Goal: Information Seeking & Learning: Compare options

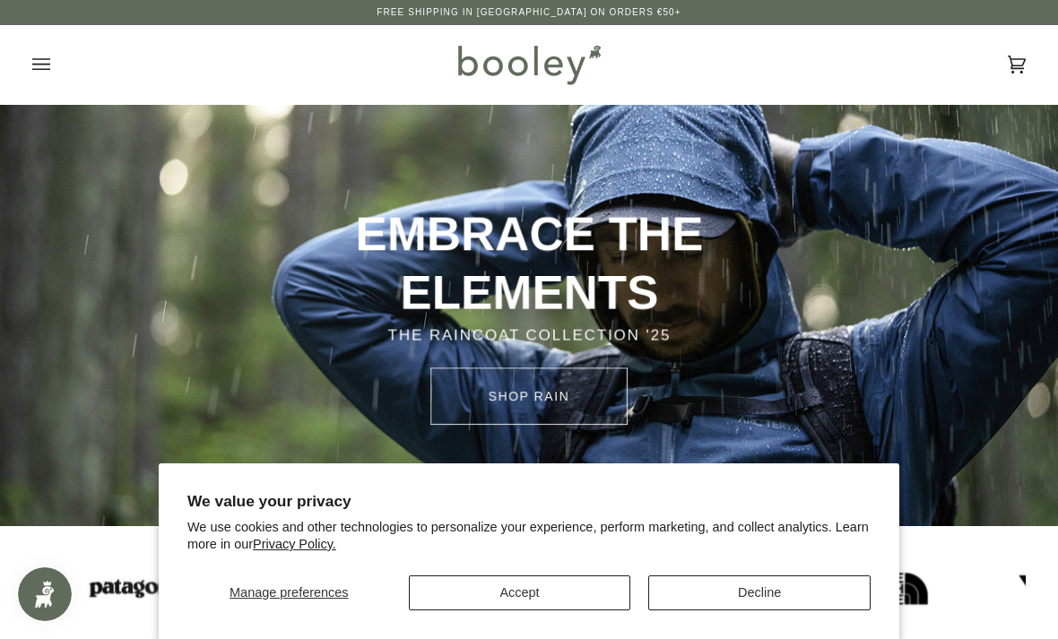
click at [549, 601] on button "Accept" at bounding box center [520, 592] width 222 height 35
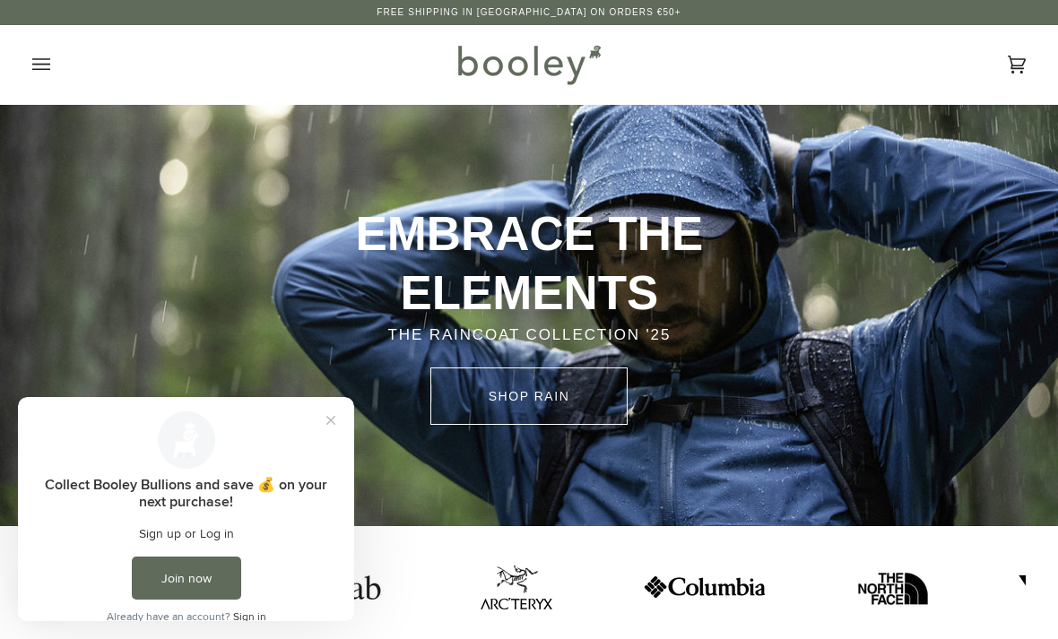
click at [39, 69] on icon "Open menu" at bounding box center [41, 64] width 18 height 12
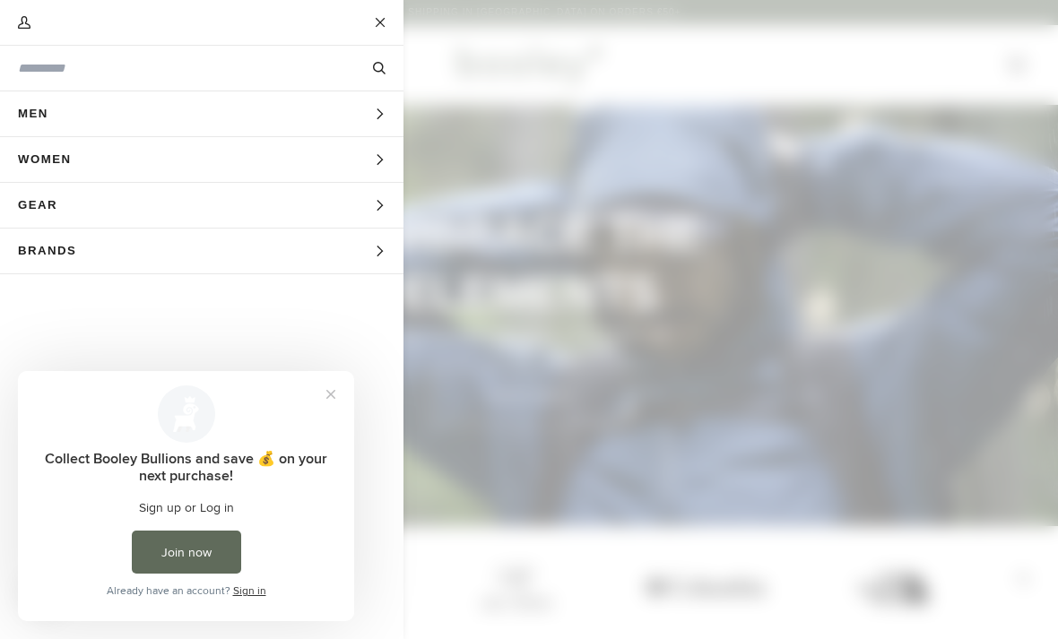
click at [365, 161] on button "Women Expand menu" at bounding box center [201, 160] width 403 height 46
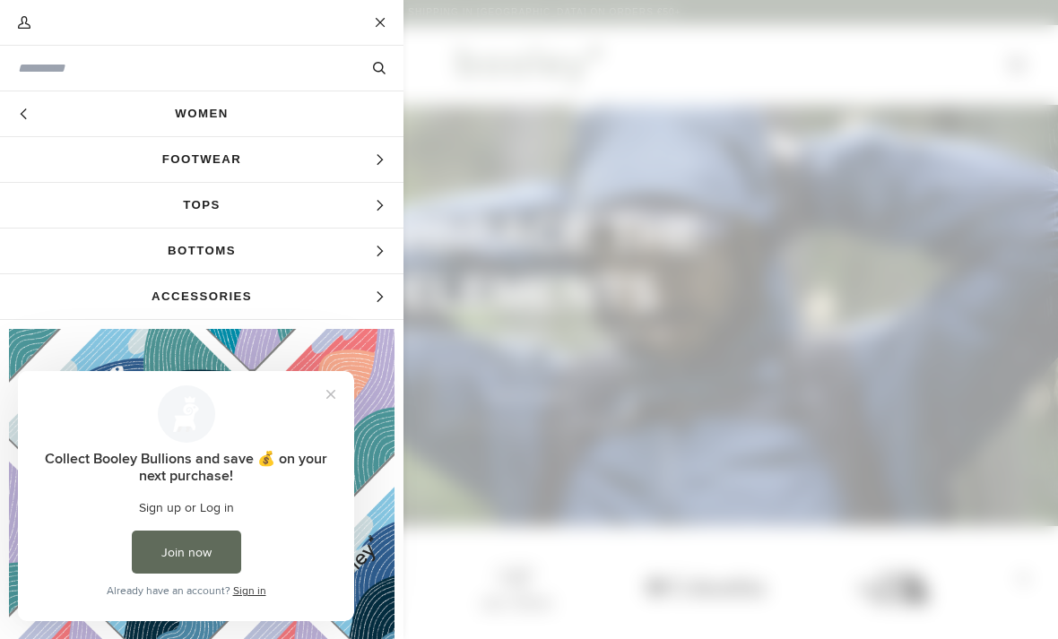
click at [385, 155] on icon "Main menu" at bounding box center [380, 160] width 12 height 12
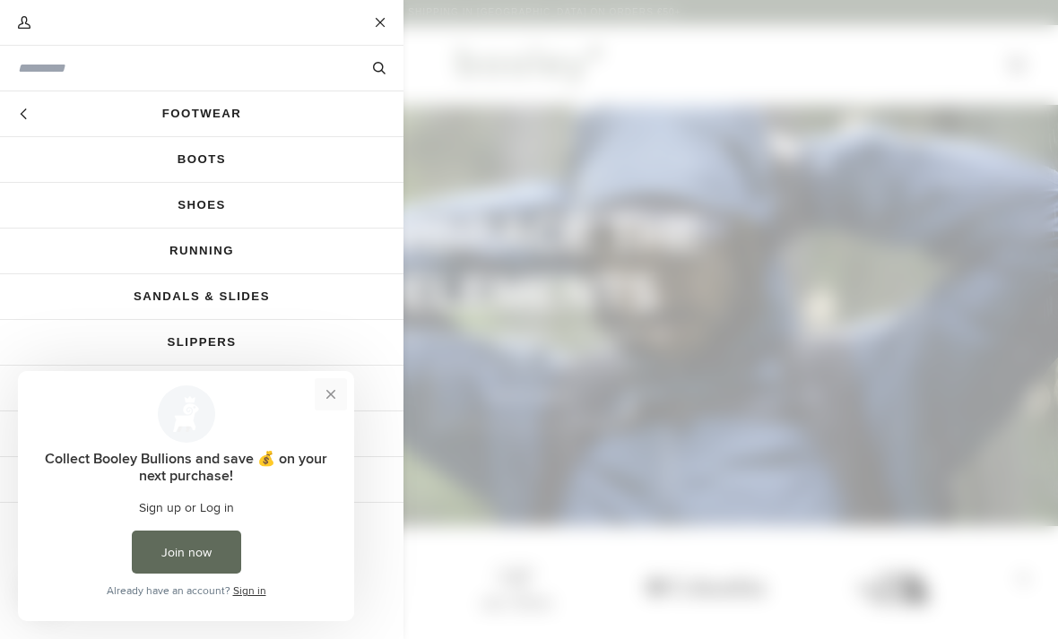
click at [339, 389] on button "Close prompt" at bounding box center [331, 394] width 32 height 32
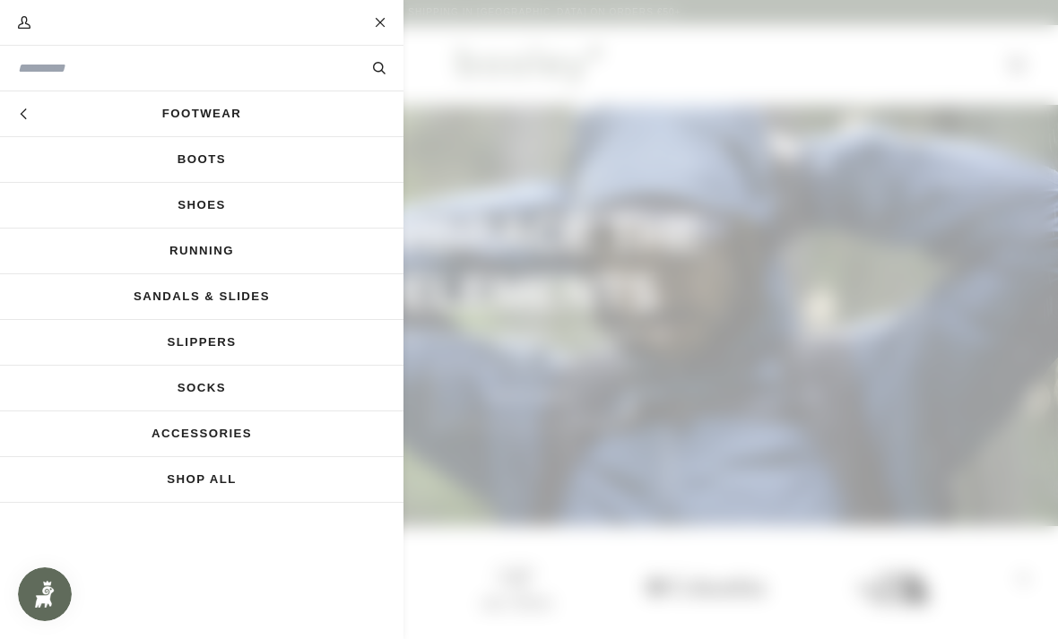
click at [219, 156] on link "Boots" at bounding box center [201, 159] width 403 height 45
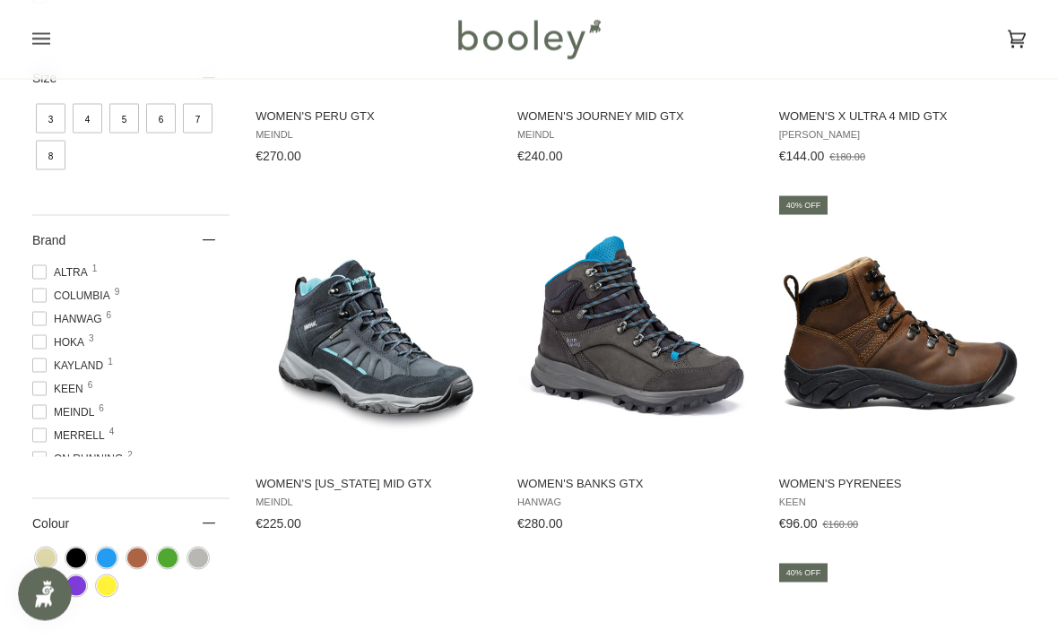
scroll to position [496, 0]
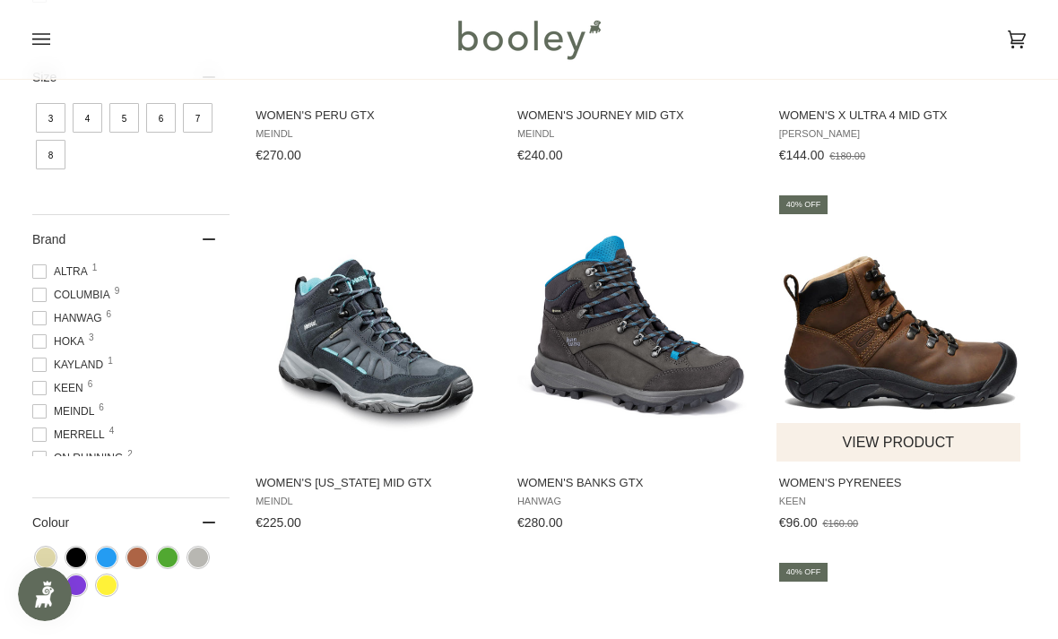
click at [910, 370] on img "Women's Pyrenees" at bounding box center [899, 327] width 246 height 246
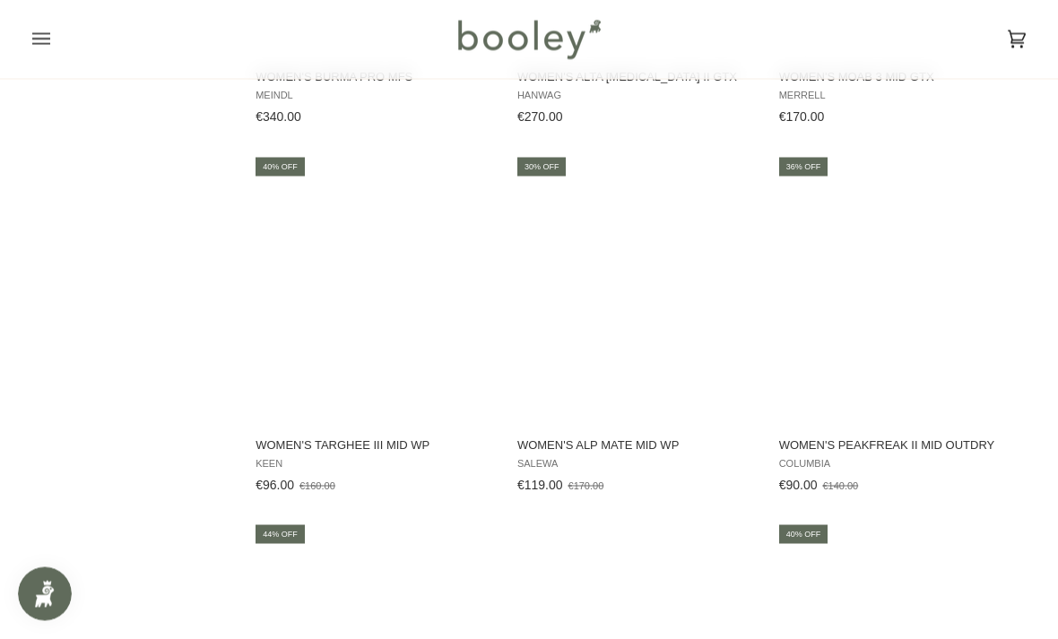
scroll to position [1641, 0]
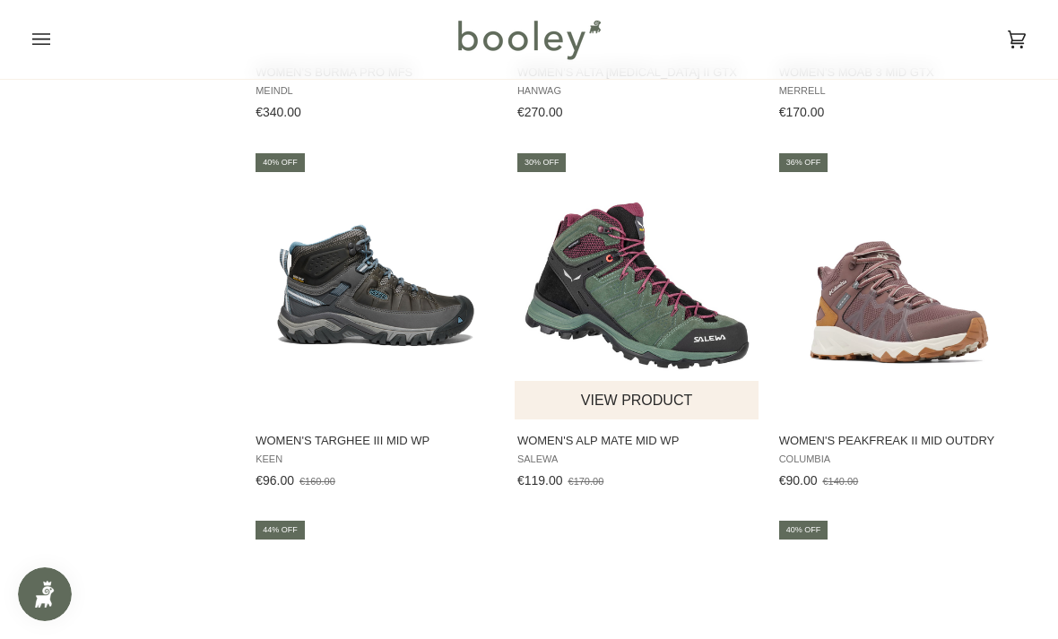
click at [635, 320] on img "Women's Alp Mate Mid WP" at bounding box center [637, 285] width 246 height 246
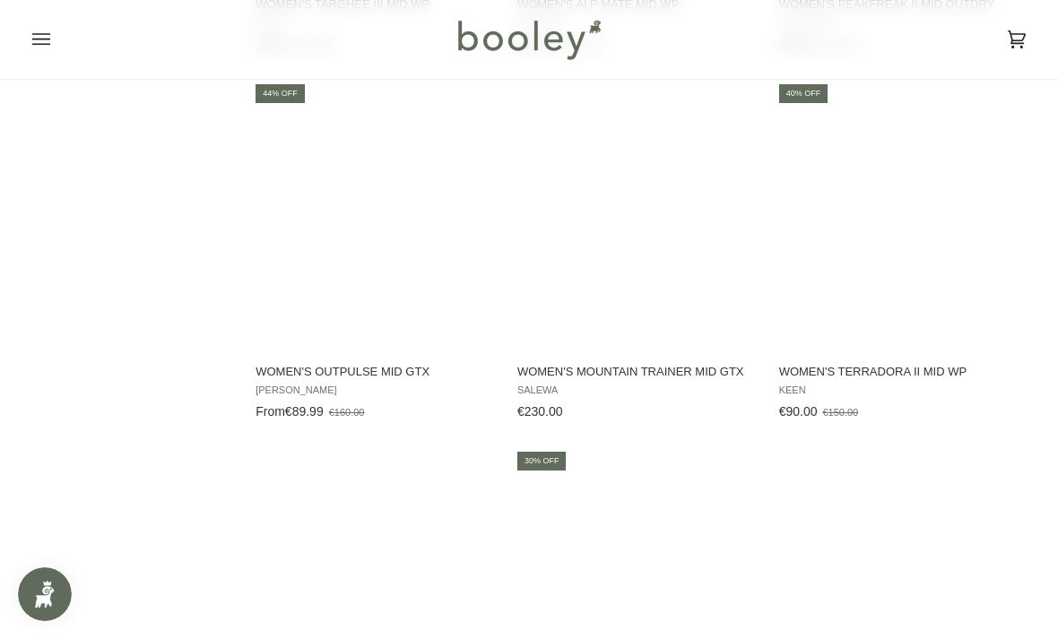
scroll to position [2077, 0]
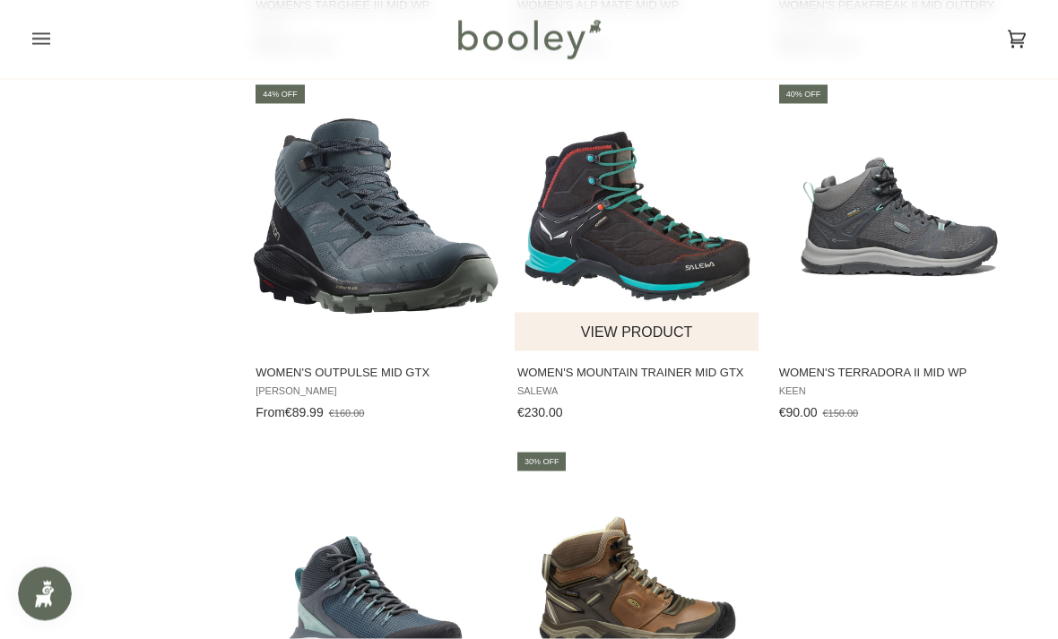
click at [635, 366] on span "Women's Mountain Trainer Mid GTX Salewa €230.00 View product" at bounding box center [637, 388] width 246 height 75
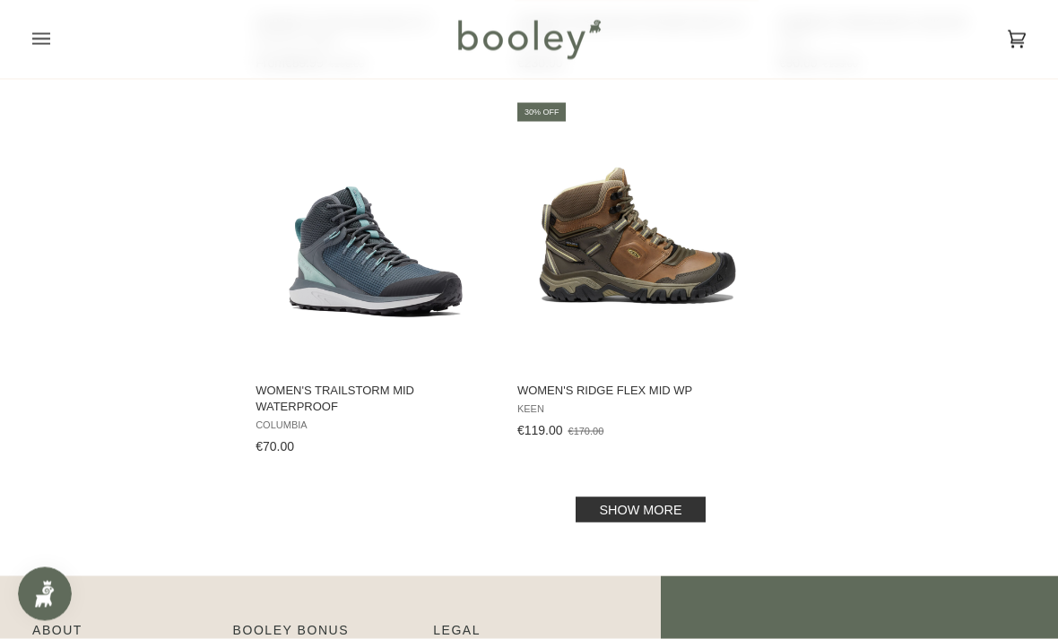
scroll to position [2427, 0]
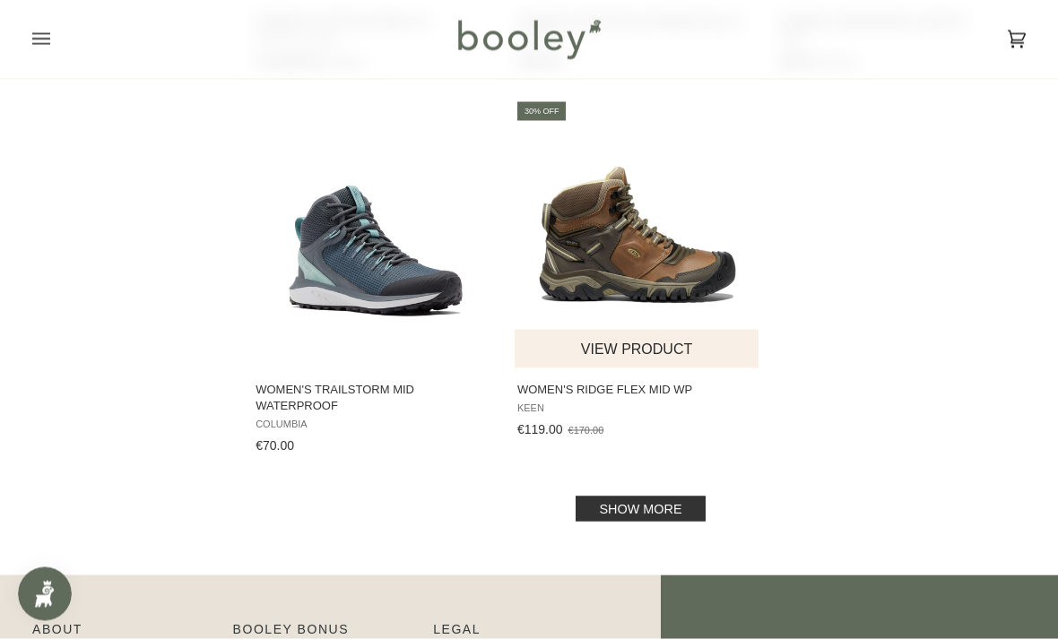
click at [681, 286] on img "Women's Ridge Flex Mid WP" at bounding box center [637, 234] width 246 height 246
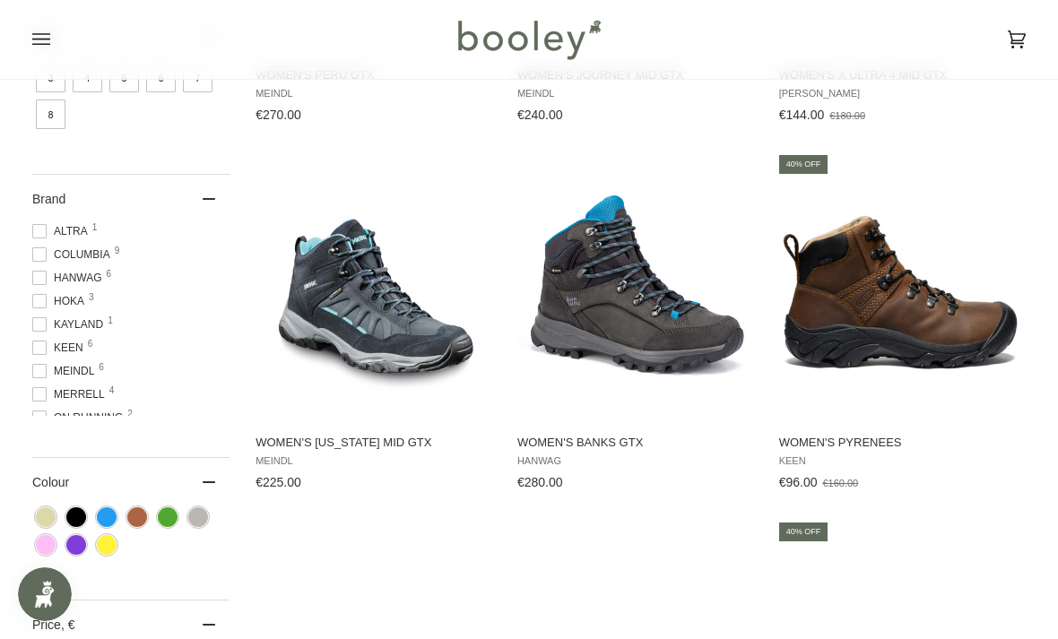
scroll to position [538, 0]
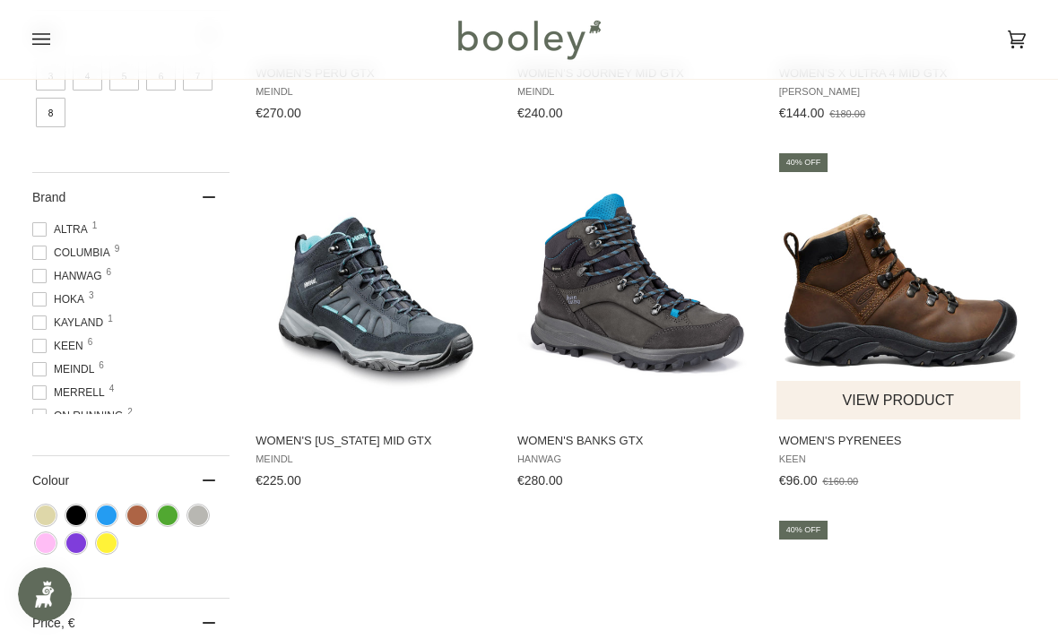
click at [913, 322] on img "Women's Pyrenees" at bounding box center [899, 285] width 246 height 246
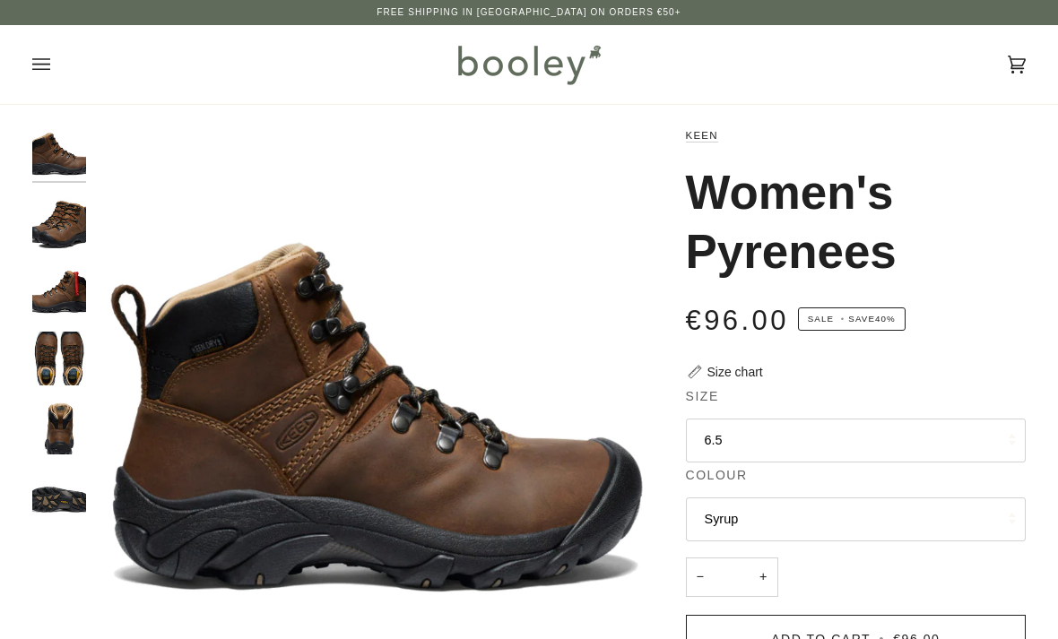
click at [52, 228] on img "Keen Women's Pyrenees - Booley Galway" at bounding box center [59, 222] width 54 height 54
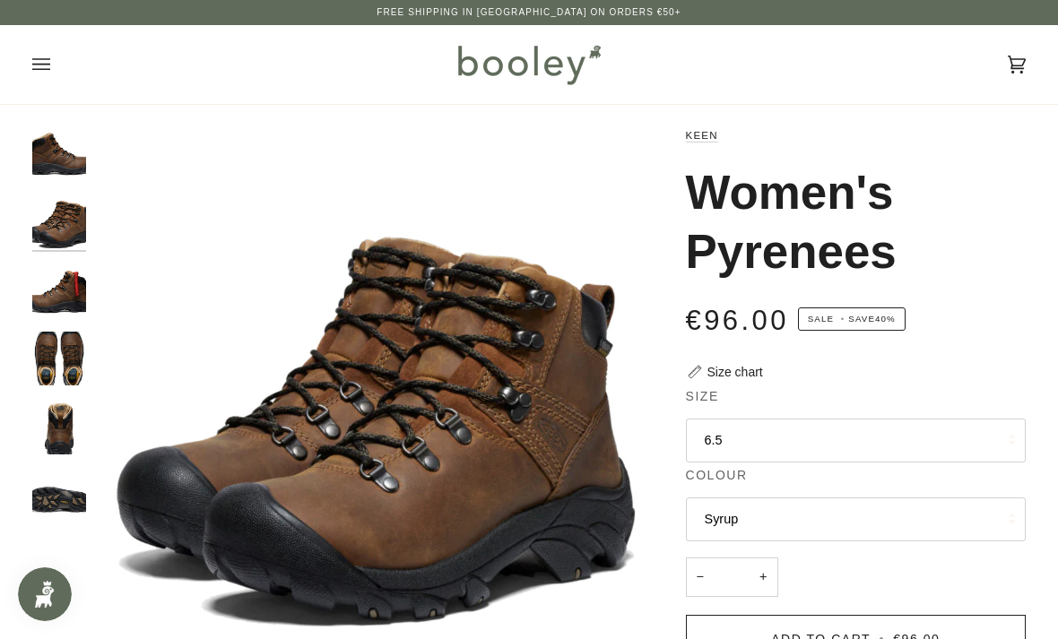
click at [791, 435] on button "6.5" at bounding box center [856, 441] width 341 height 44
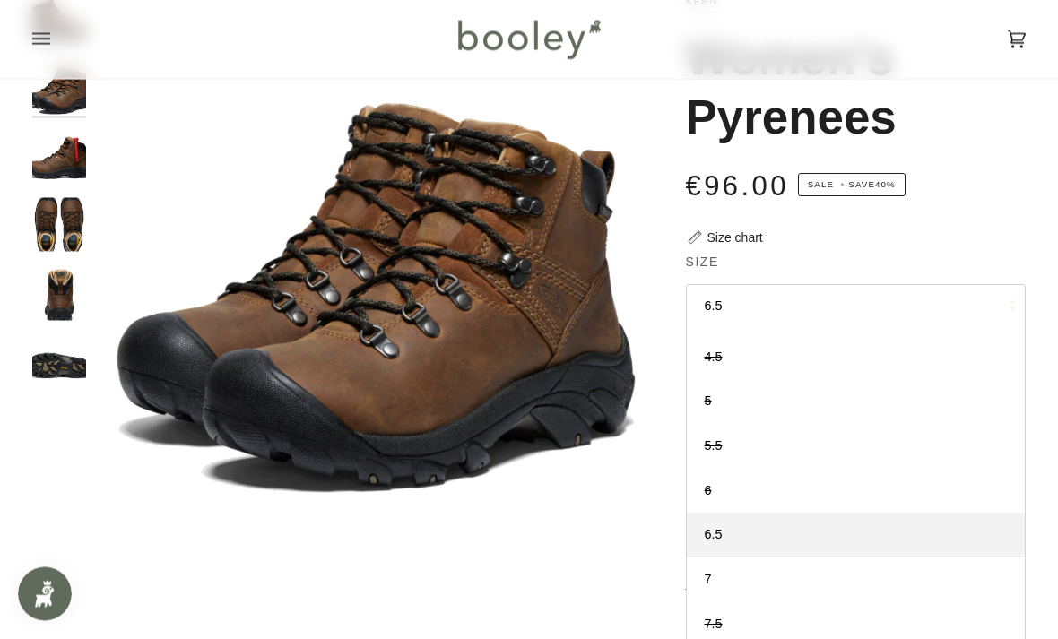
scroll to position [103, 0]
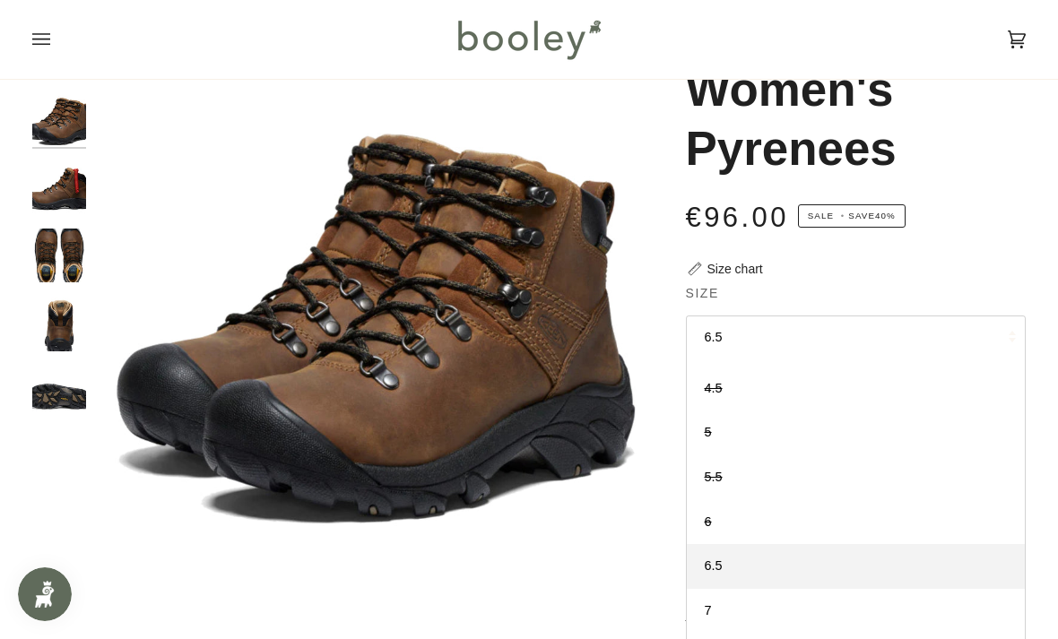
click at [744, 276] on div "Size chart" at bounding box center [735, 269] width 56 height 19
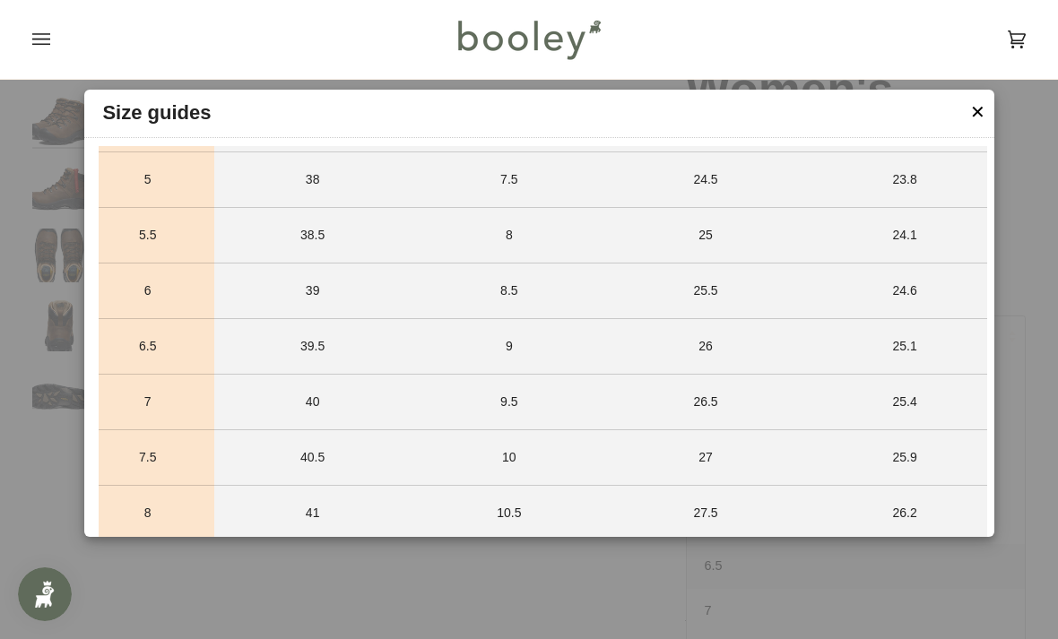
scroll to position [1451, 0]
click at [974, 119] on button "✕" at bounding box center [977, 112] width 15 height 27
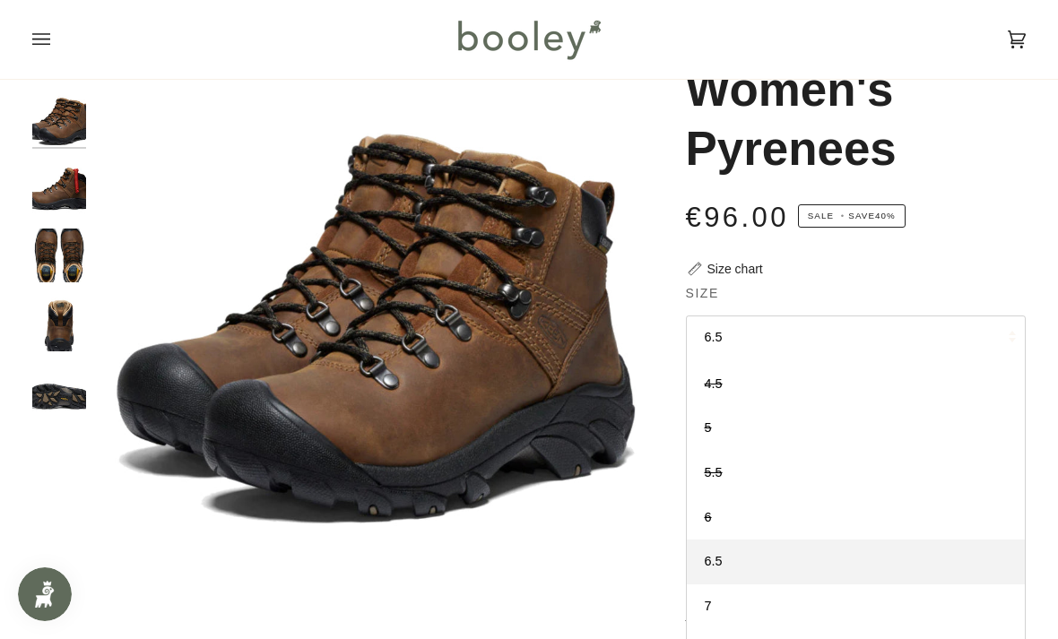
scroll to position [170, 0]
click at [68, 191] on img "Keen Women's Pyrenees - Booley Galway" at bounding box center [59, 187] width 54 height 54
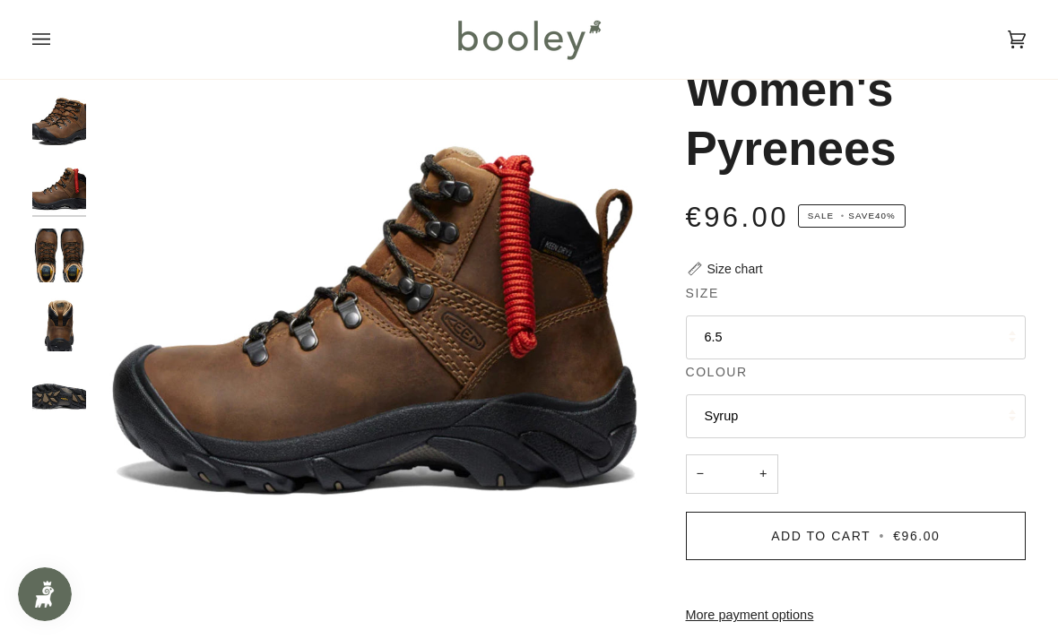
click at [56, 251] on img "Keen Women's Pyrenees - Booley Galway" at bounding box center [59, 256] width 54 height 54
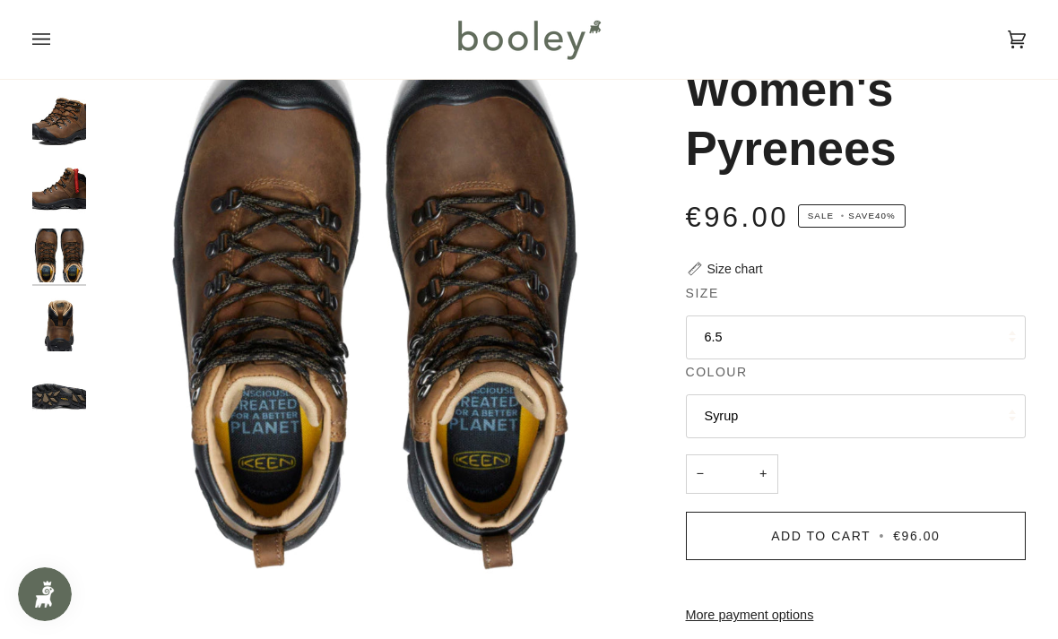
click at [62, 324] on img "Keen Women's Pyrenees - Booley Galway" at bounding box center [59, 325] width 54 height 54
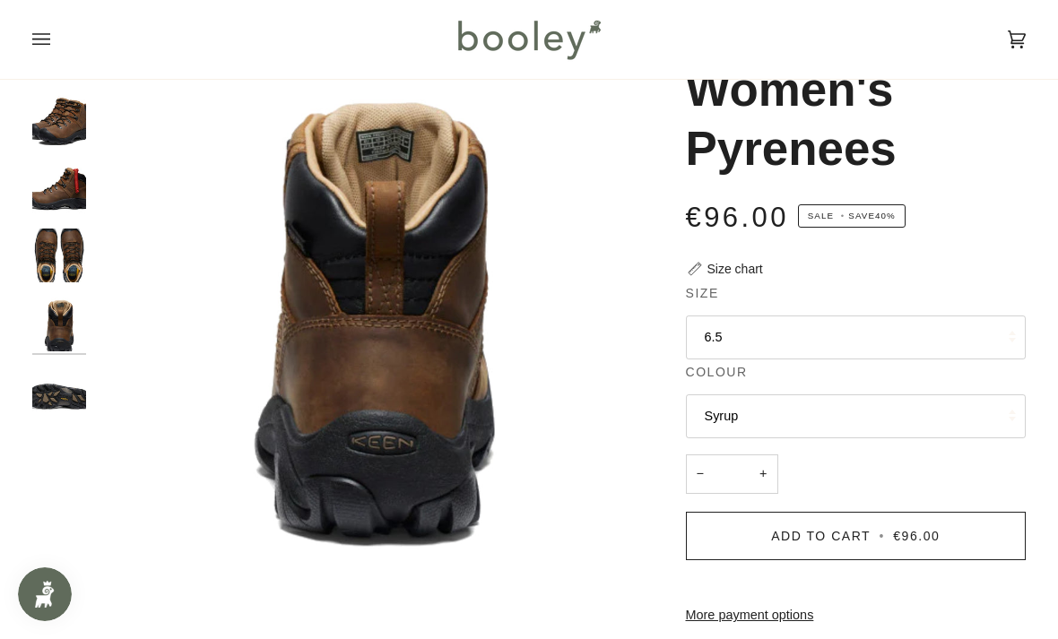
click at [69, 378] on img "Keen Women's Pyrenees - Booley Galway" at bounding box center [59, 393] width 54 height 54
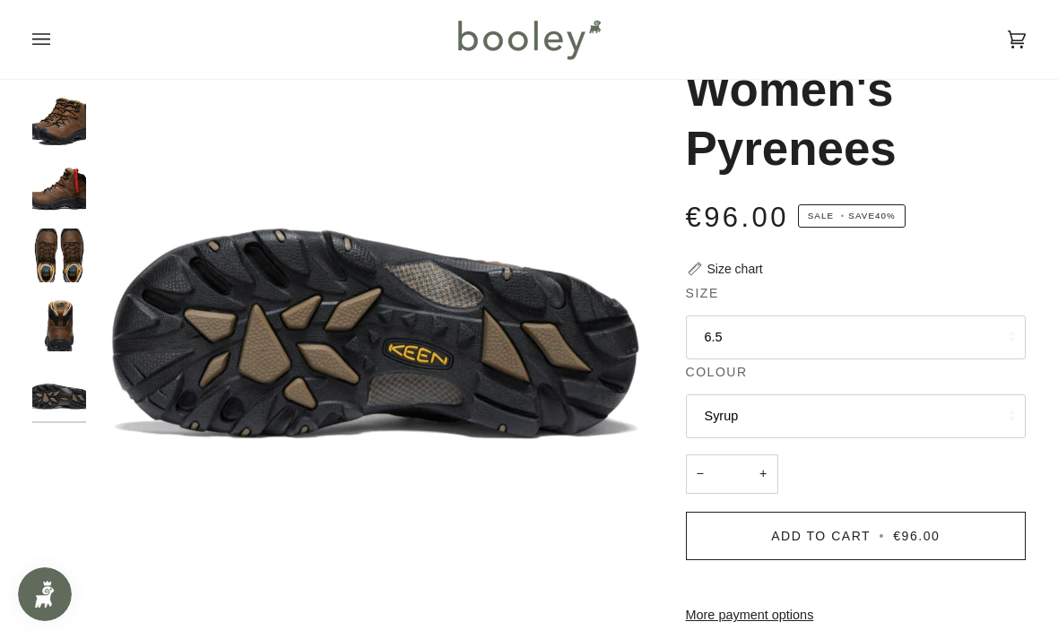
click at [77, 161] on img "Keen Women's Pyrenees - Booley Galway" at bounding box center [59, 187] width 54 height 54
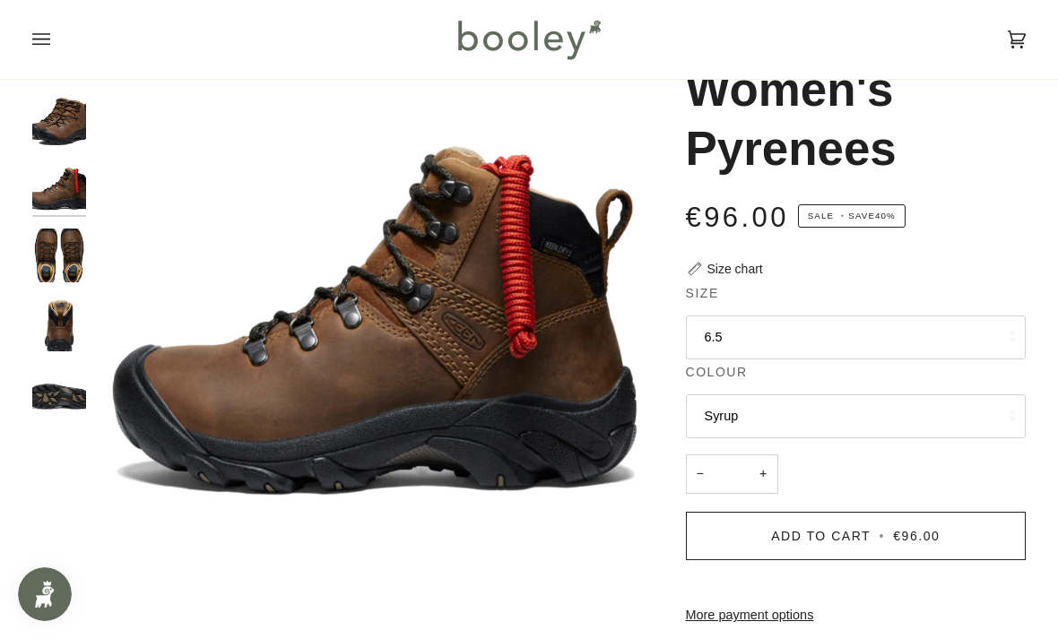
click at [792, 333] on button "6.5" at bounding box center [856, 338] width 341 height 44
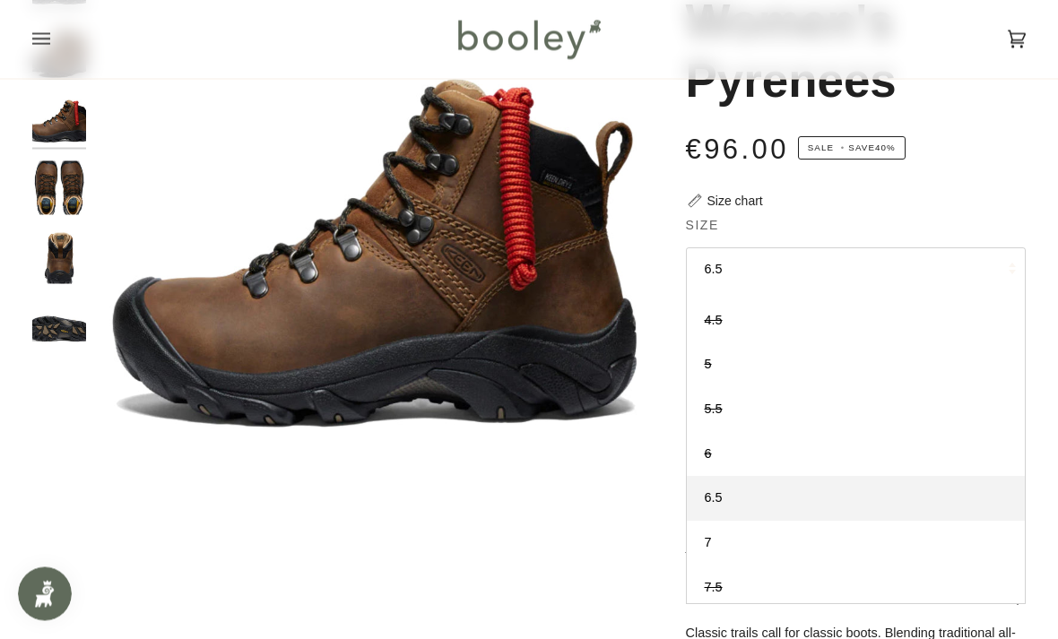
click at [742, 201] on div "Size chart" at bounding box center [735, 202] width 56 height 19
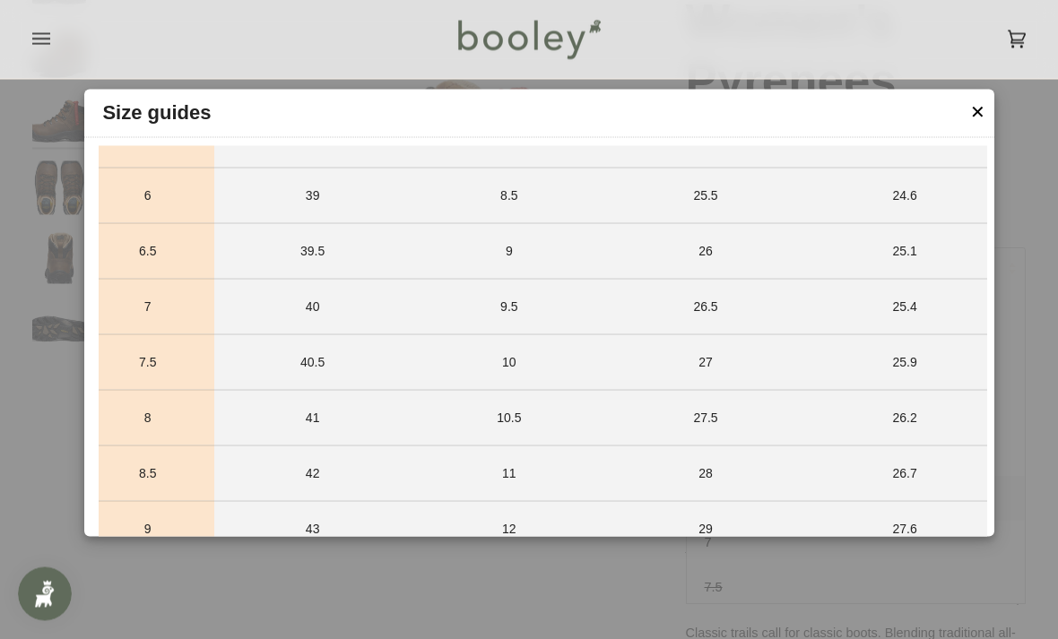
scroll to position [1536, 0]
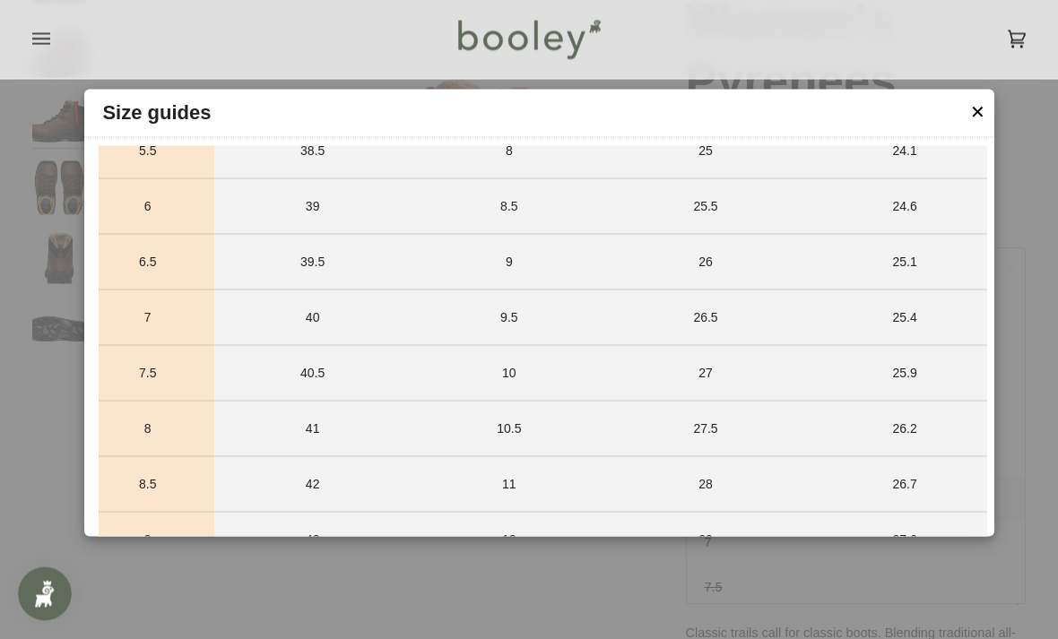
click at [978, 117] on button "✕" at bounding box center [977, 112] width 15 height 27
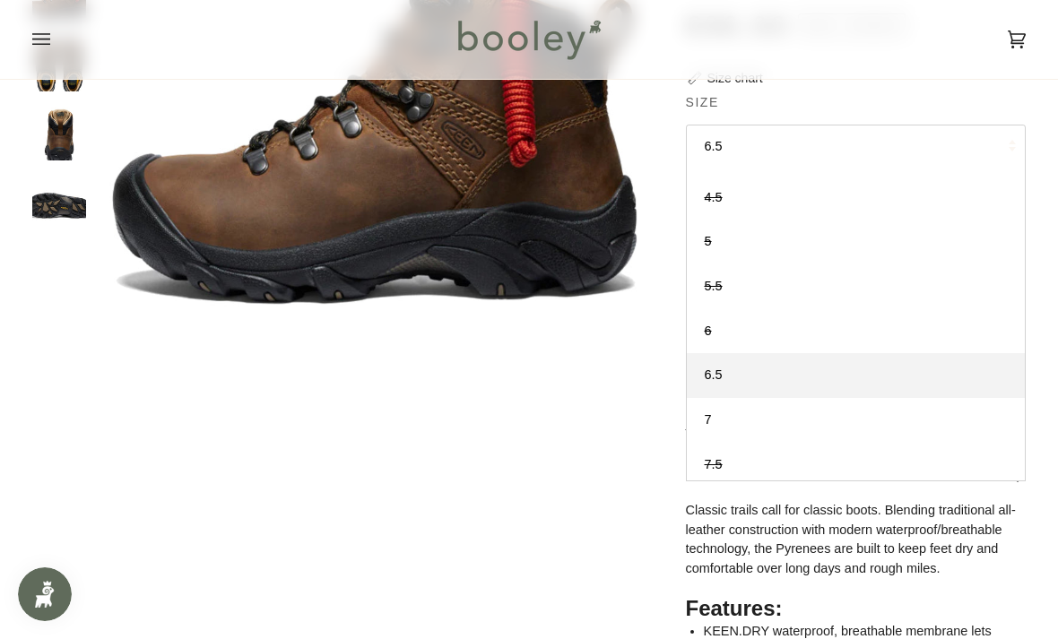
scroll to position [293, 0]
click at [728, 364] on link "6.5" at bounding box center [856, 376] width 339 height 45
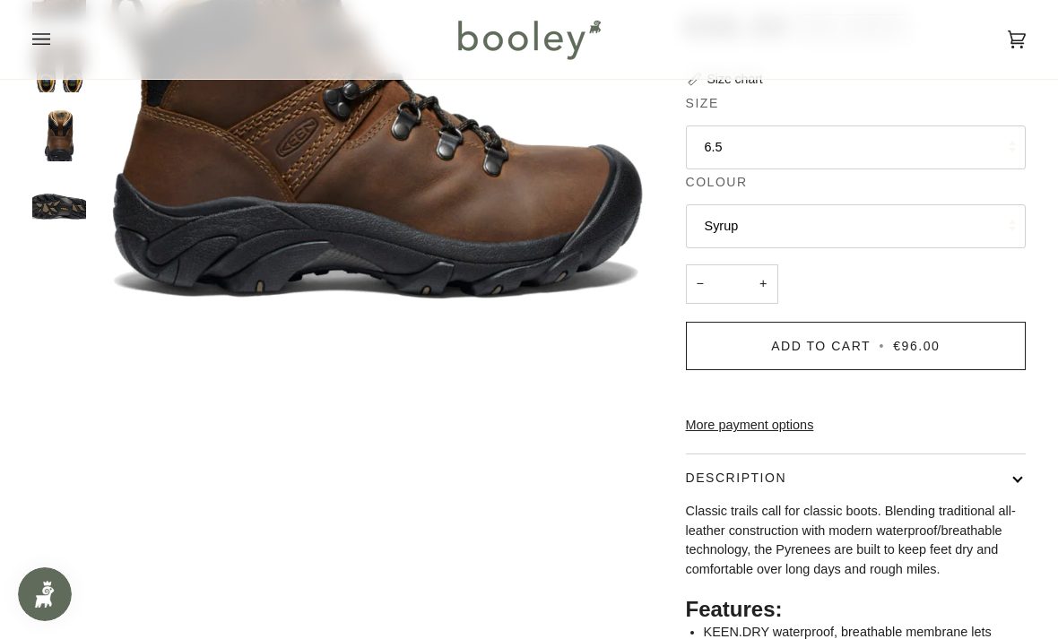
click at [751, 219] on button "Syrup" at bounding box center [856, 226] width 341 height 44
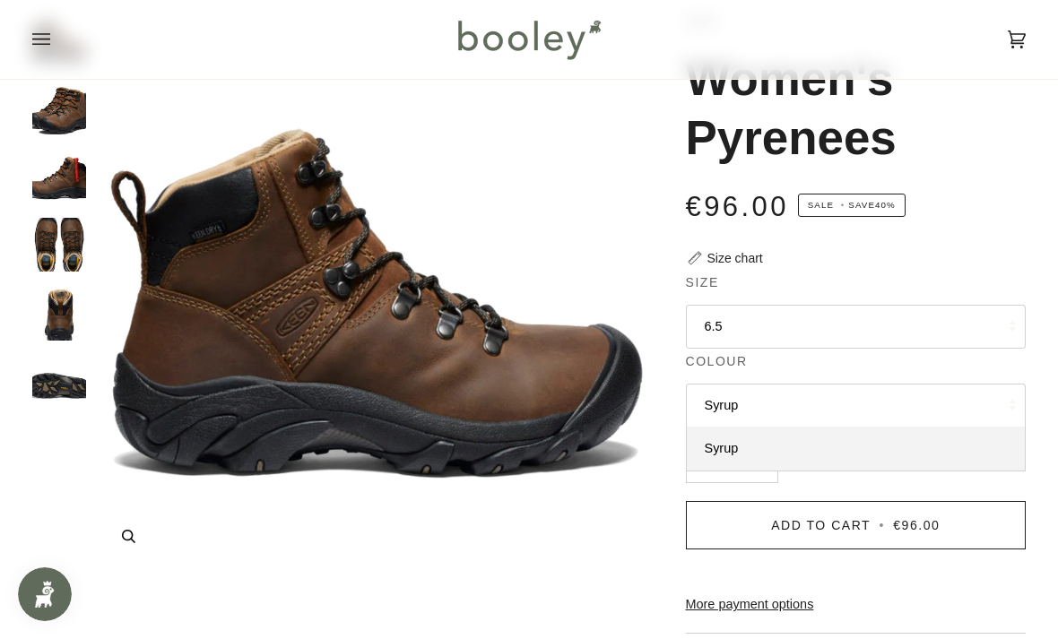
scroll to position [111, 0]
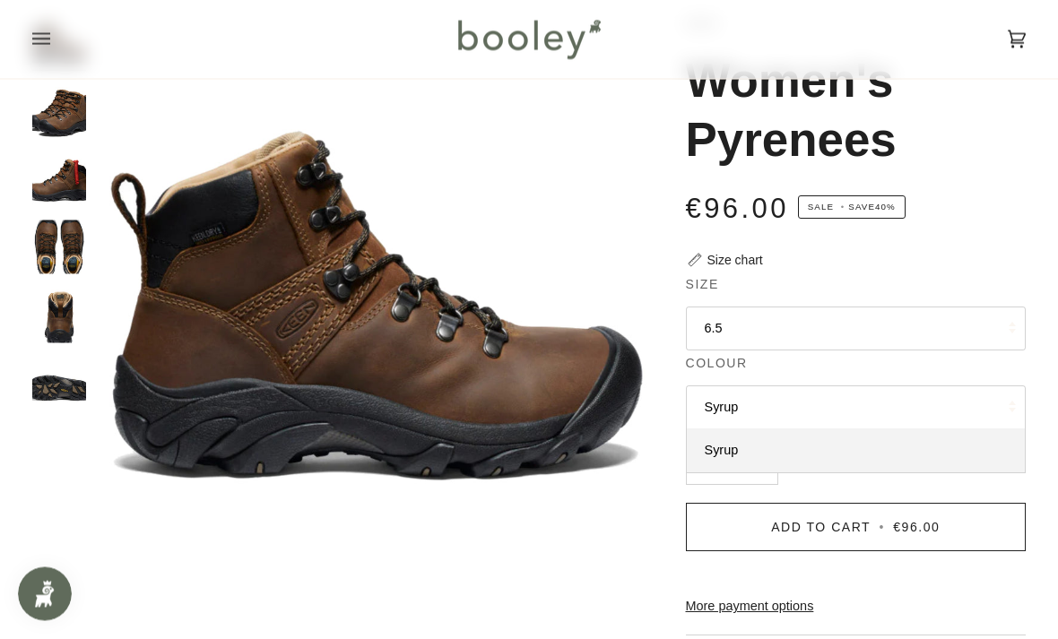
click at [70, 296] on img "Keen Women's Pyrenees - Booley Galway" at bounding box center [59, 317] width 54 height 54
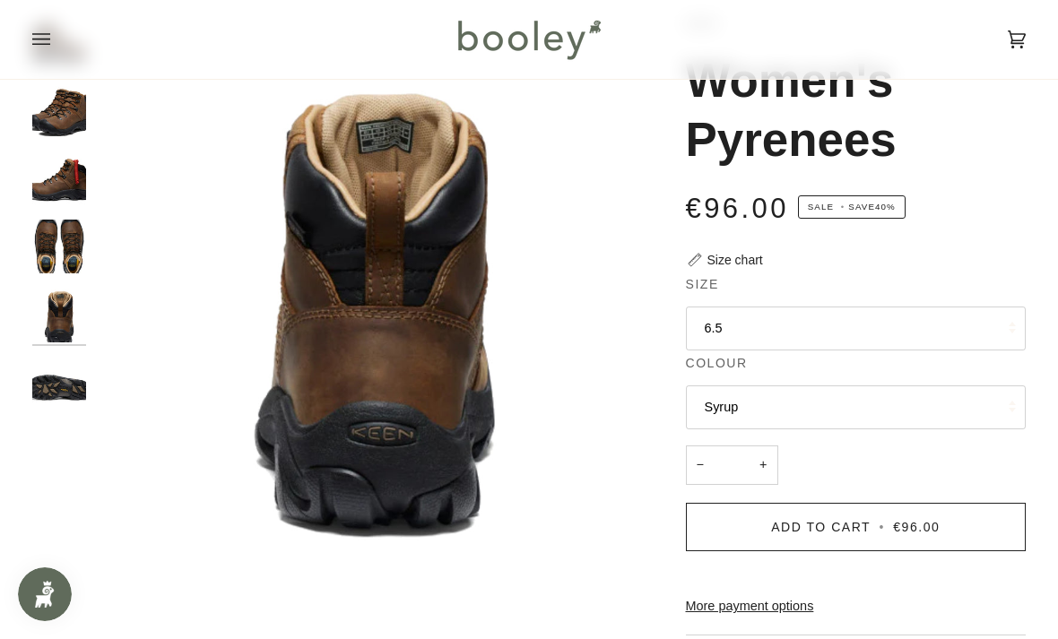
click at [72, 364] on img "Keen Women's Pyrenees - Booley Galway" at bounding box center [59, 384] width 54 height 54
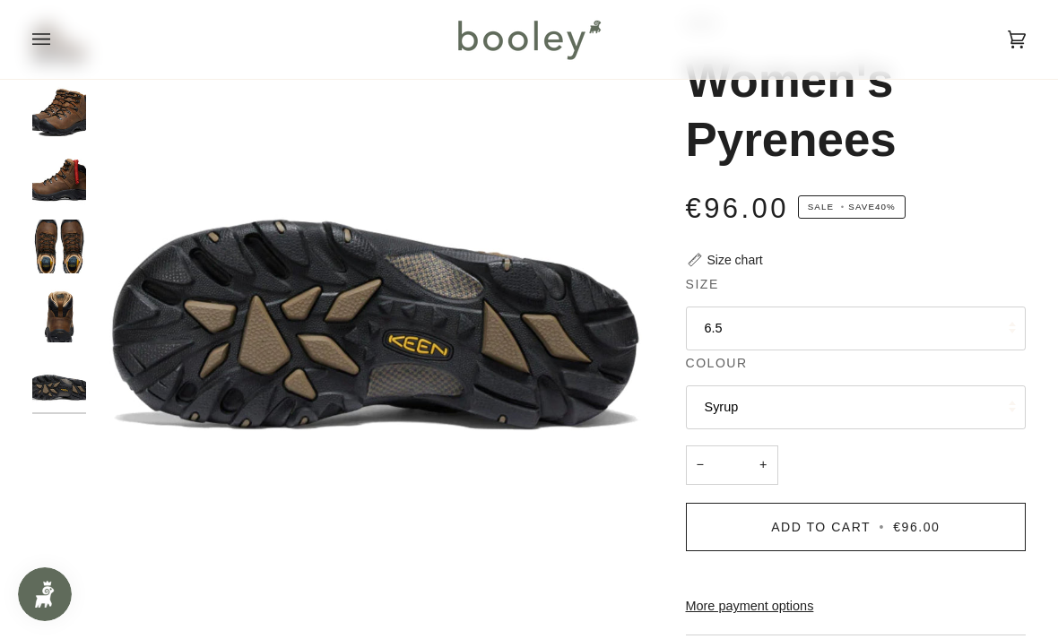
click at [69, 320] on img "Keen Women's Pyrenees - Booley Galway" at bounding box center [59, 316] width 54 height 54
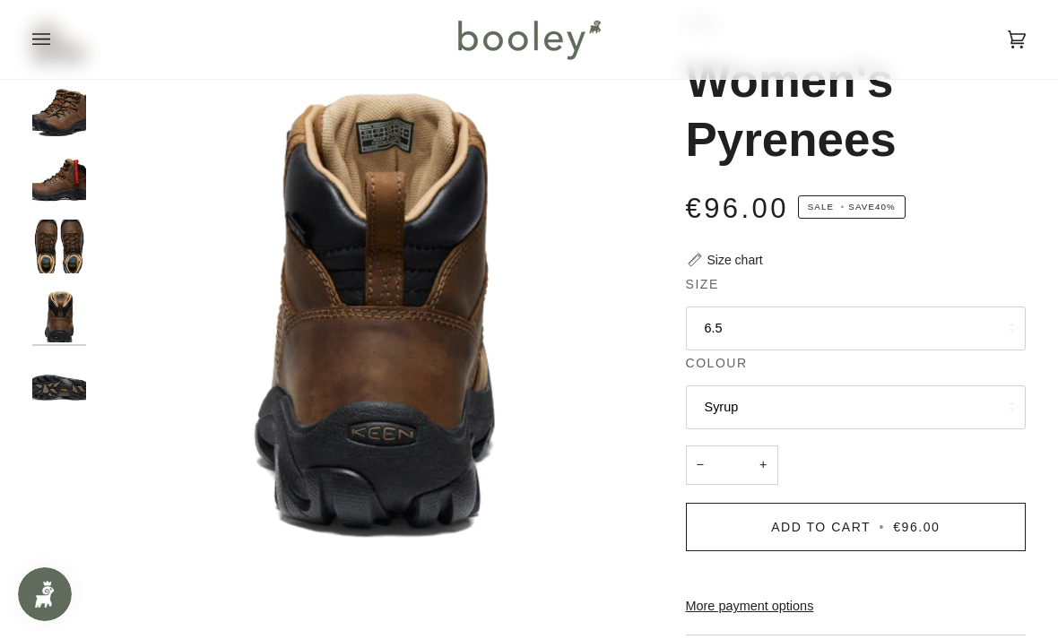
click at [71, 238] on img "Keen Women's Pyrenees - Booley Galway" at bounding box center [59, 247] width 54 height 54
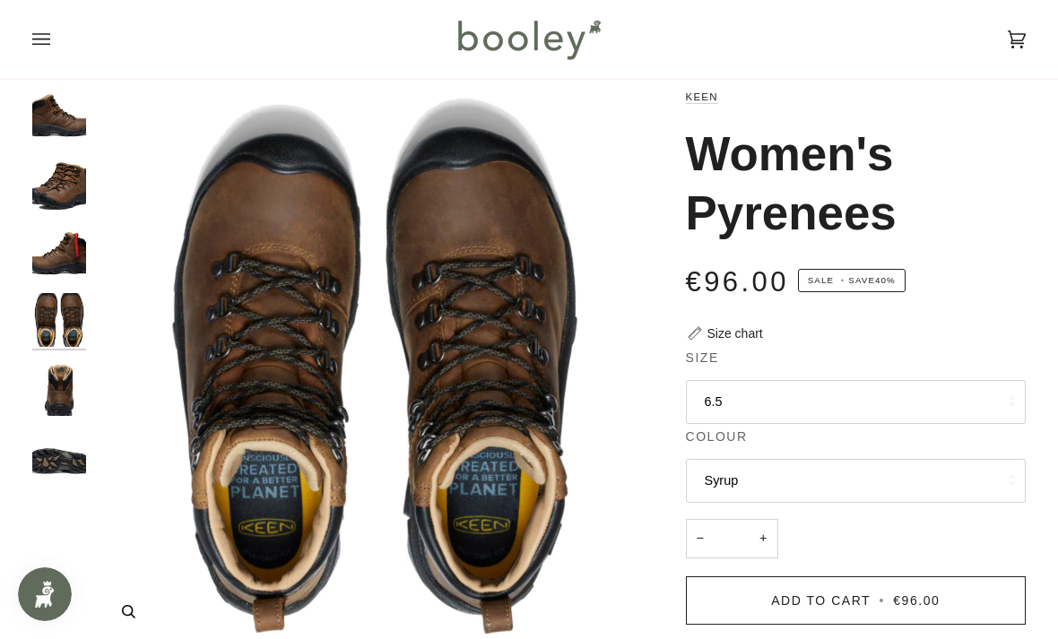
scroll to position [0, 0]
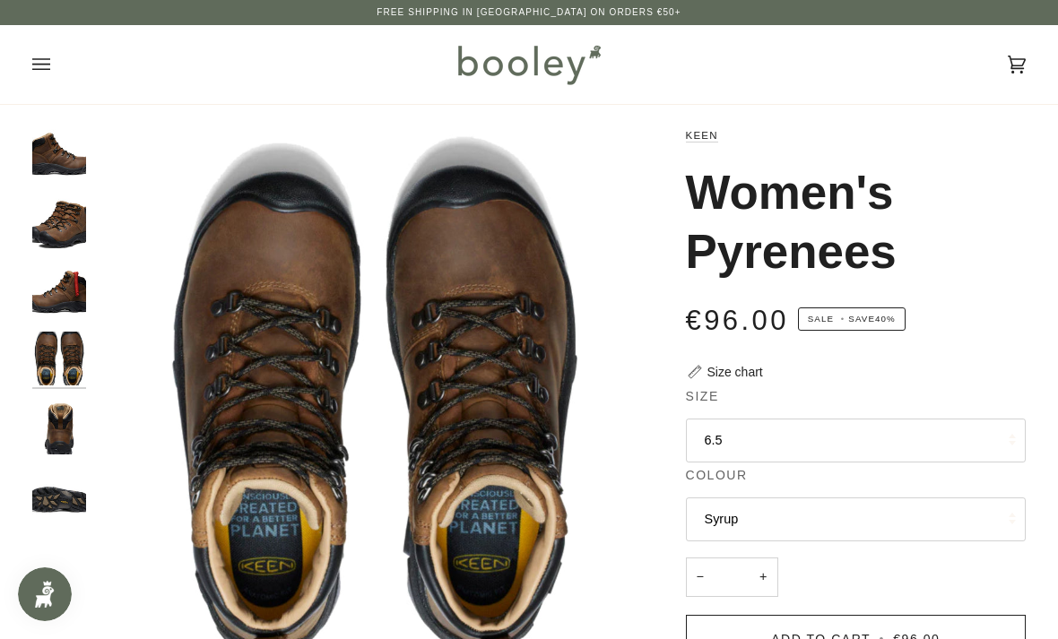
click at [77, 274] on img "Keen Women's Pyrenees - Booley Galway" at bounding box center [59, 290] width 54 height 54
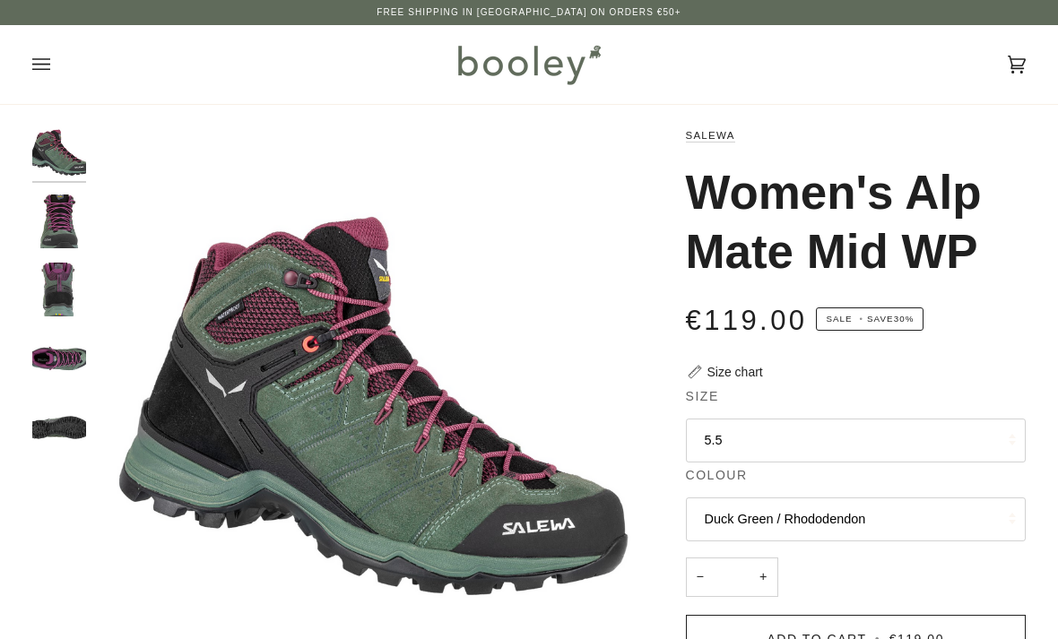
click at [63, 225] on img "Salewa Women's Alp Mate Mid WP Duck Green / Rhododendon - Booley Galway" at bounding box center [59, 222] width 54 height 54
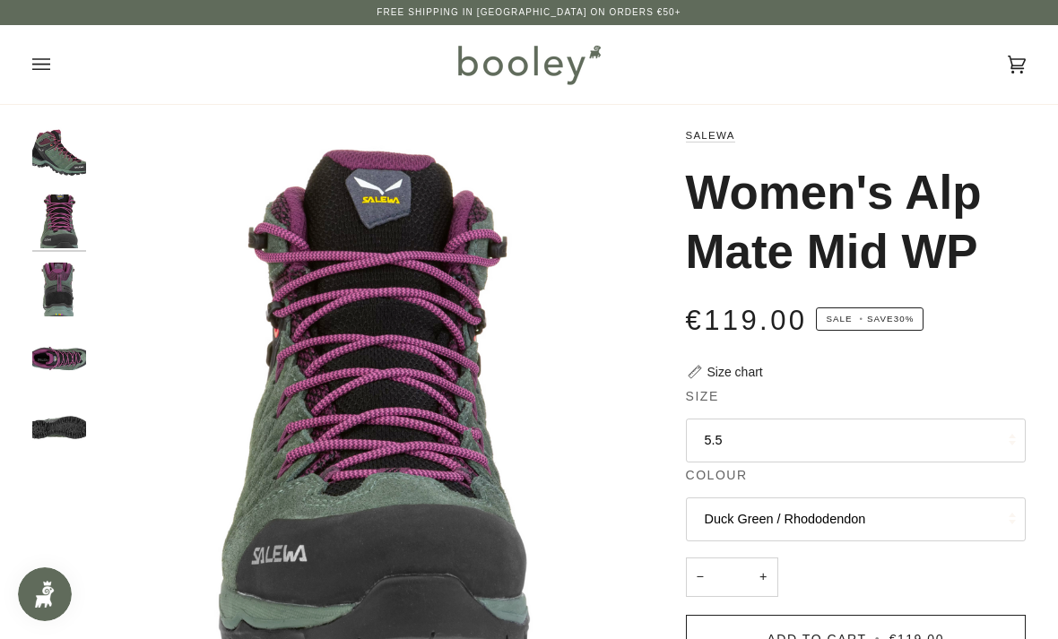
click at [69, 295] on img "Salewa Women's Alp Mate Mid WP Duck Green / Rhododendon - Booley Galway" at bounding box center [59, 290] width 54 height 54
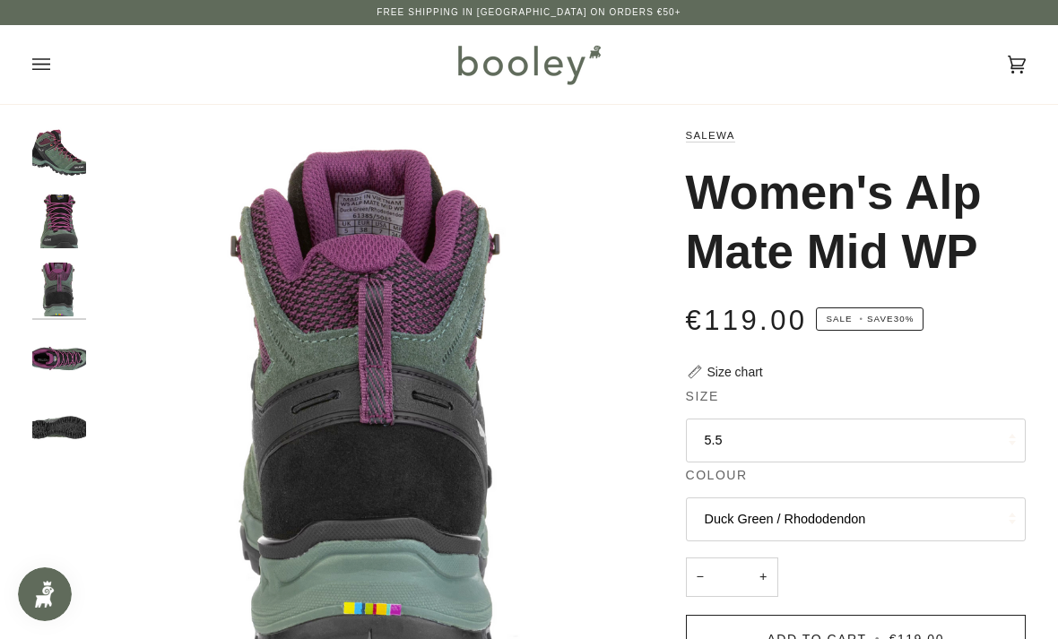
click at [82, 347] on img "Salewa Women's Alp Mate Mid WP Duck Green / Rhododendon - Booley Galway" at bounding box center [59, 359] width 54 height 54
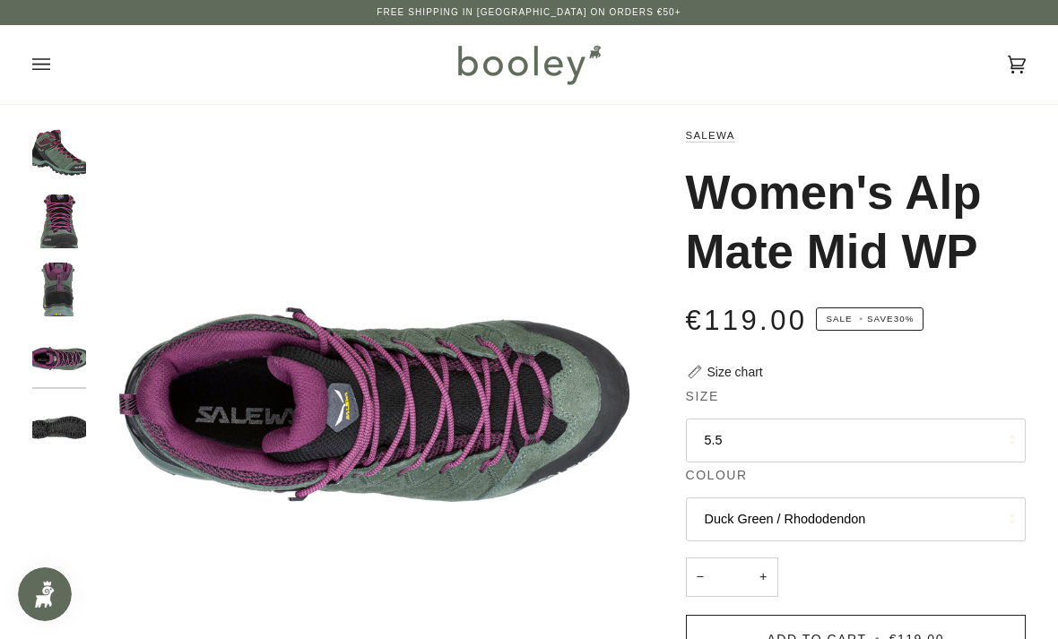
click at [73, 379] on img "Salewa Women's Alp Mate Mid WP Duck Green / Rhododendon - Booley Galway" at bounding box center [59, 359] width 54 height 54
click at [77, 419] on img "Salewa Women's Alp Mate Mid WP Duck Green / Rhododendon - Booley Galway" at bounding box center [59, 428] width 54 height 54
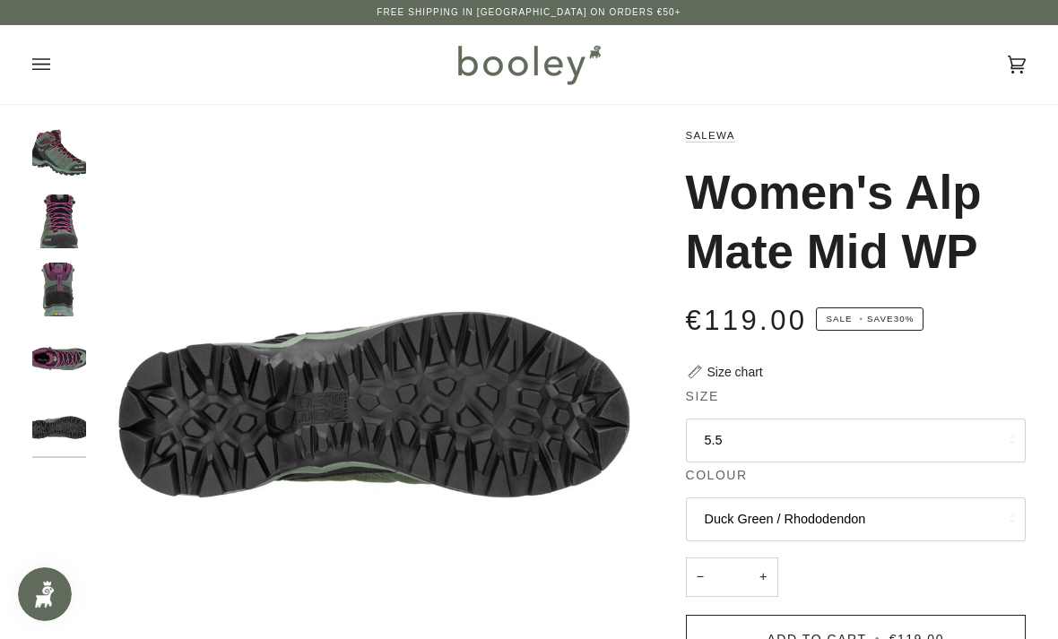
click at [69, 144] on img "Salewa Women's Alp Mate Mid WP Duck Green / Rhododendon - Booley Galway" at bounding box center [59, 152] width 54 height 54
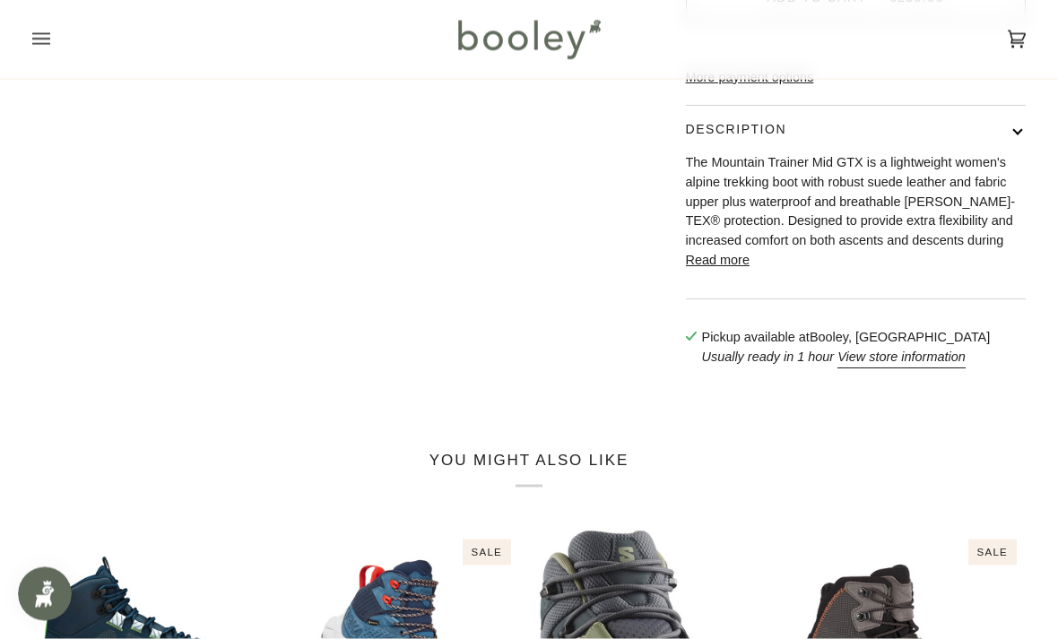
scroll to position [798, 0]
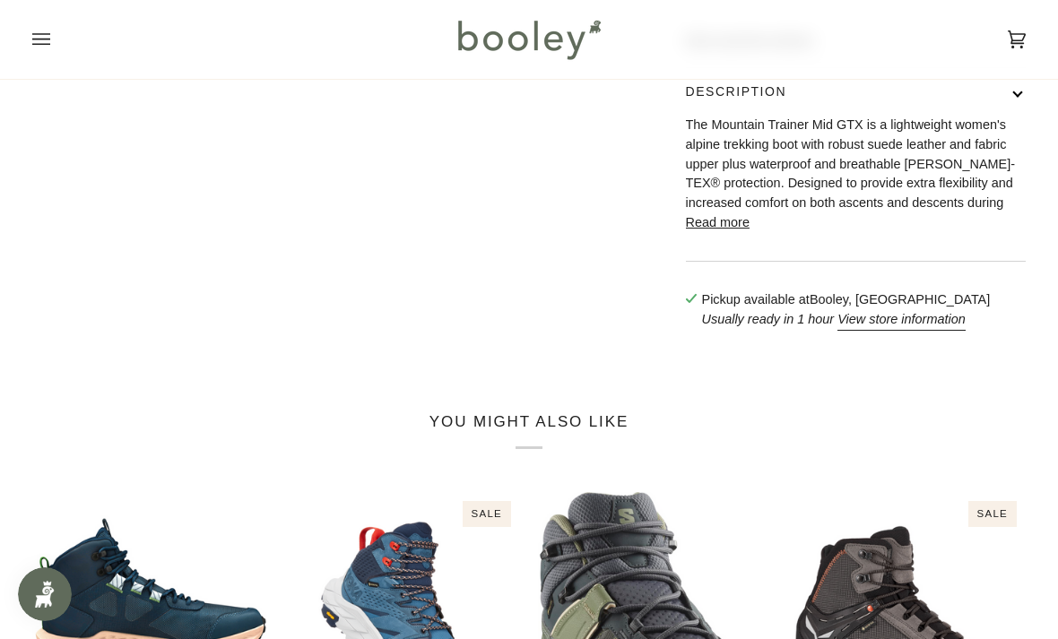
click at [734, 233] on button "Read more" at bounding box center [718, 223] width 64 height 20
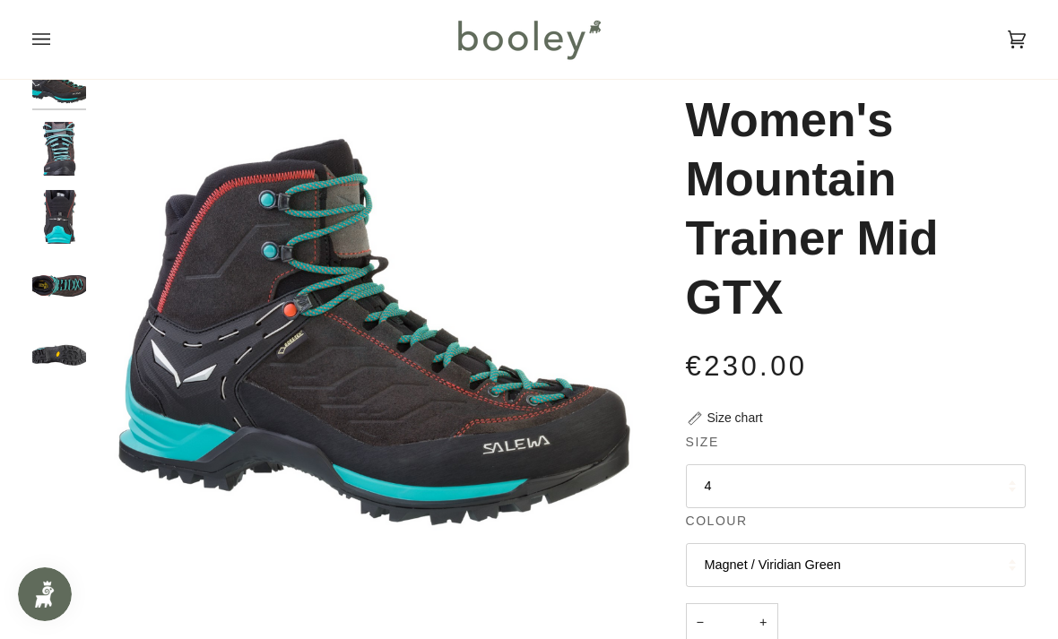
scroll to position [72, 0]
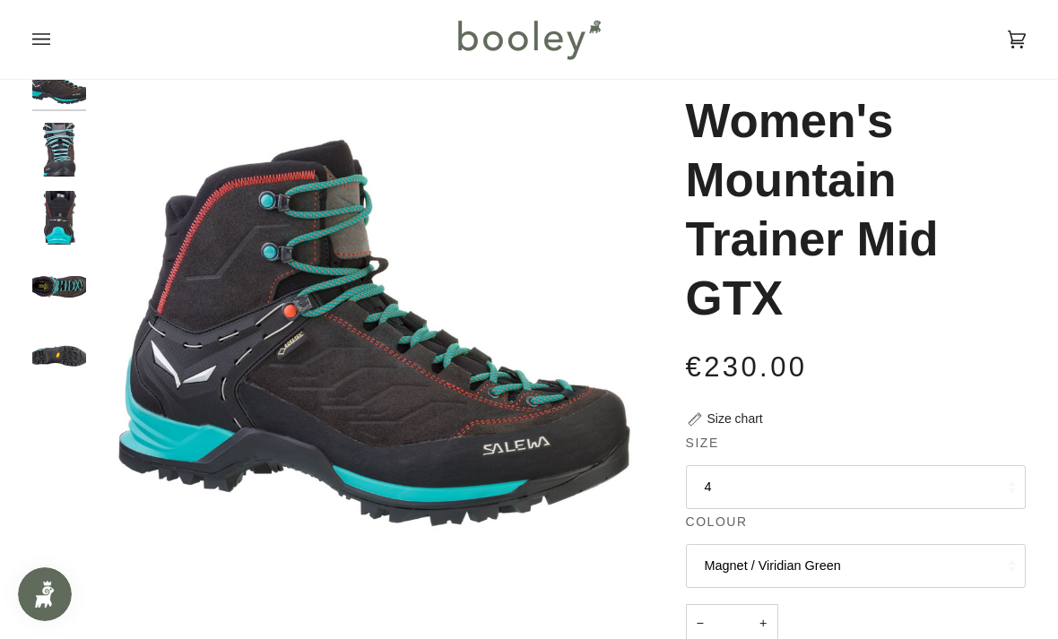
click at [59, 160] on img "Salewa Women's Mountain Trainer Mid GTX Magnet / Viridian Green - Booley Galway" at bounding box center [59, 150] width 54 height 54
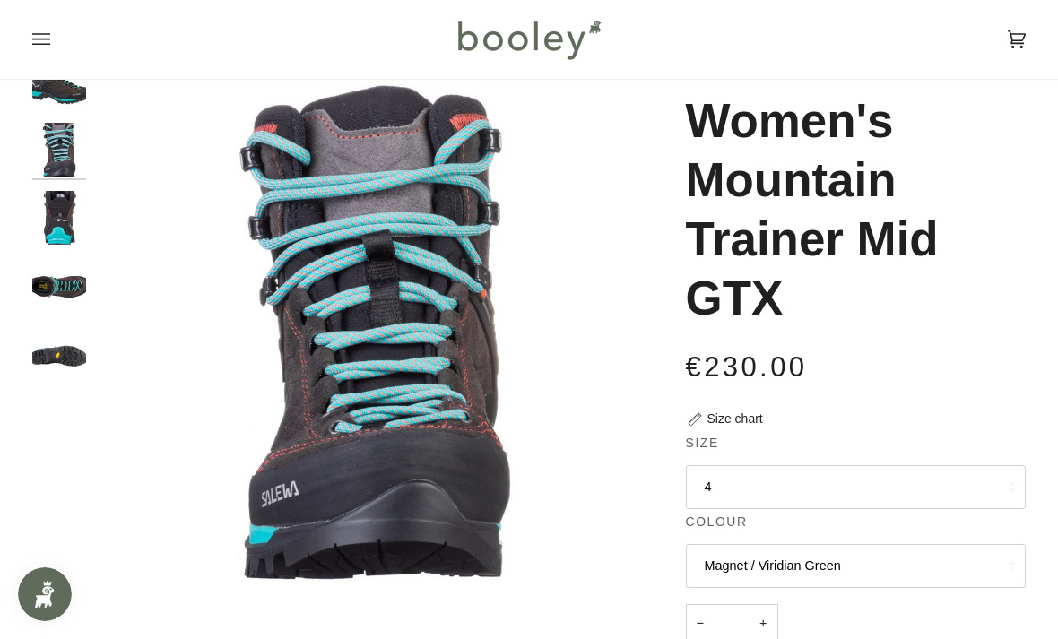
click at [61, 229] on img "Salewa Women's Mountain Trainer Mid GTX Magnet / Viridian Green - Booley Galway" at bounding box center [59, 218] width 54 height 54
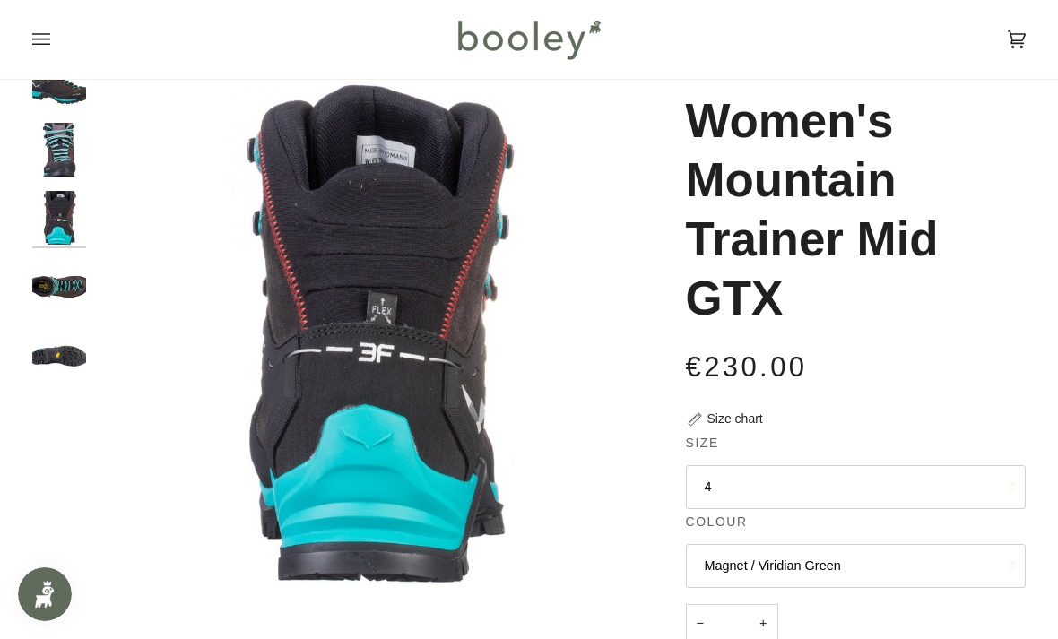
click at [72, 279] on img "Salewa Women's Mountain Trainer Mid GTX Magnet / Viridian Green - Booley Galway" at bounding box center [59, 287] width 54 height 54
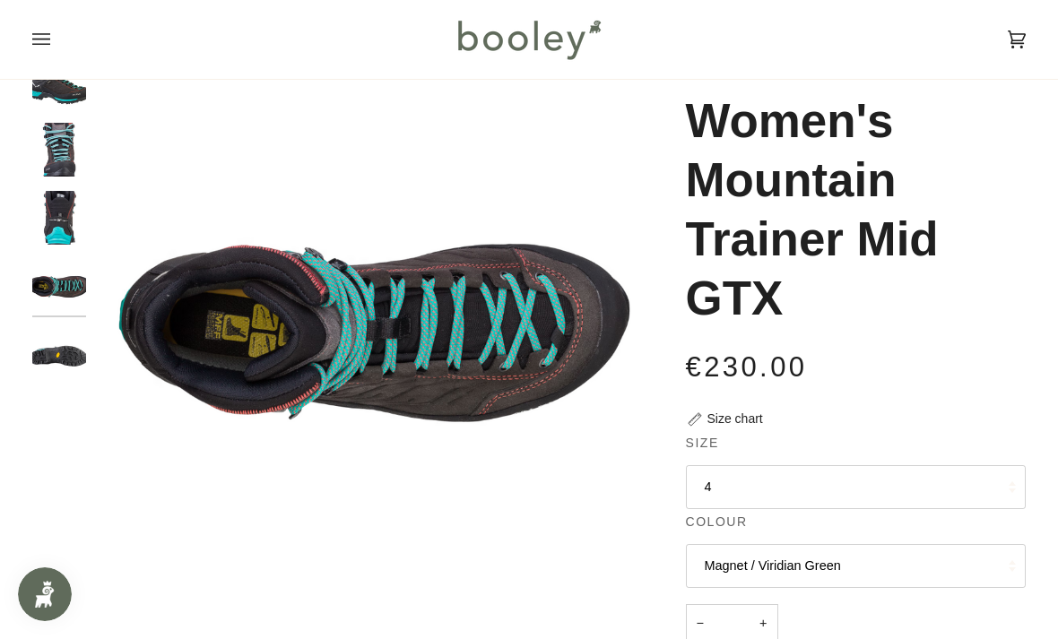
click at [63, 358] on img "Salewa Women's Mountain Trainer Mid GTX Magnet / Viridian Green - Booley Galway" at bounding box center [59, 356] width 54 height 54
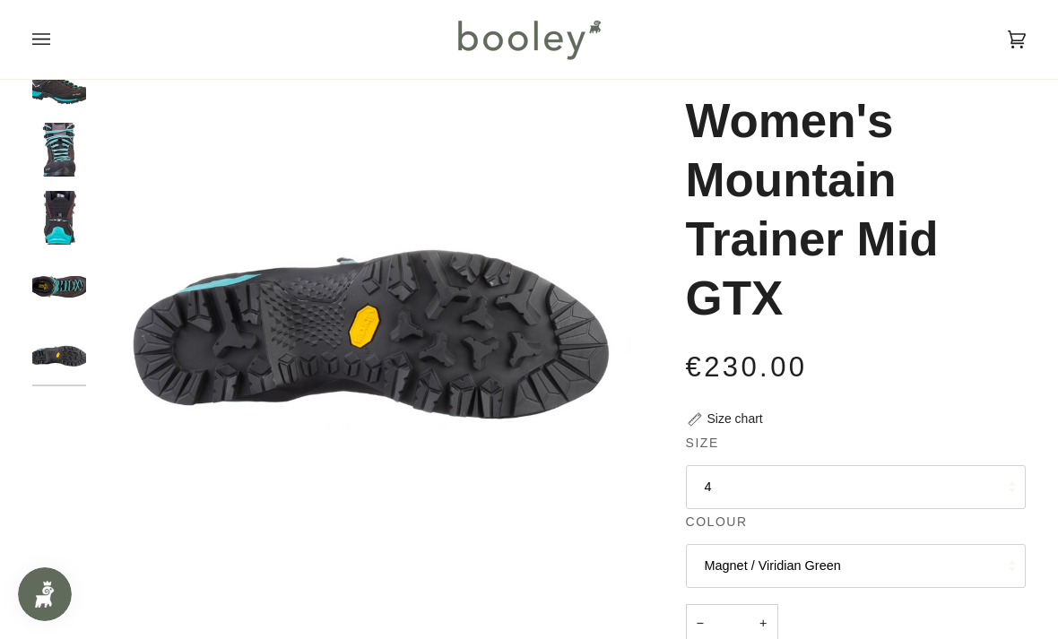
click at [54, 137] on img "Salewa Women's Mountain Trainer Mid GTX Magnet / Viridian Green - Booley Galway" at bounding box center [59, 150] width 54 height 54
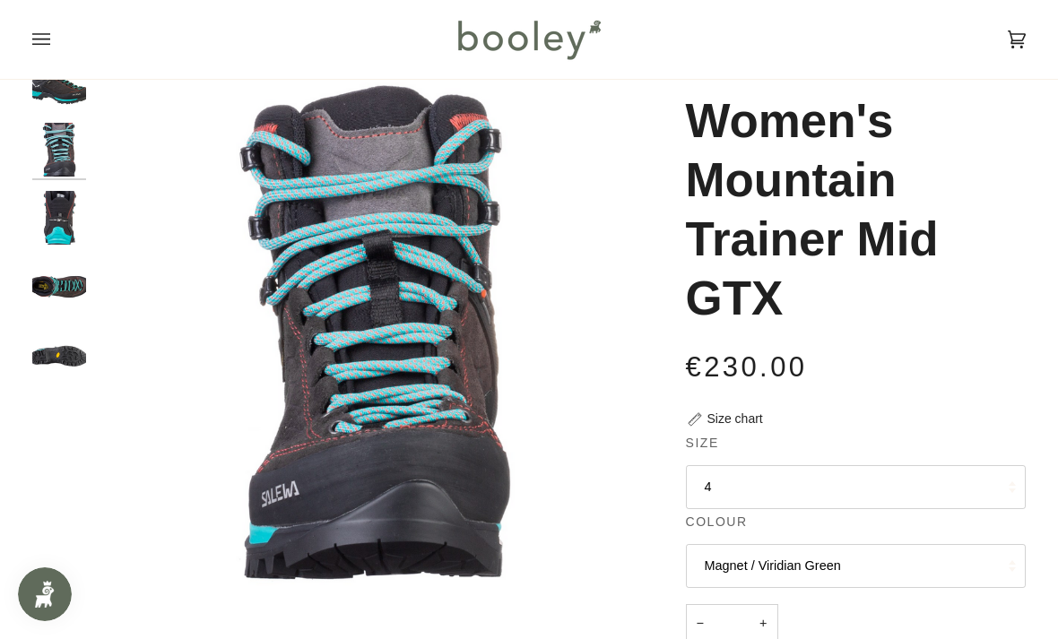
click at [70, 86] on img "Salewa Women's Mountain Trainer Mid GTX Magnet / Viridian Green - Booley Galway" at bounding box center [59, 81] width 54 height 54
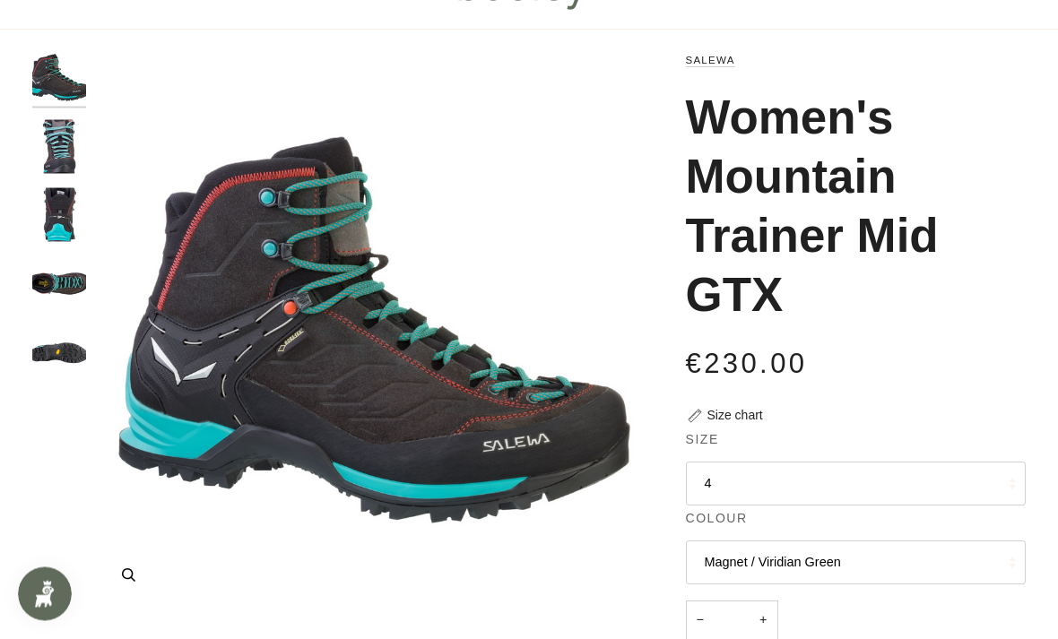
scroll to position [0, 0]
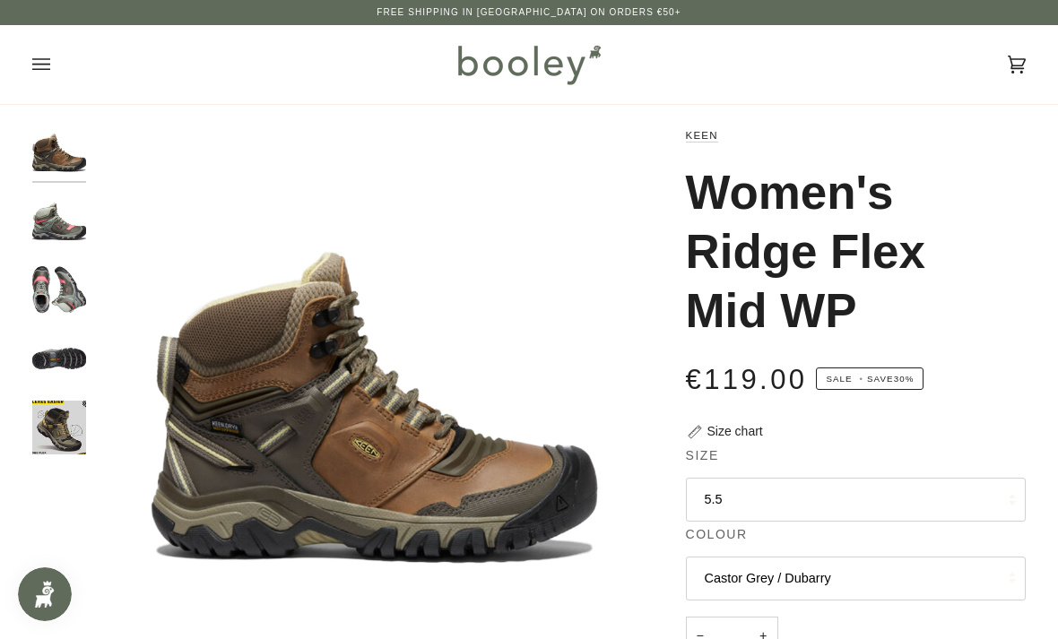
click at [65, 231] on img "Women's Ridge Flex Mid WP Castor Grey / Dubarry - Booley Galway" at bounding box center [59, 222] width 54 height 54
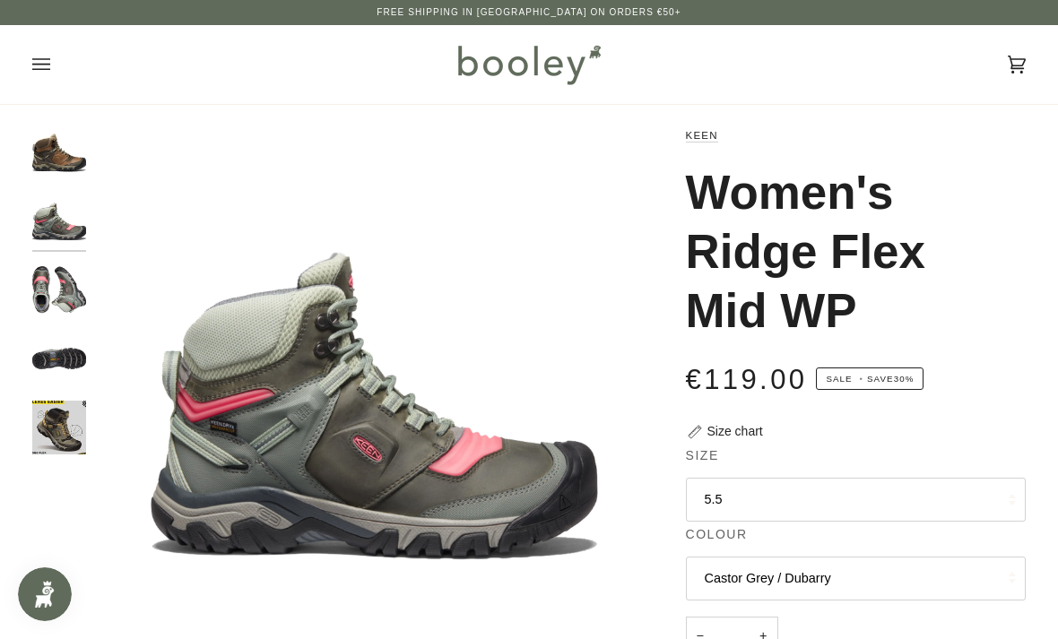
click at [54, 313] on img "Women's Ridge Flex Mid WP Castor Grey / Dubarry - Booley Galway" at bounding box center [59, 290] width 54 height 54
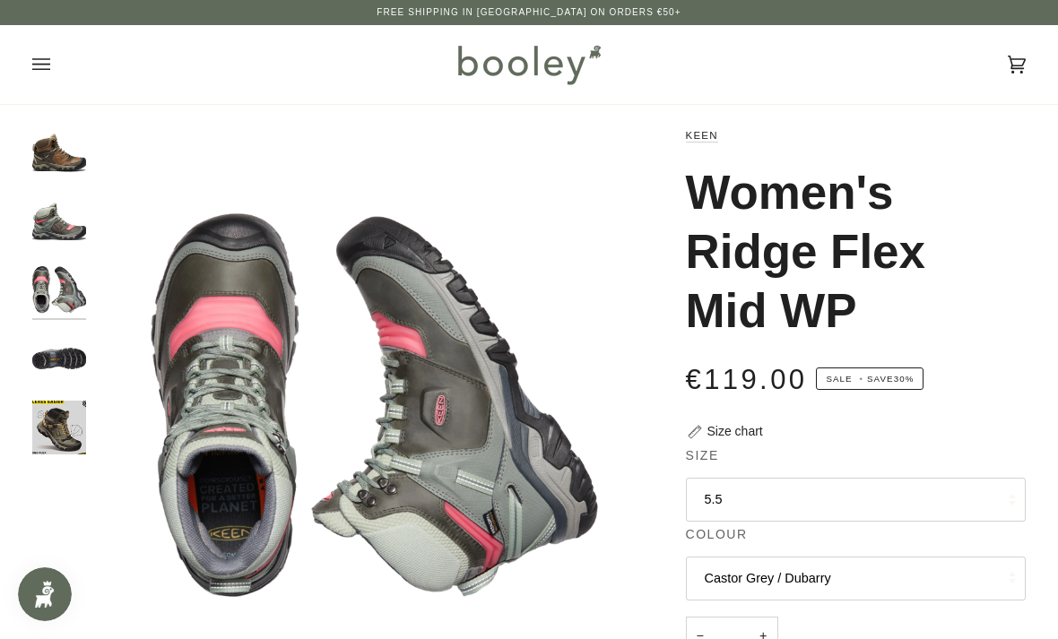
click at [85, 351] on img "Women's Ridge Flex Mid WP Castor Grey / Dubarry - Booley Galway" at bounding box center [59, 359] width 54 height 54
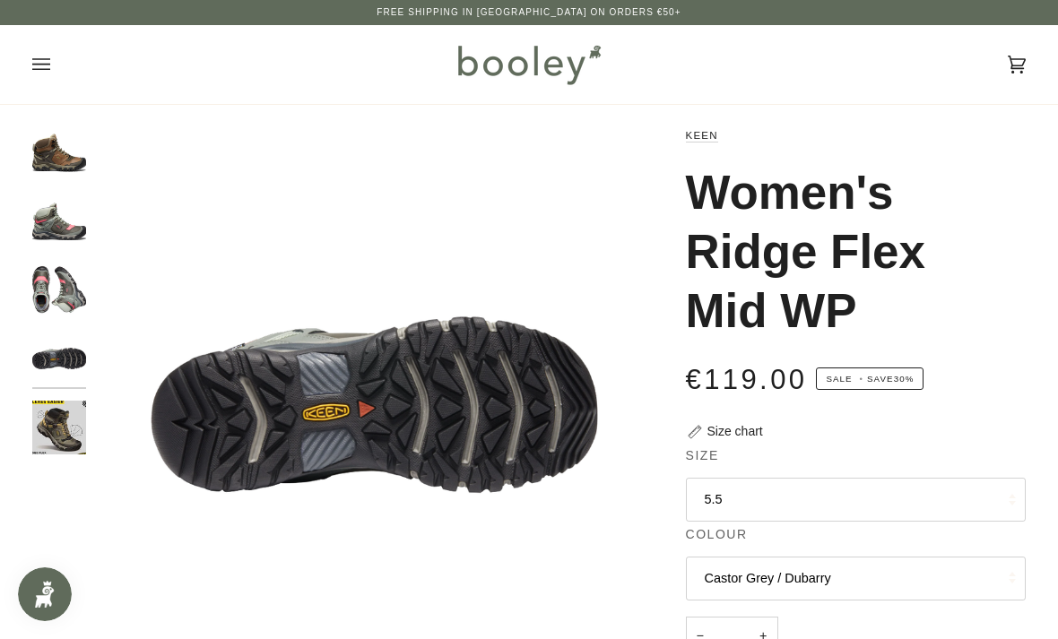
click at [80, 423] on img "Women's Ridge Flex Mid WP" at bounding box center [59, 428] width 54 height 54
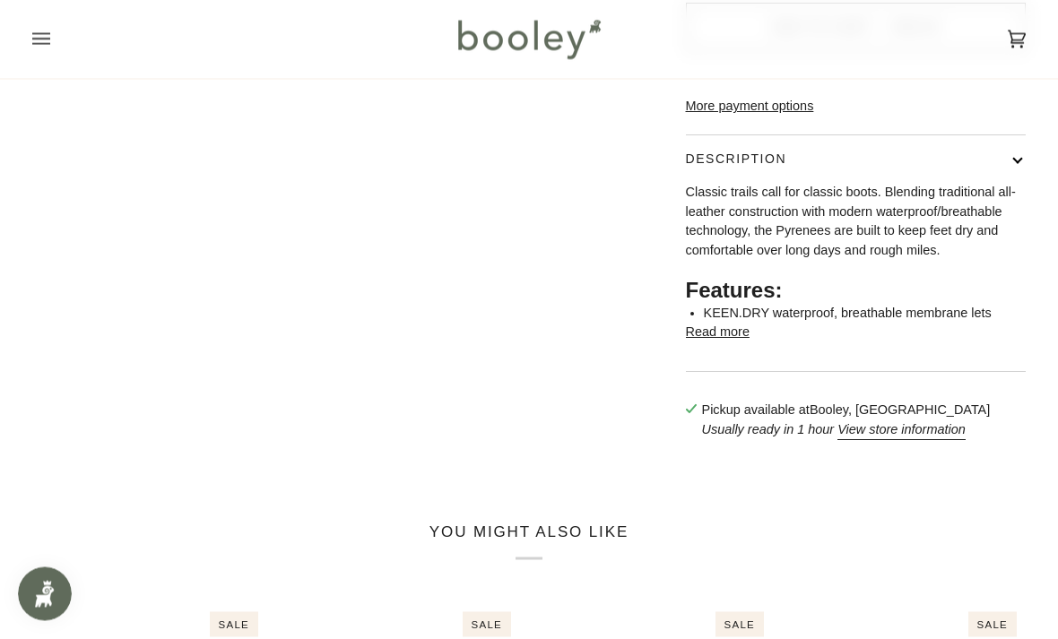
click at [733, 343] on button "Read more" at bounding box center [718, 334] width 64 height 20
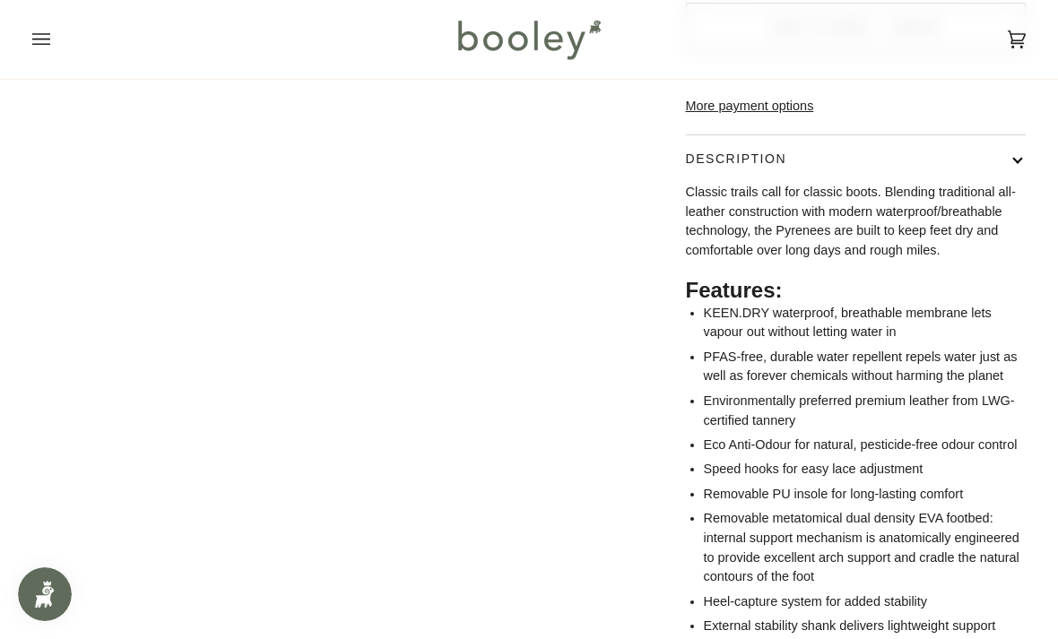
click at [697, 217] on p "Classic trails call for classic boots. Blending traditional all-leather constru…" at bounding box center [856, 222] width 341 height 78
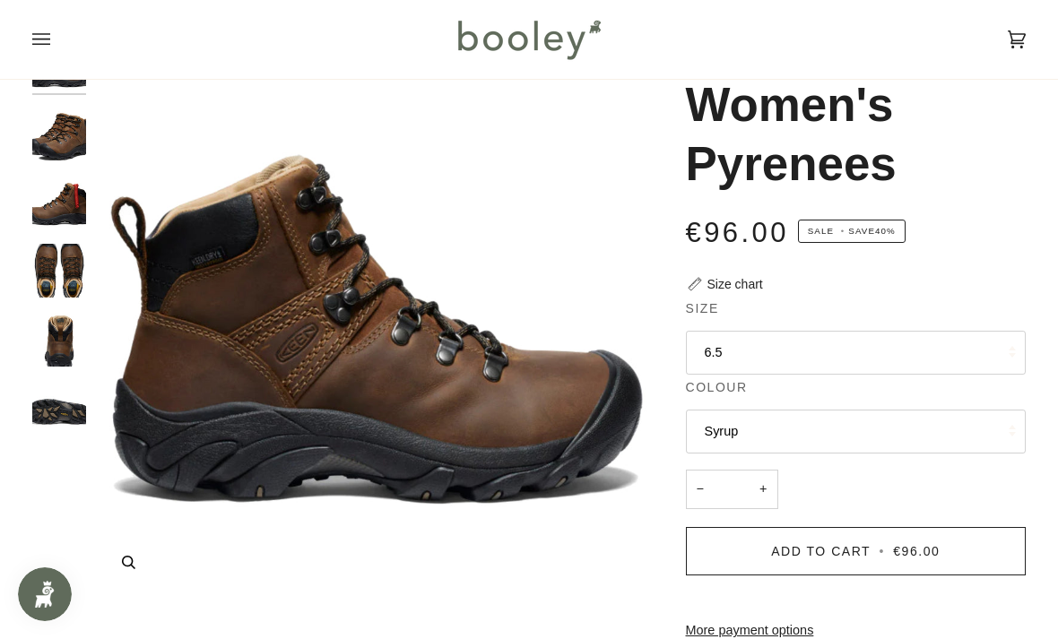
scroll to position [96, 0]
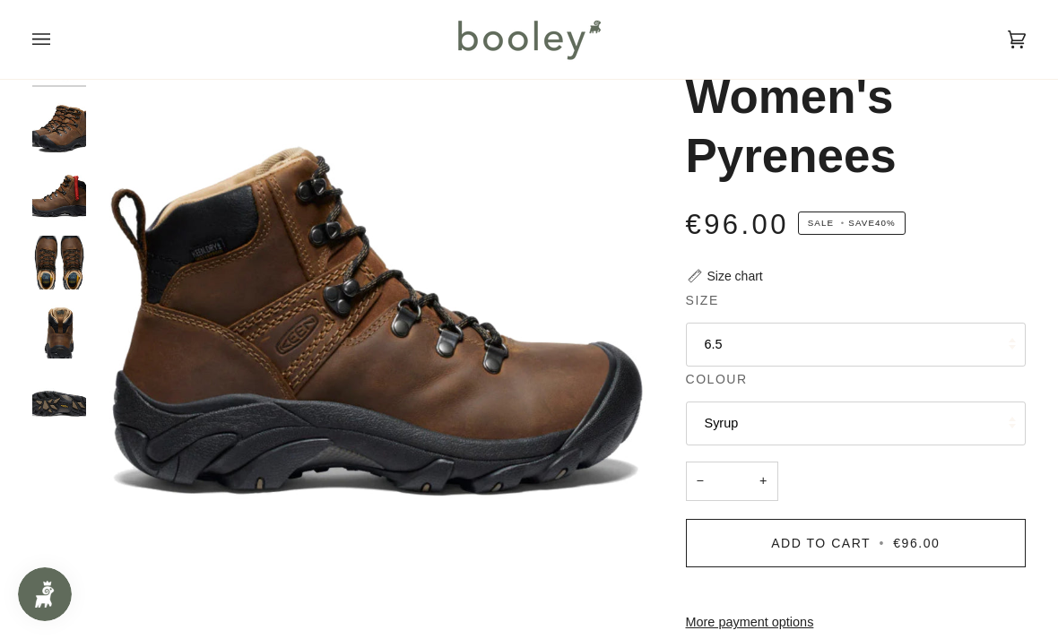
click at [73, 190] on img "Keen Women's Pyrenees - Booley Galway" at bounding box center [59, 194] width 54 height 54
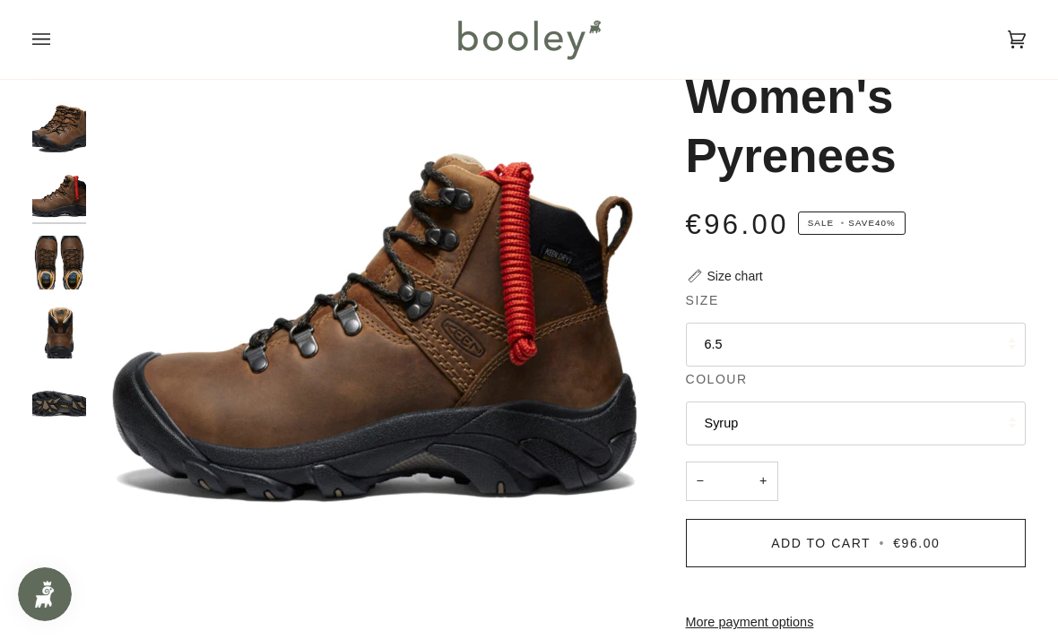
click at [75, 263] on img "Keen Women's Pyrenees - Booley Galway" at bounding box center [59, 263] width 54 height 54
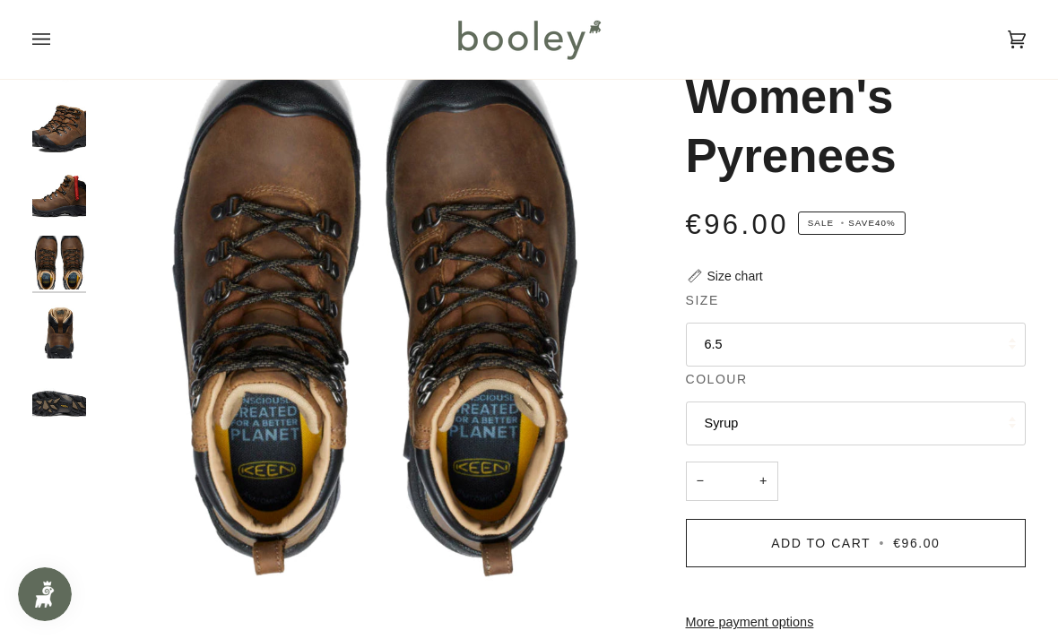
click at [82, 323] on img "Keen Women's Pyrenees - Booley Galway" at bounding box center [59, 332] width 54 height 54
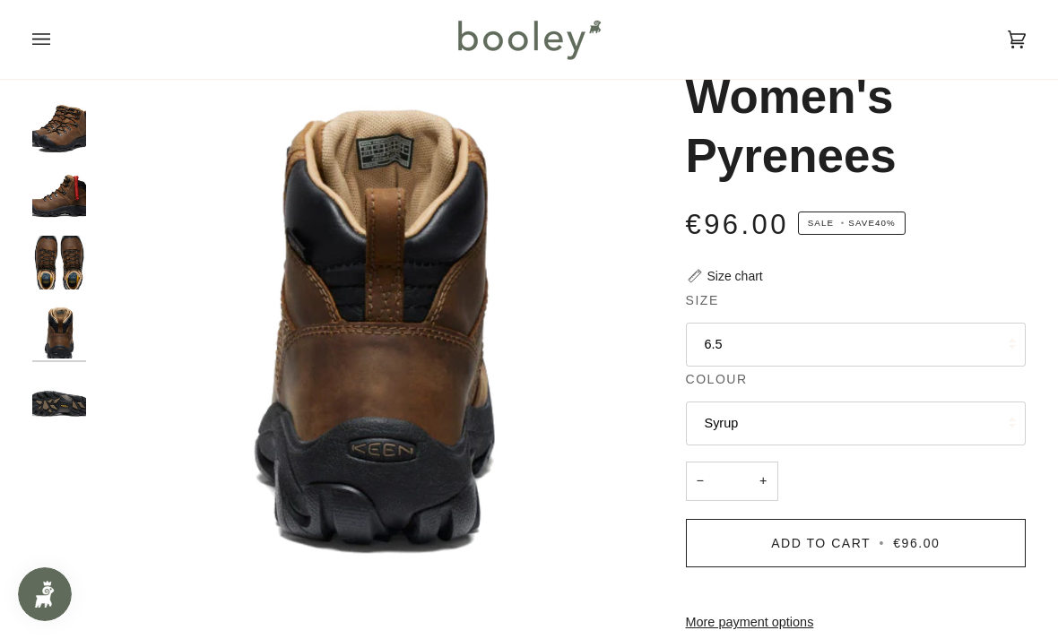
click at [75, 305] on img "Keen Women's Pyrenees - Booley Galway" at bounding box center [59, 332] width 54 height 54
click at [58, 373] on img "Keen Women's Pyrenees - Booley Galway" at bounding box center [59, 400] width 54 height 54
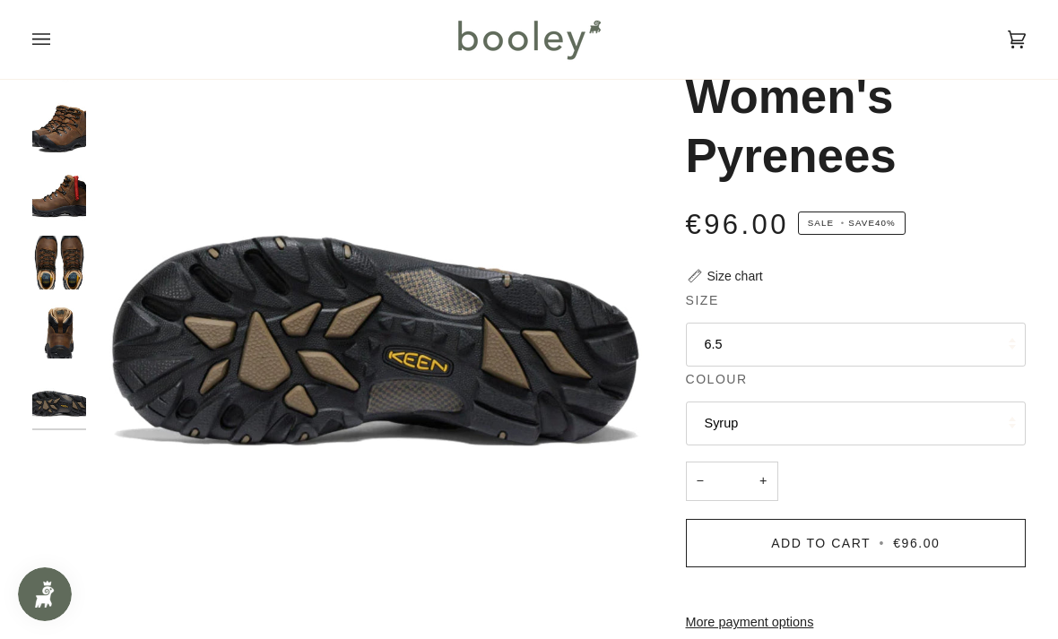
click at [71, 206] on img "Keen Women's Pyrenees - Booley Galway" at bounding box center [59, 194] width 54 height 54
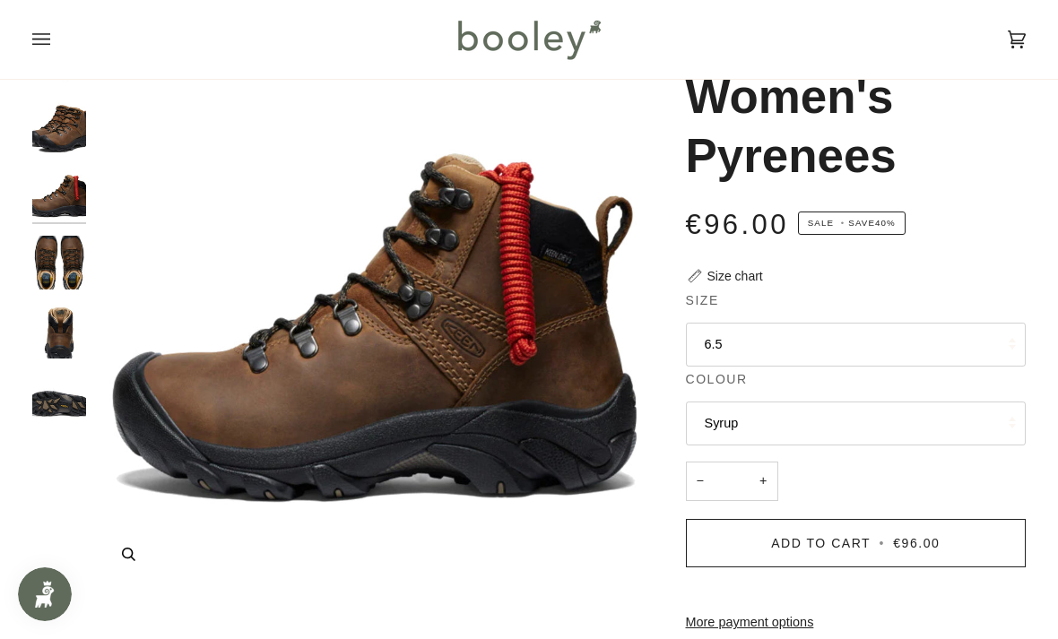
scroll to position [0, 0]
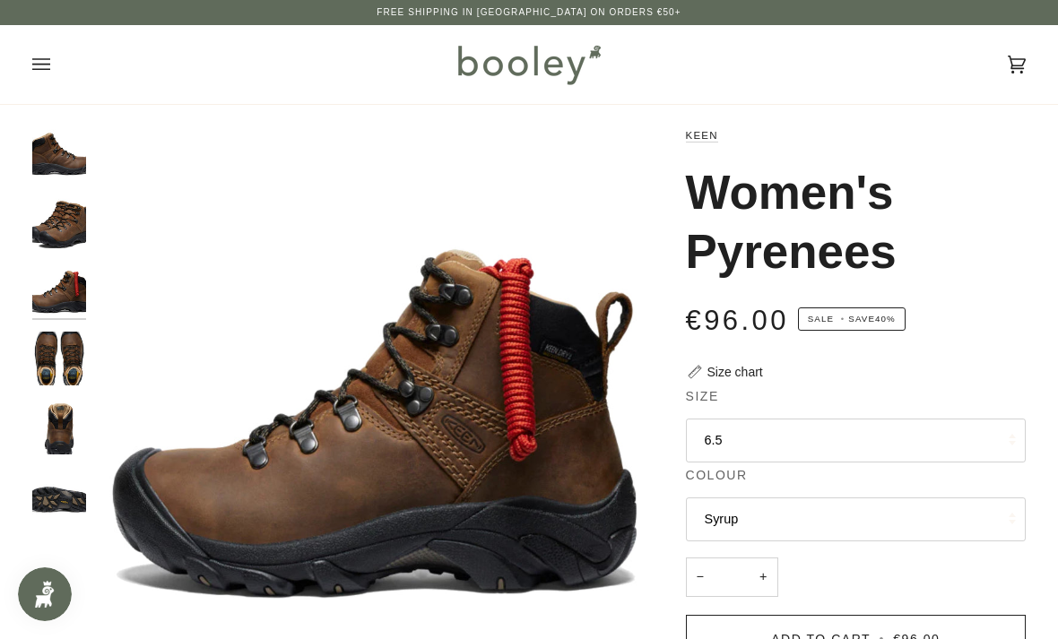
click at [39, 51] on icon "Open menu" at bounding box center [41, 64] width 18 height 27
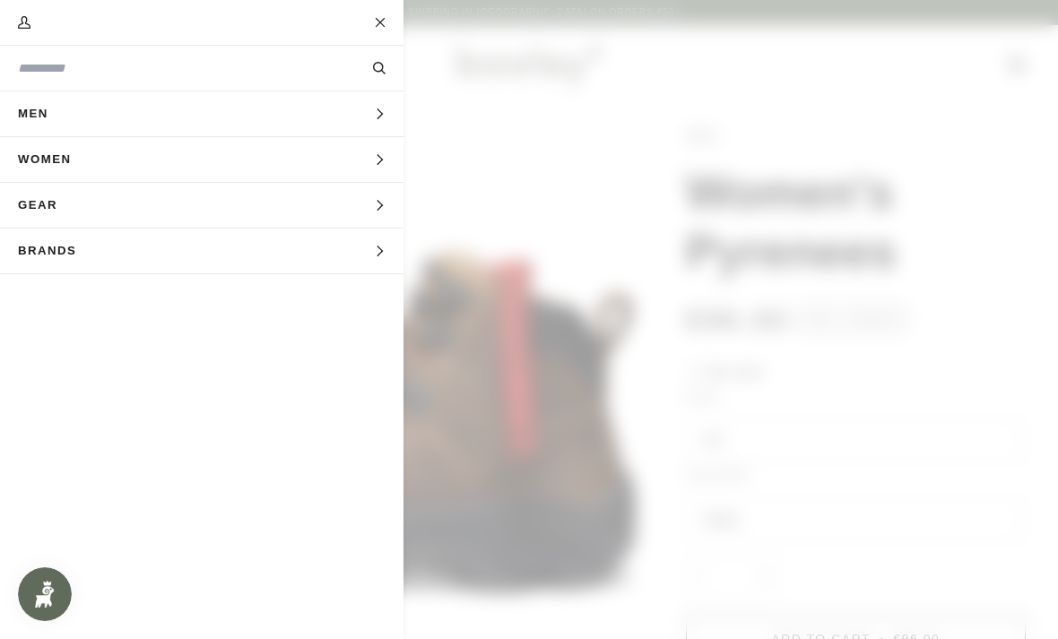
click at [365, 158] on button "Women Expand menu" at bounding box center [201, 160] width 403 height 46
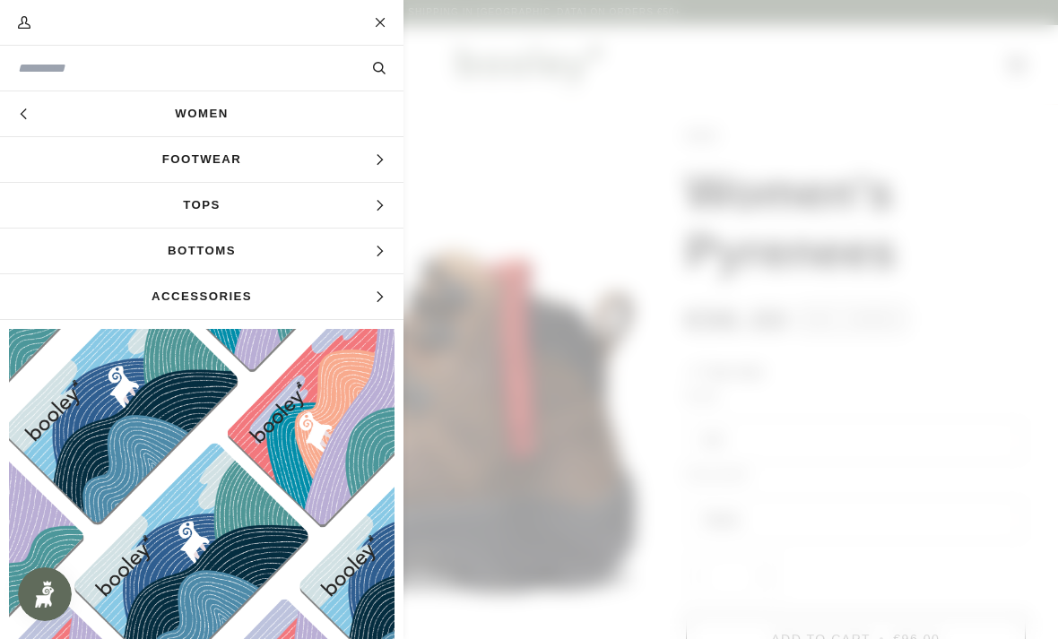
click at [369, 156] on span "Footwear" at bounding box center [201, 159] width 403 height 45
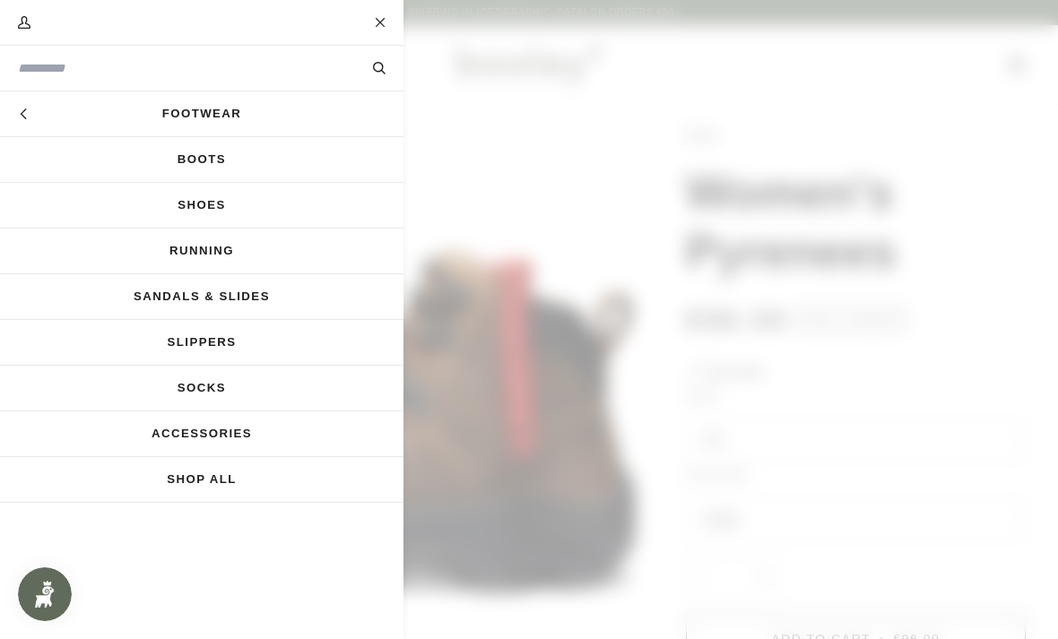
click at [292, 201] on link "Shoes" at bounding box center [201, 205] width 403 height 45
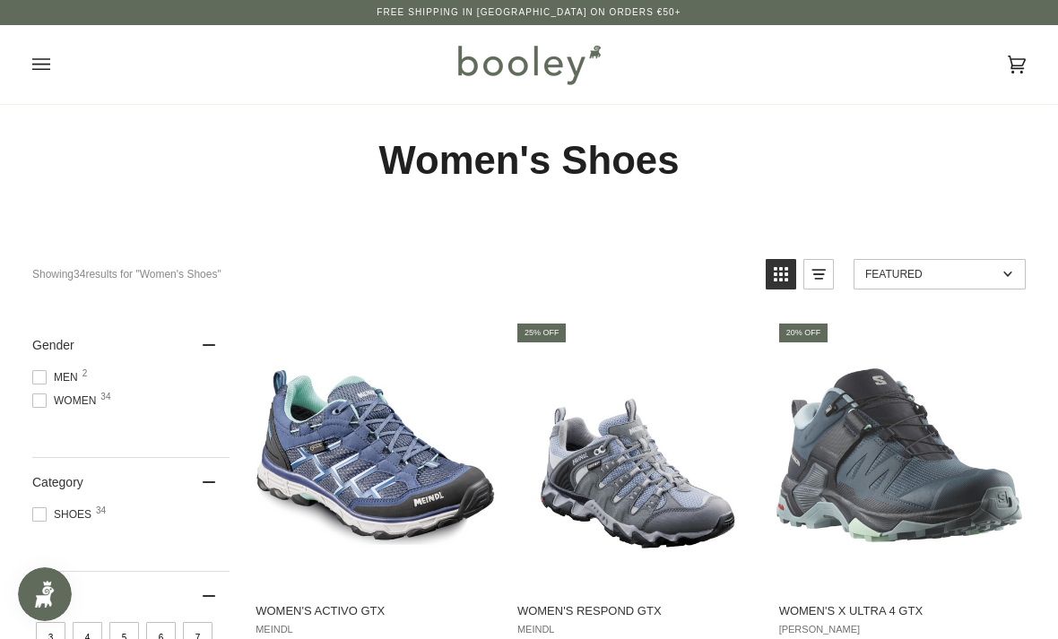
click at [40, 61] on icon "Open menu" at bounding box center [41, 64] width 18 height 27
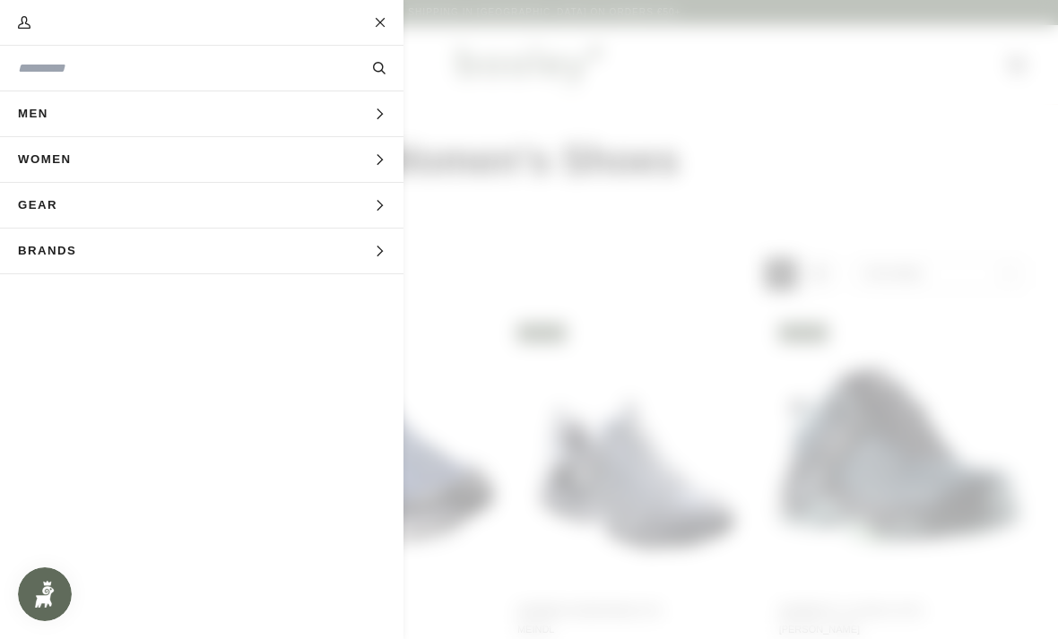
click at [374, 159] on icon "Main menu" at bounding box center [380, 160] width 12 height 12
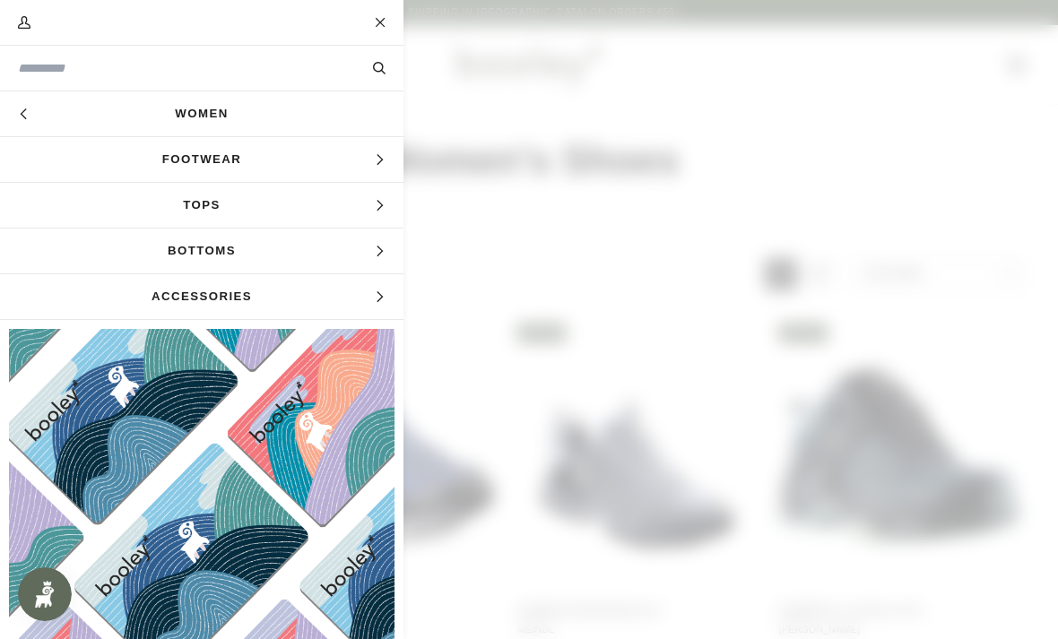
click at [376, 151] on span "Expand menu" at bounding box center [380, 160] width 12 height 18
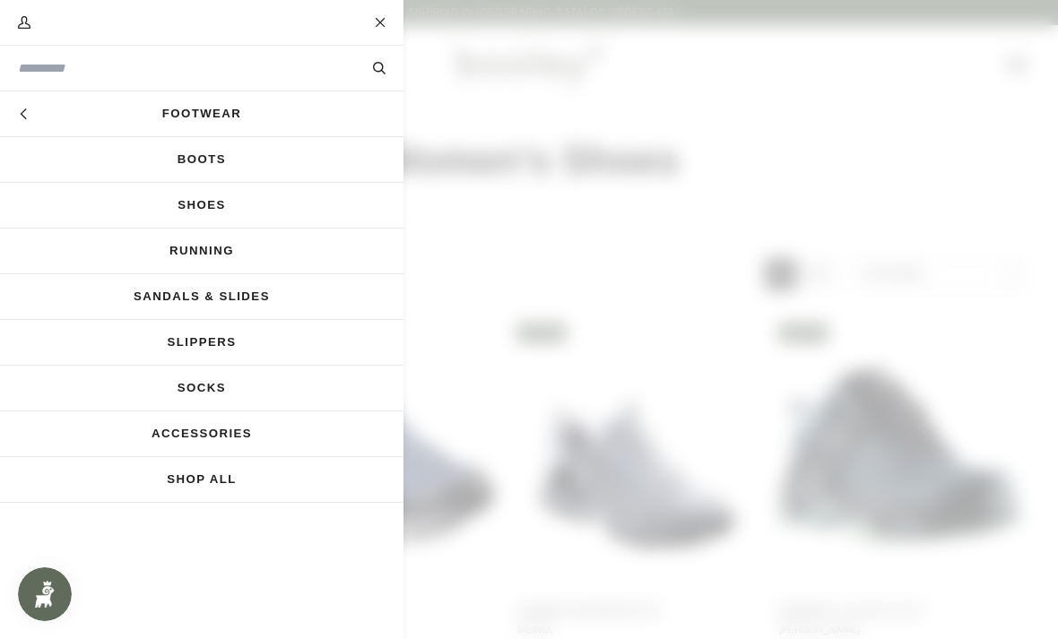
click at [27, 111] on icon "Main menu" at bounding box center [24, 114] width 12 height 12
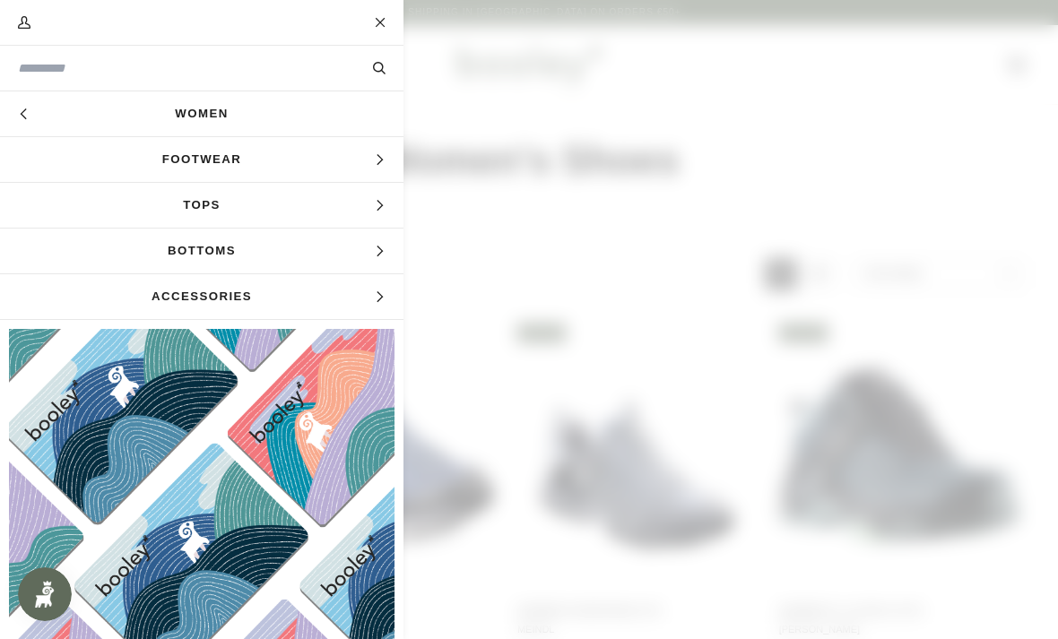
click at [379, 211] on icon "Main menu" at bounding box center [380, 206] width 12 height 12
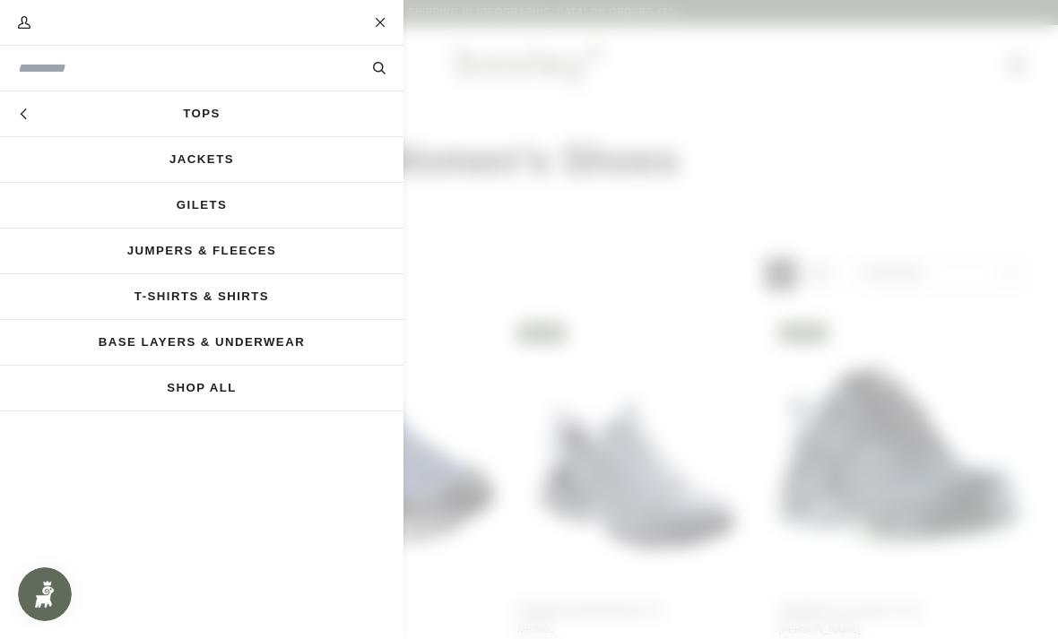
click at [215, 160] on link "Jackets" at bounding box center [201, 159] width 403 height 45
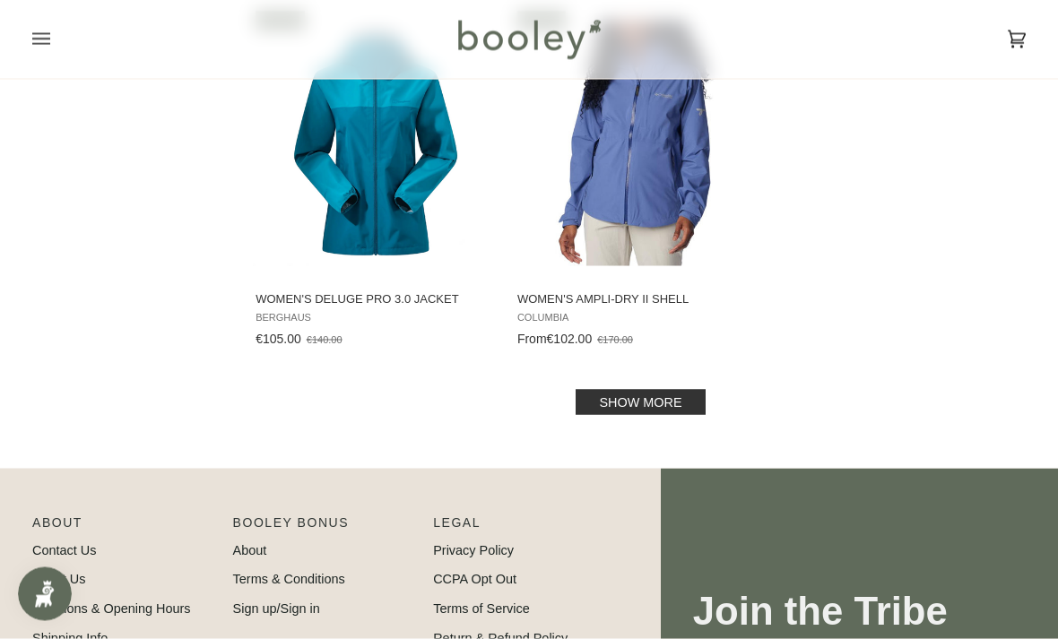
scroll to position [2583, 0]
click at [670, 410] on link "Show more" at bounding box center [639, 401] width 129 height 25
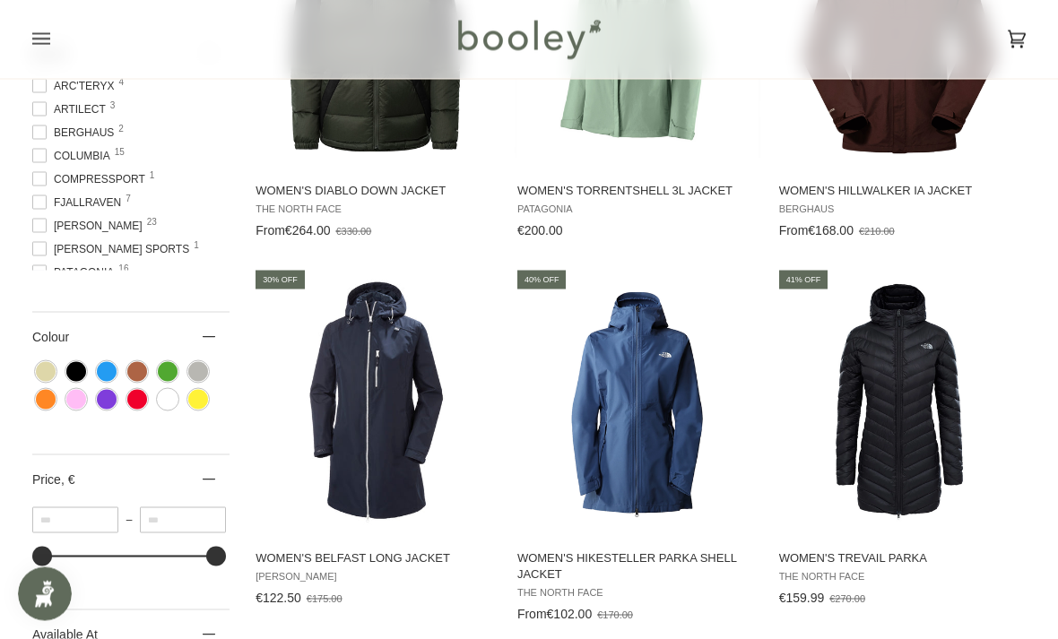
scroll to position [805, 0]
click at [41, 92] on span at bounding box center [39, 85] width 14 height 14
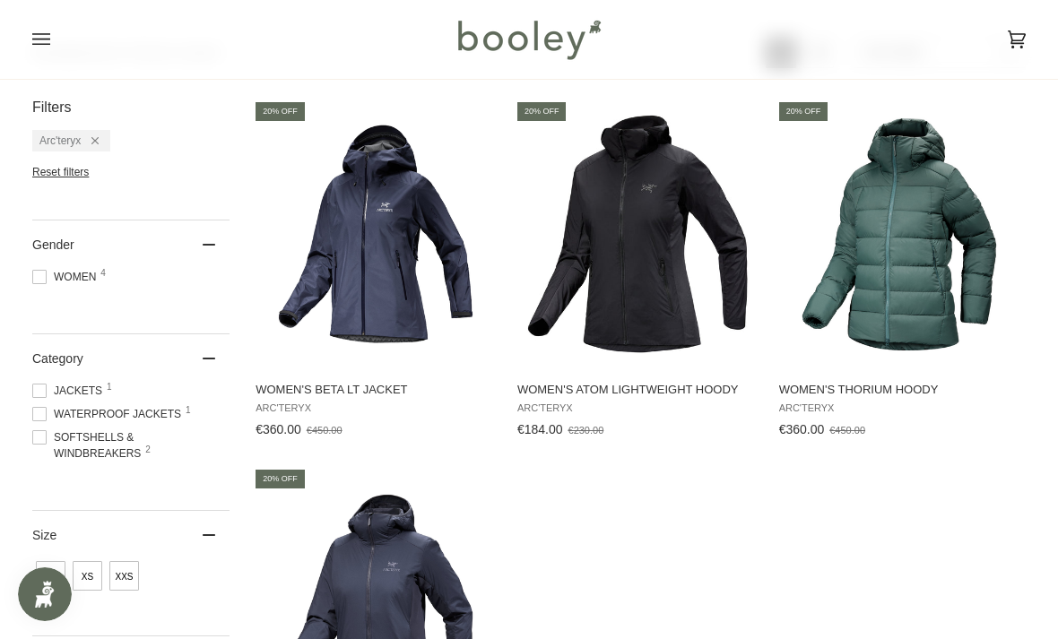
scroll to position [225, 0]
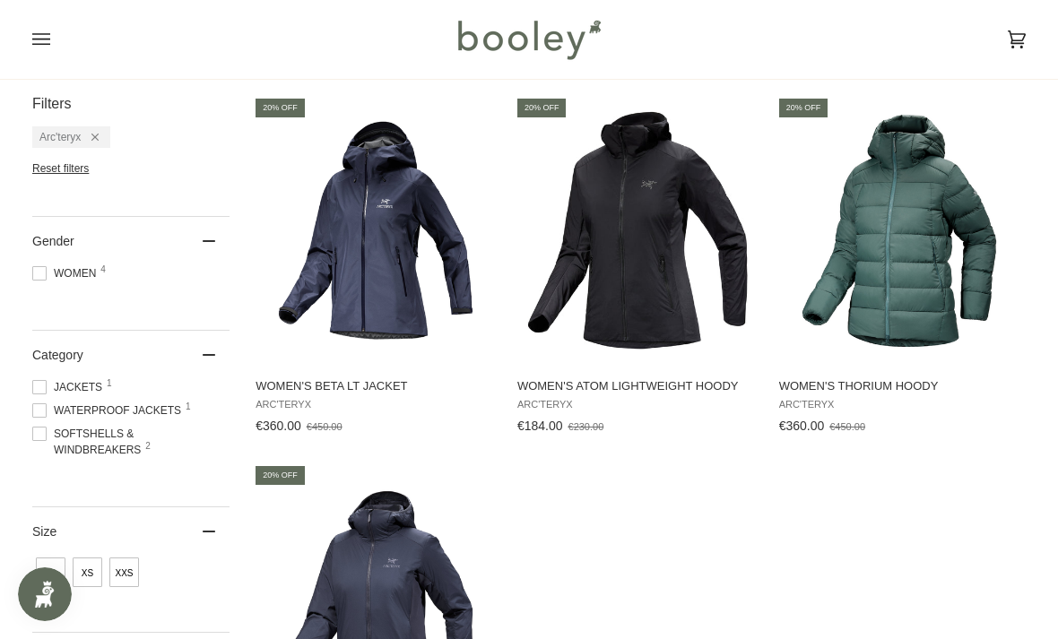
click at [35, 41] on icon "Open menu" at bounding box center [41, 39] width 18 height 27
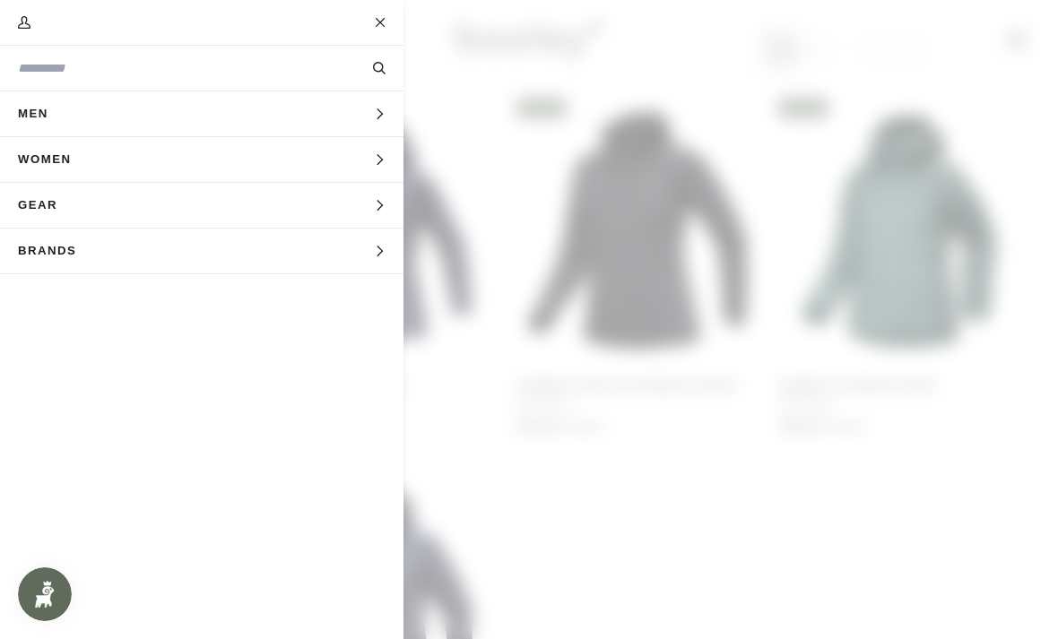
click at [377, 158] on icon "Main menu" at bounding box center [380, 160] width 12 height 12
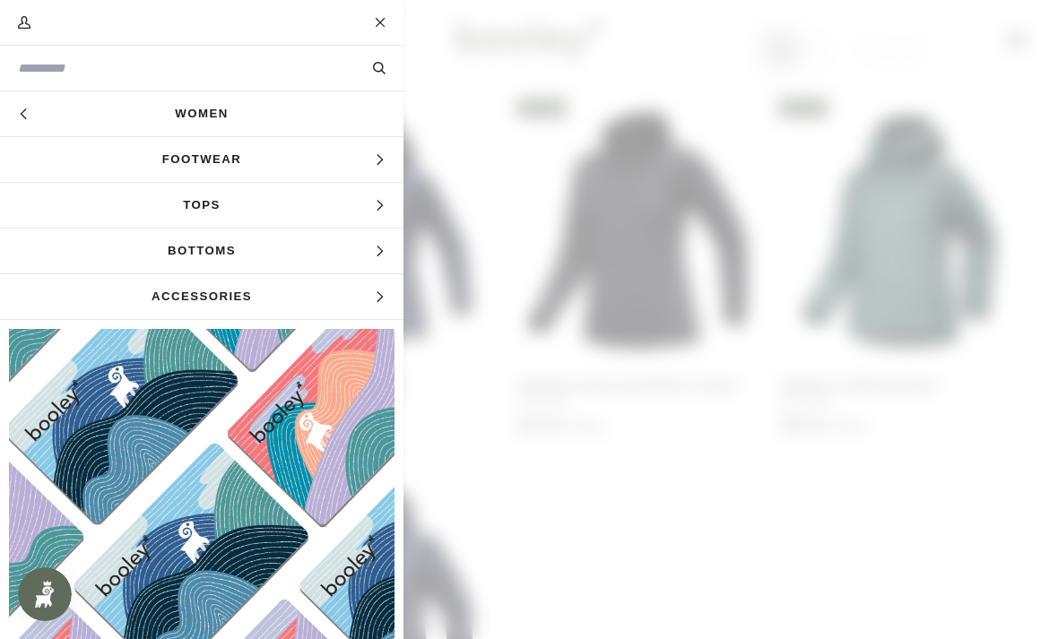
click at [367, 165] on span "Footwear" at bounding box center [201, 159] width 403 height 45
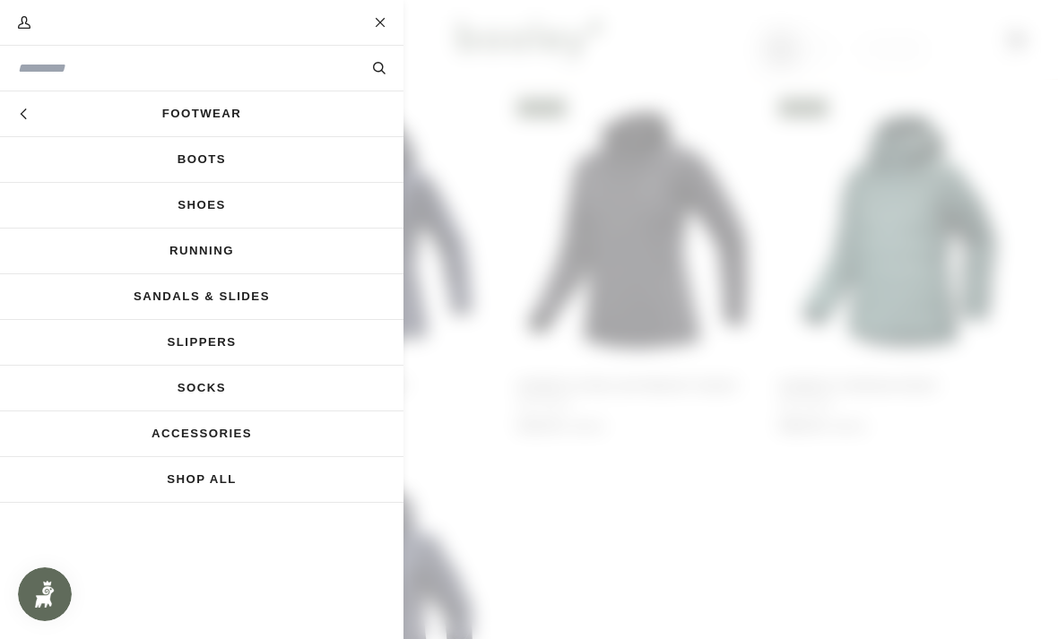
click at [268, 163] on link "Boots" at bounding box center [201, 159] width 403 height 45
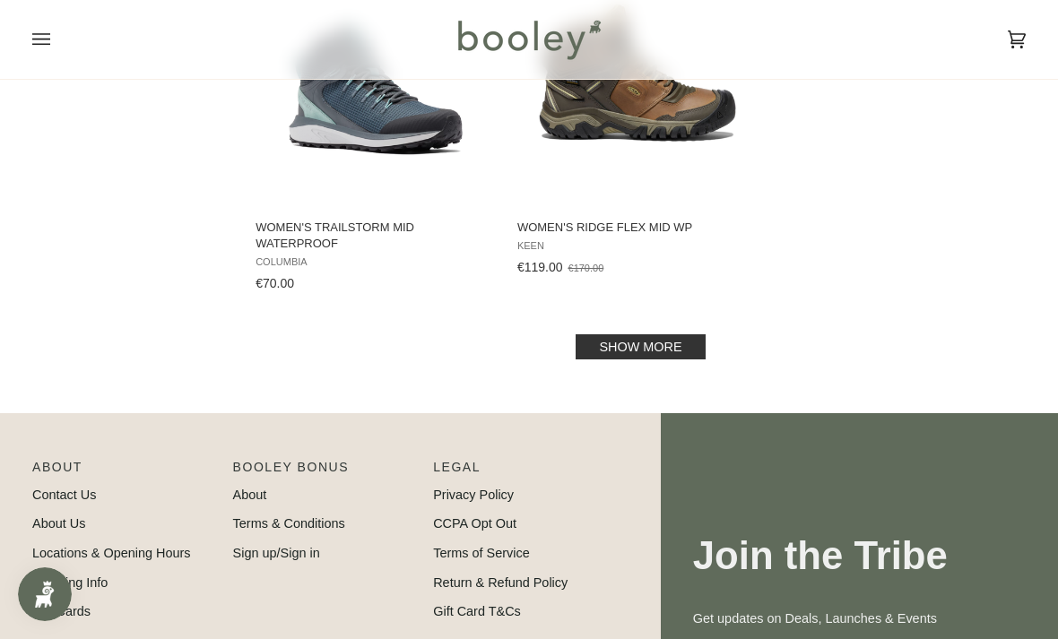
scroll to position [2589, 0]
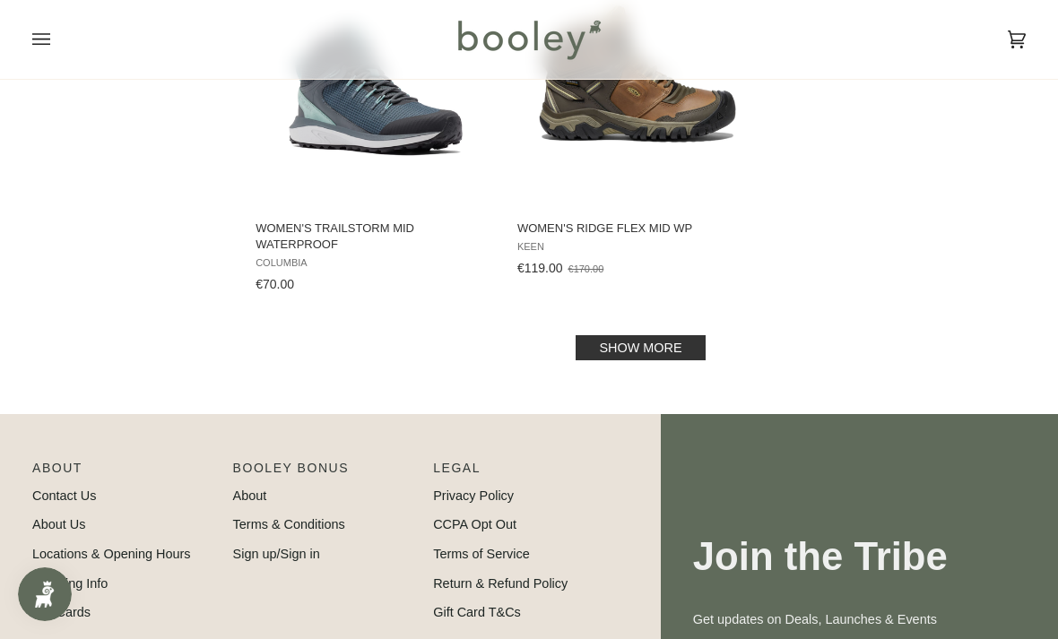
click at [660, 338] on link "Show more" at bounding box center [639, 347] width 129 height 25
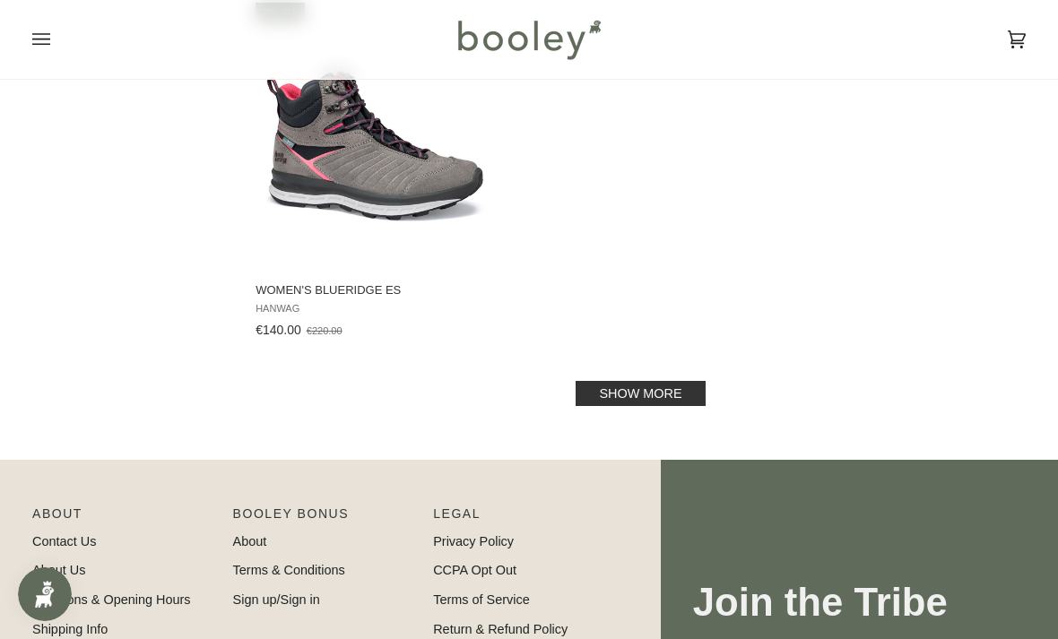
scroll to position [5215, 0]
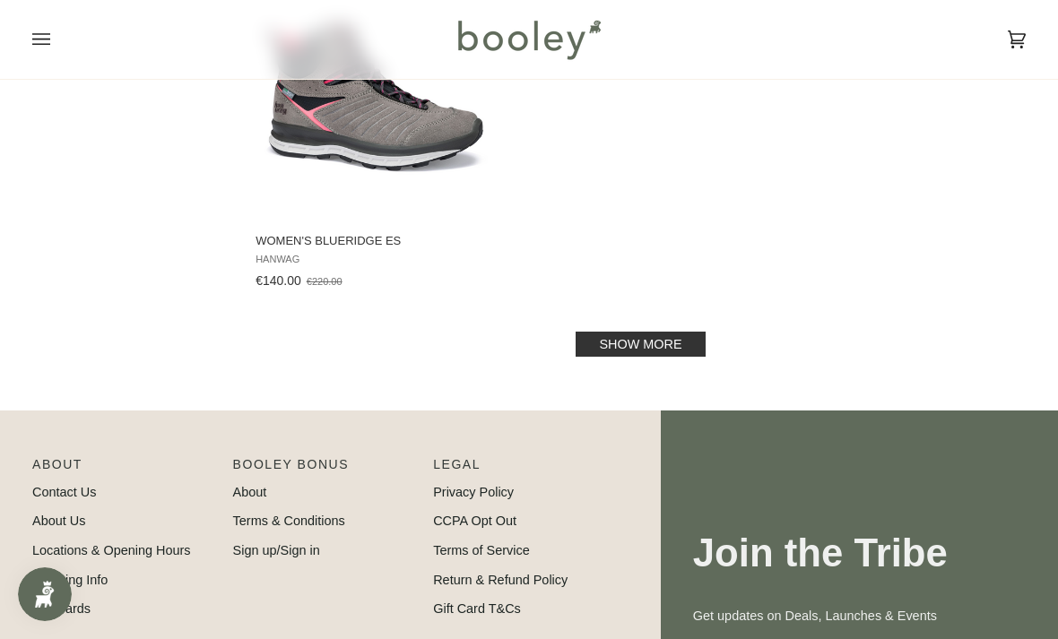
click at [663, 357] on link "Show more" at bounding box center [639, 344] width 129 height 25
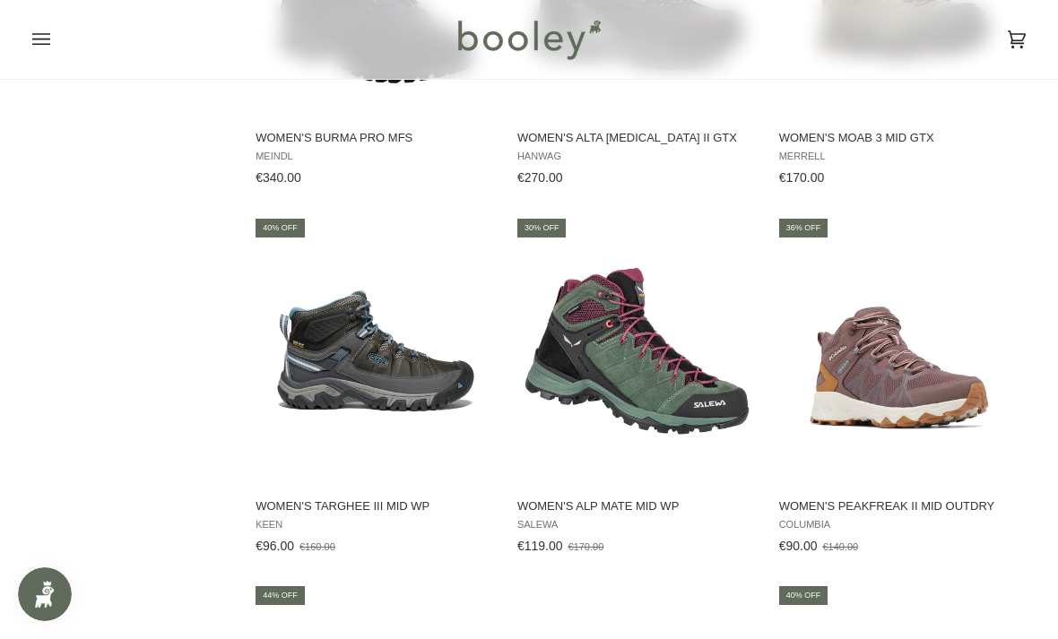
scroll to position [1467, 0]
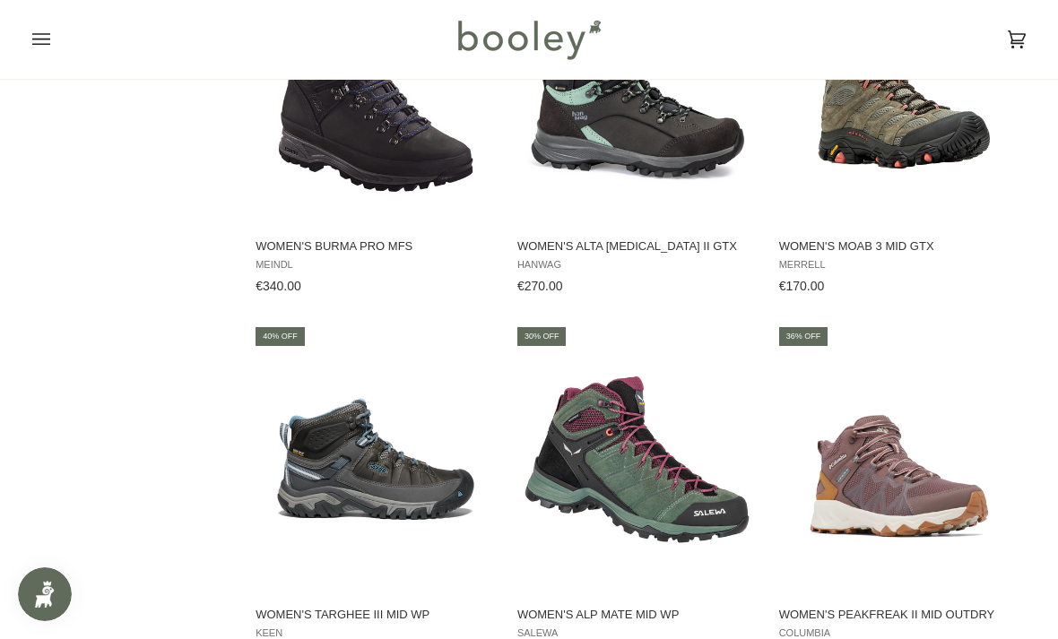
click at [44, 39] on icon "Open menu" at bounding box center [41, 39] width 18 height 12
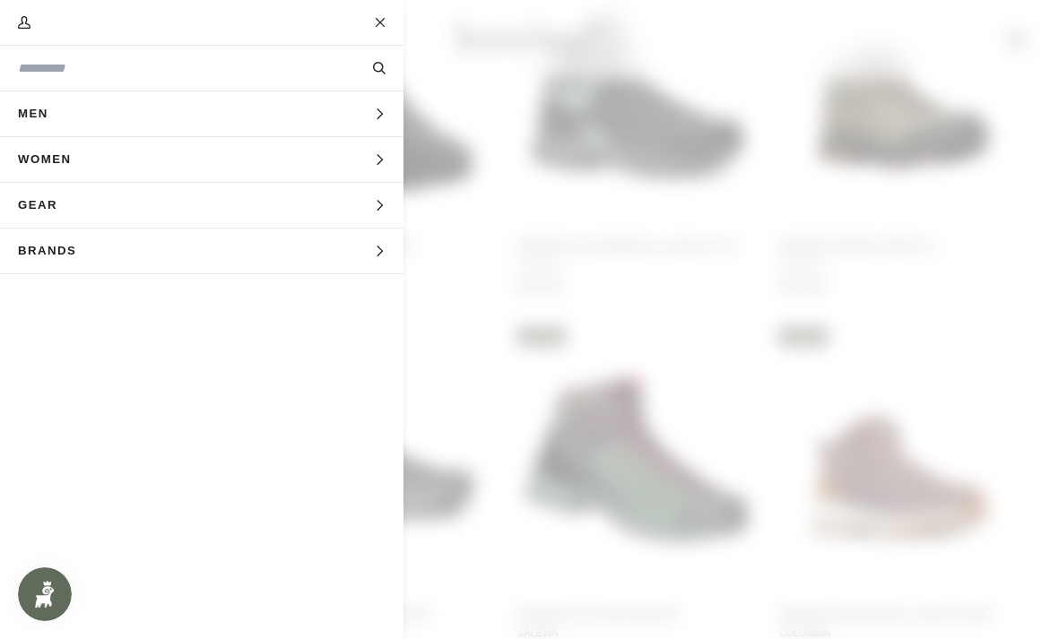
click at [377, 163] on icon "Main menu" at bounding box center [380, 160] width 12 height 12
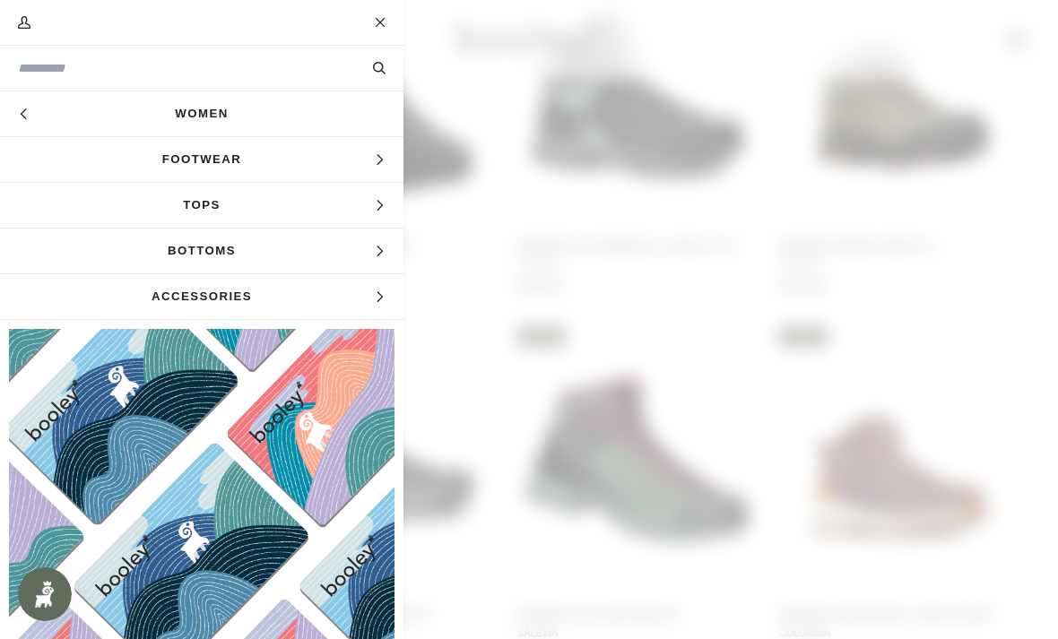
click at [378, 157] on icon "Main menu" at bounding box center [379, 159] width 6 height 11
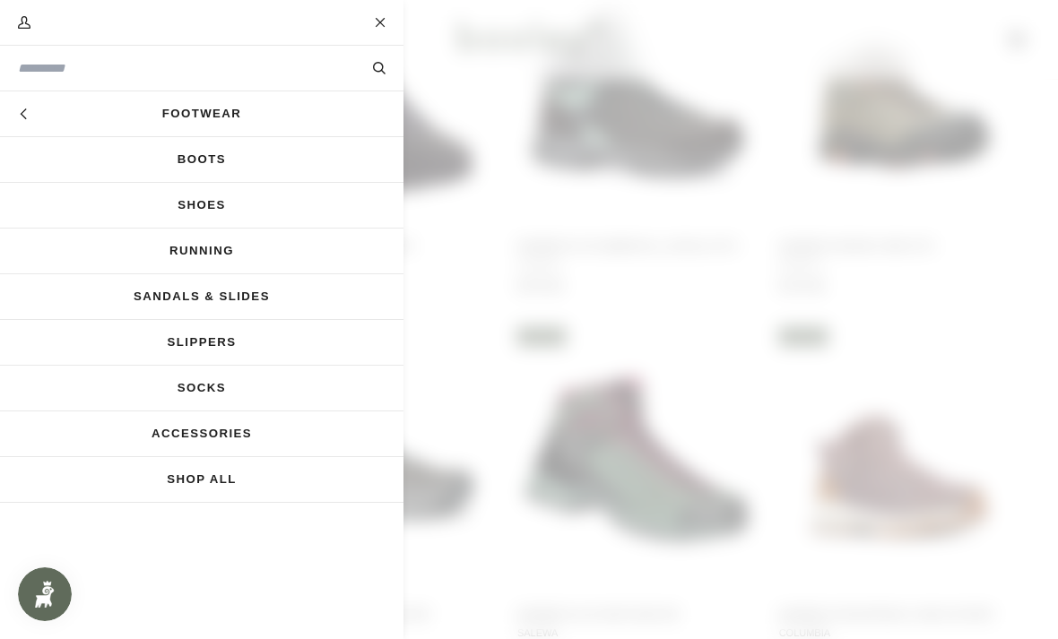
click at [255, 209] on link "Shoes" at bounding box center [201, 205] width 403 height 45
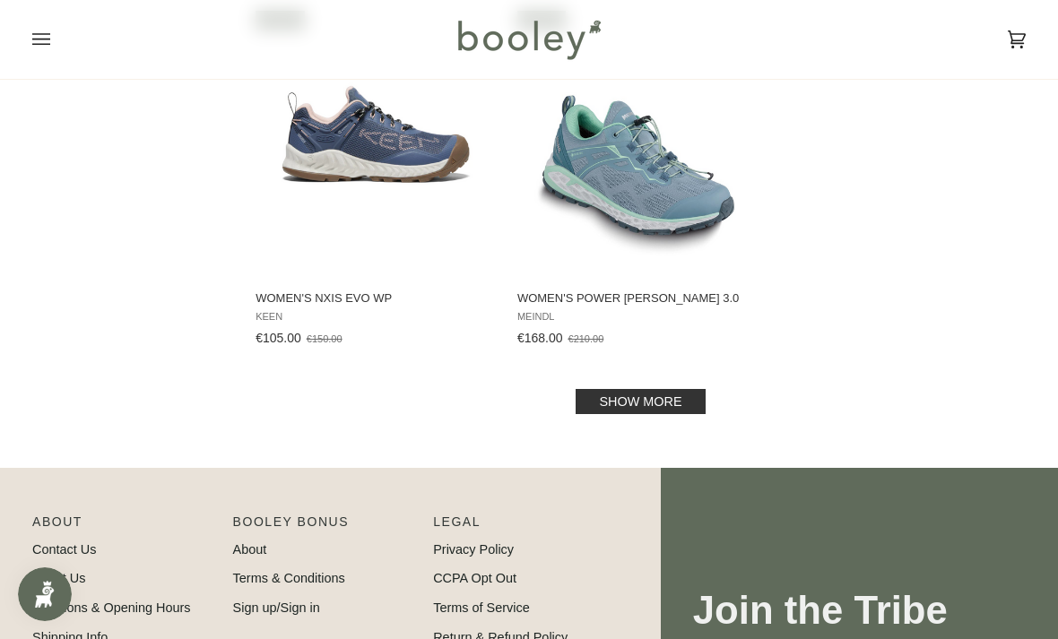
scroll to position [2554, 0]
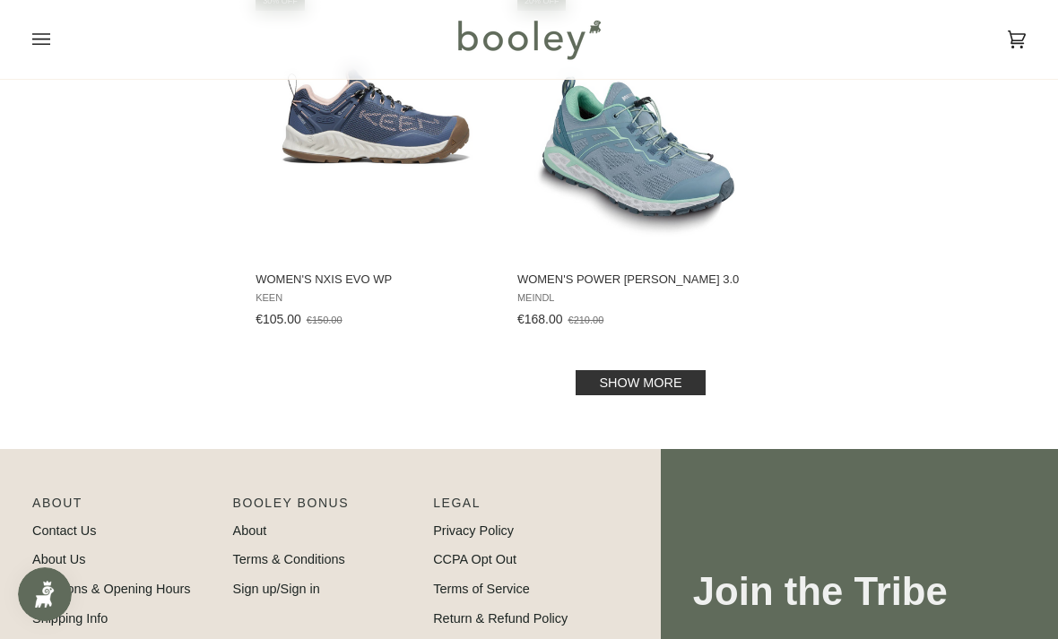
click at [666, 376] on link "Show more" at bounding box center [639, 382] width 129 height 25
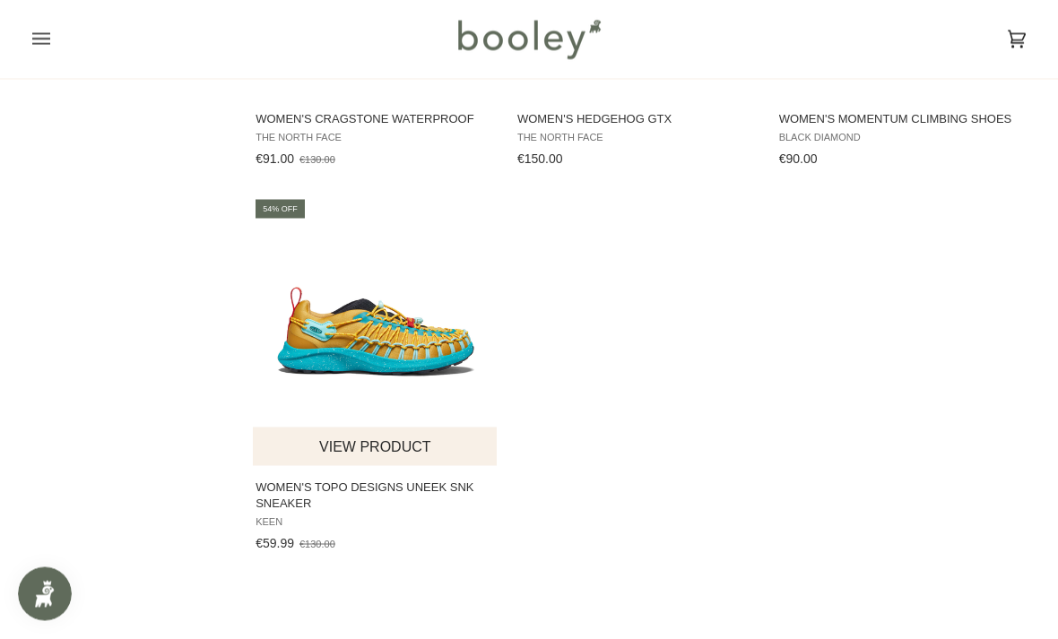
scroll to position [4234, 0]
click at [422, 344] on img "Women's Topo Designs Uneek SNK Sneaker" at bounding box center [376, 331] width 246 height 246
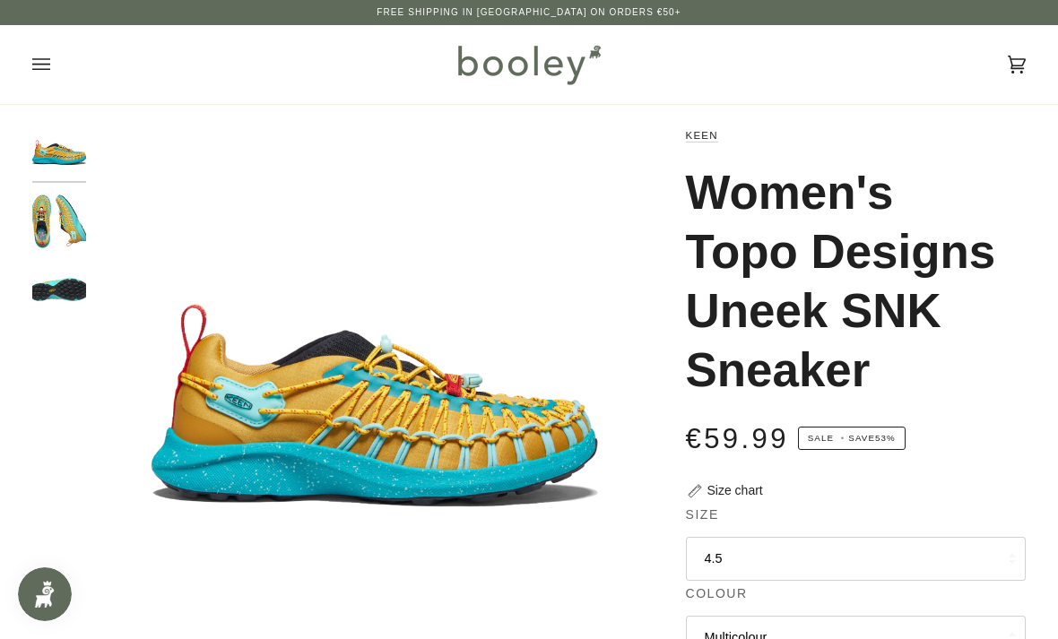
click at [72, 218] on img "Keen Women's Topo Designs Uneek SNK Sneaker Multicolour - Booley Galway" at bounding box center [59, 222] width 54 height 54
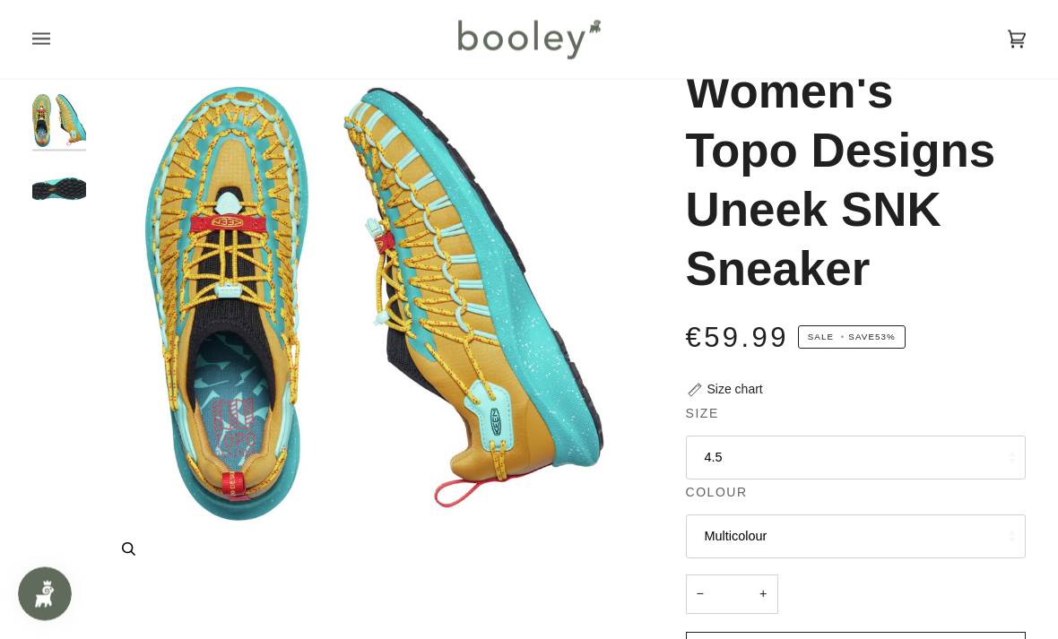
scroll to position [104, 0]
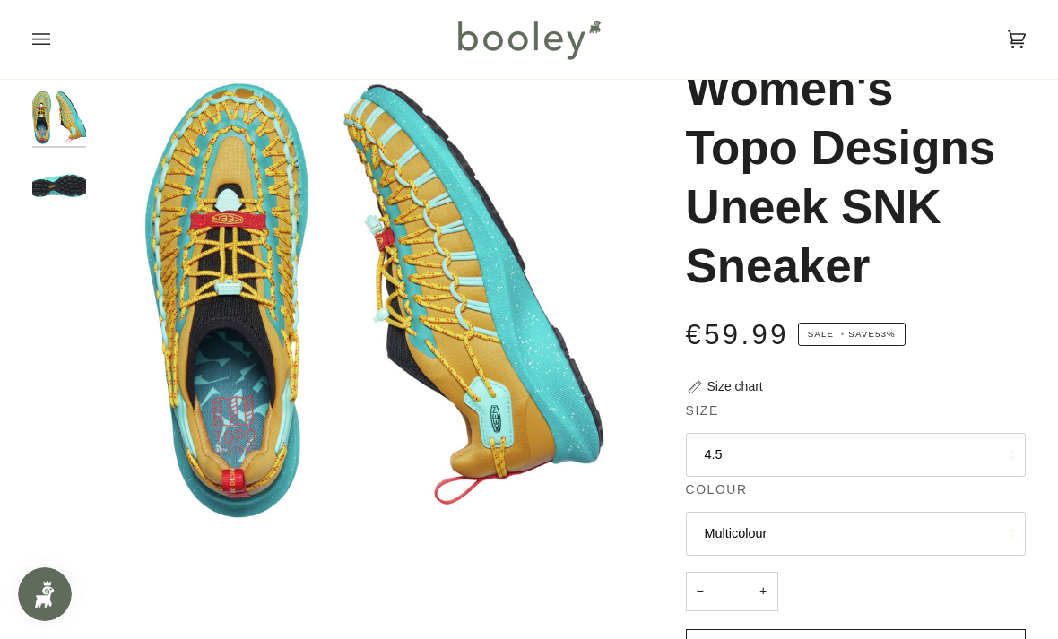
click at [747, 523] on button "Multicolour" at bounding box center [856, 534] width 341 height 44
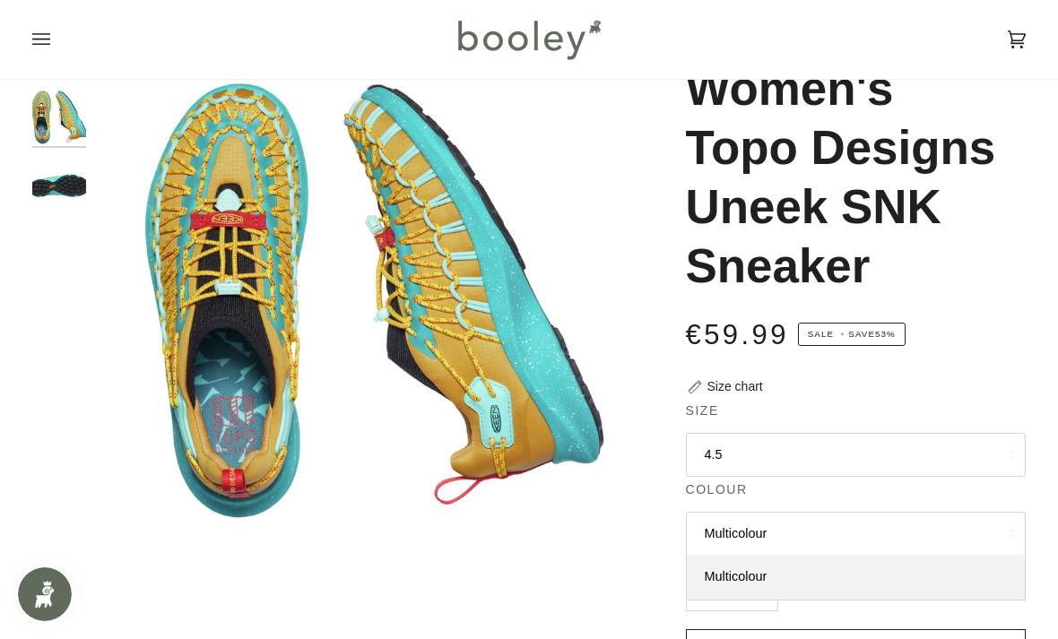
click at [40, 41] on icon "Open menu" at bounding box center [41, 39] width 18 height 27
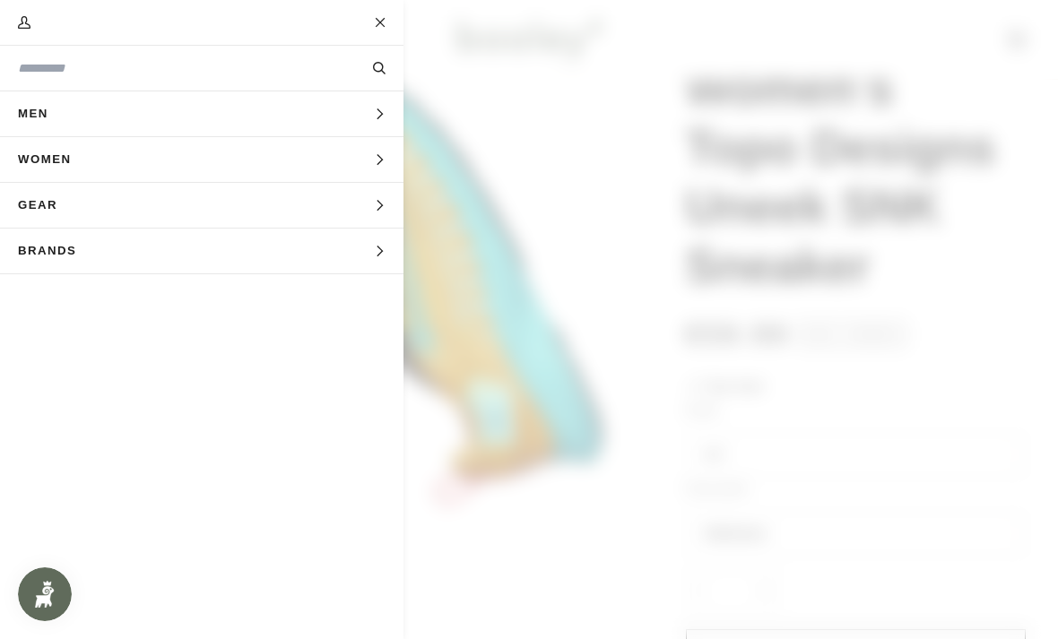
click at [362, 105] on button "Men Expand menu" at bounding box center [201, 114] width 403 height 46
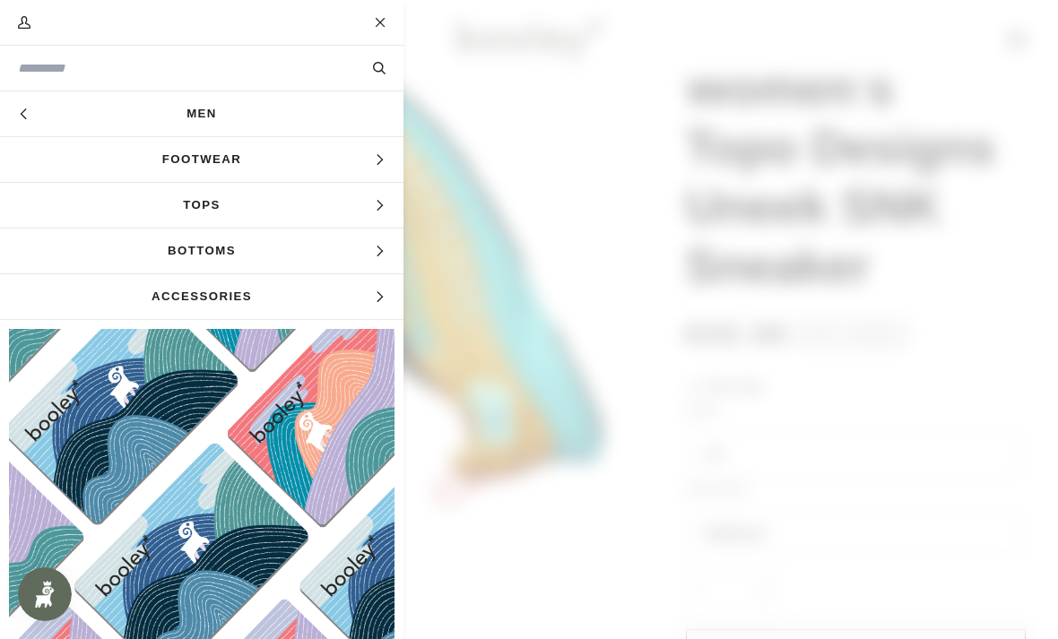
click at [379, 161] on icon "Main menu" at bounding box center [380, 160] width 12 height 12
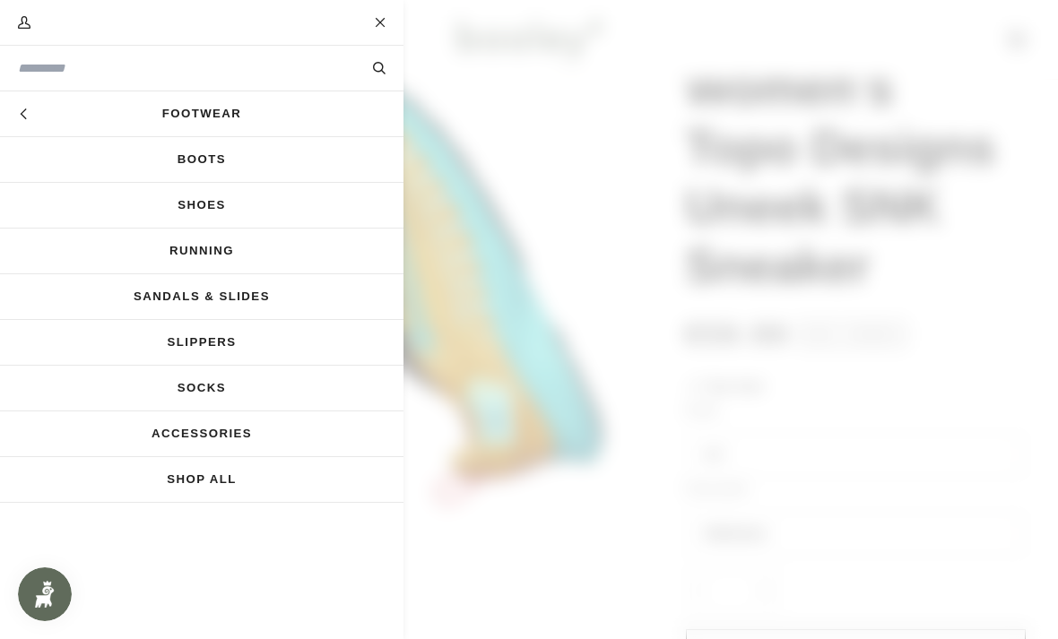
click at [248, 160] on link "Boots" at bounding box center [201, 159] width 403 height 45
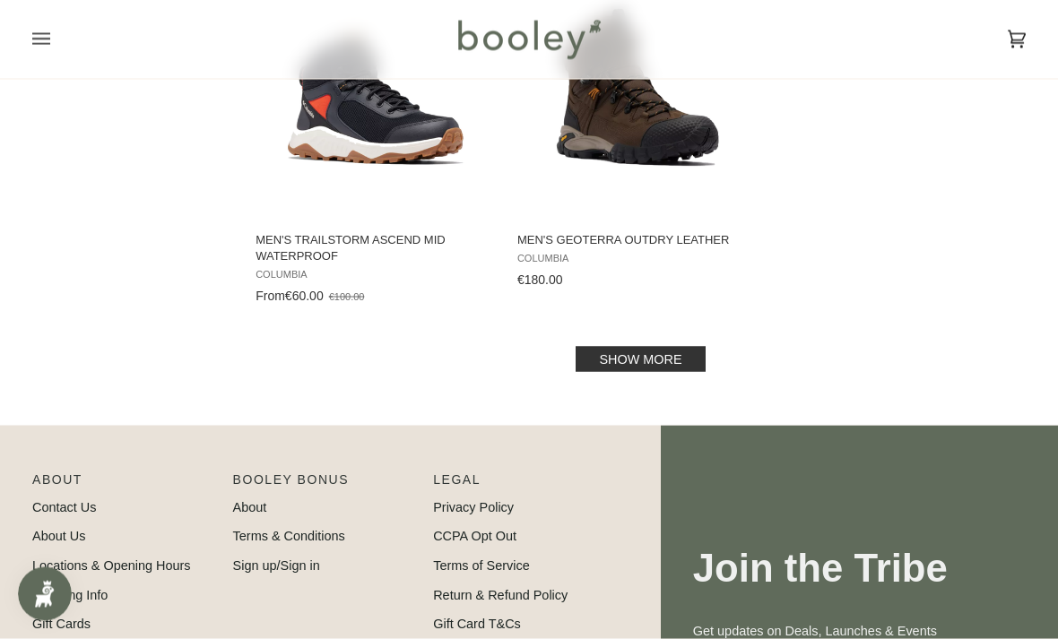
scroll to position [2610, 0]
click at [660, 371] on link "Show more" at bounding box center [639, 358] width 129 height 25
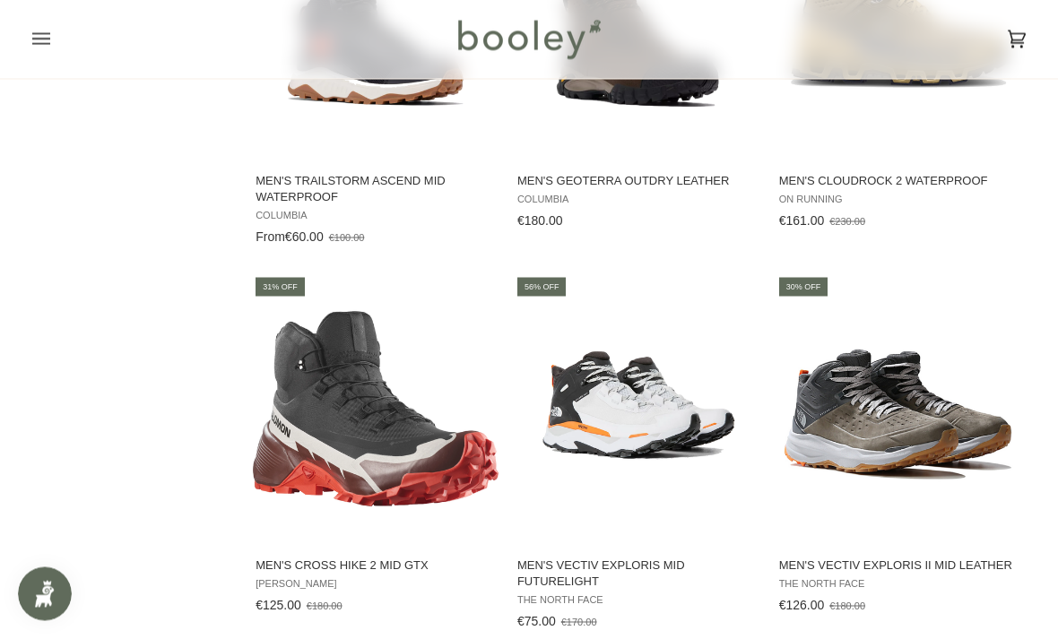
scroll to position [2606, 0]
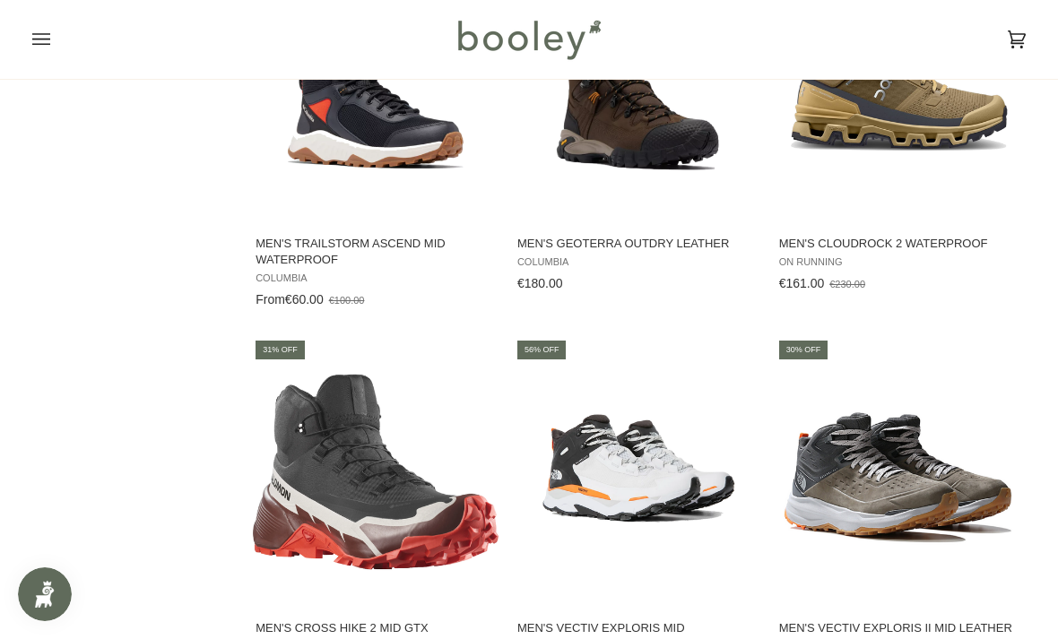
click at [45, 34] on icon "Open menu" at bounding box center [41, 39] width 18 height 12
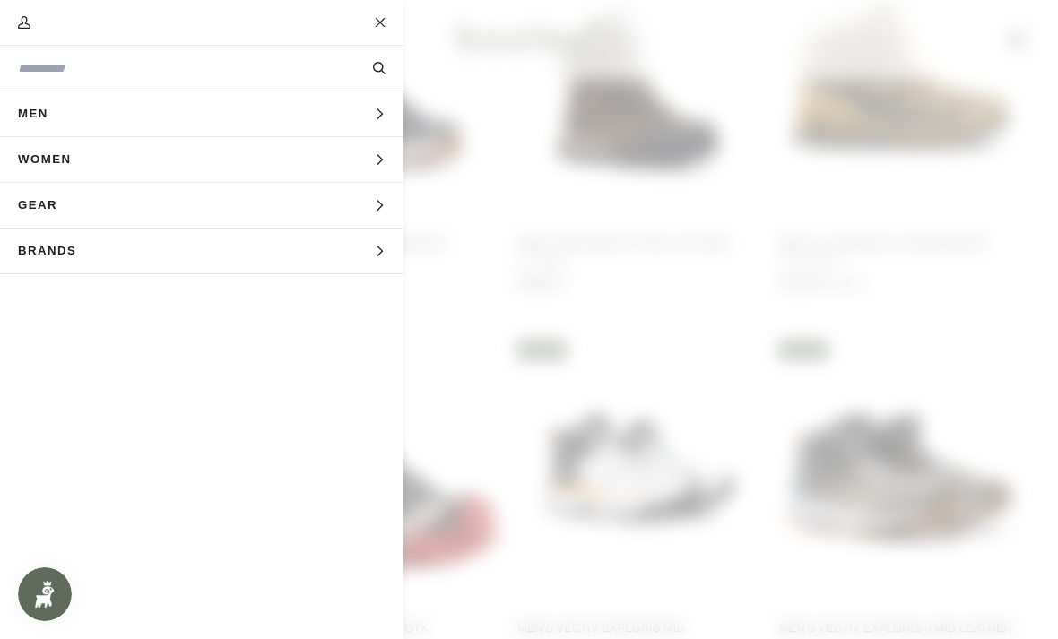
click at [372, 165] on button "Women Expand menu" at bounding box center [201, 160] width 403 height 46
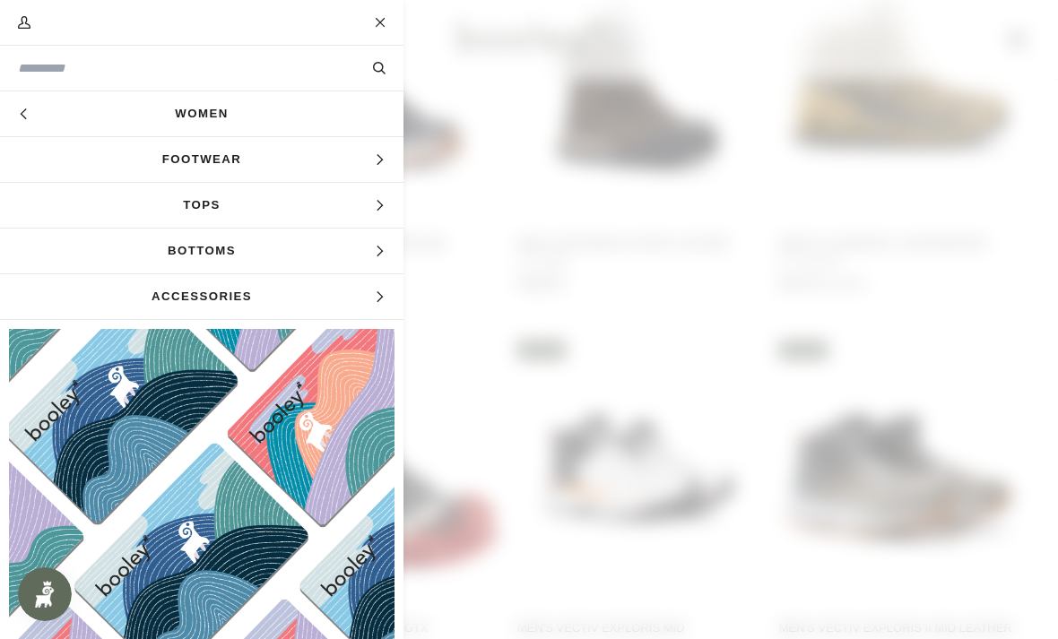
click at [380, 161] on icon "Main menu" at bounding box center [380, 160] width 12 height 12
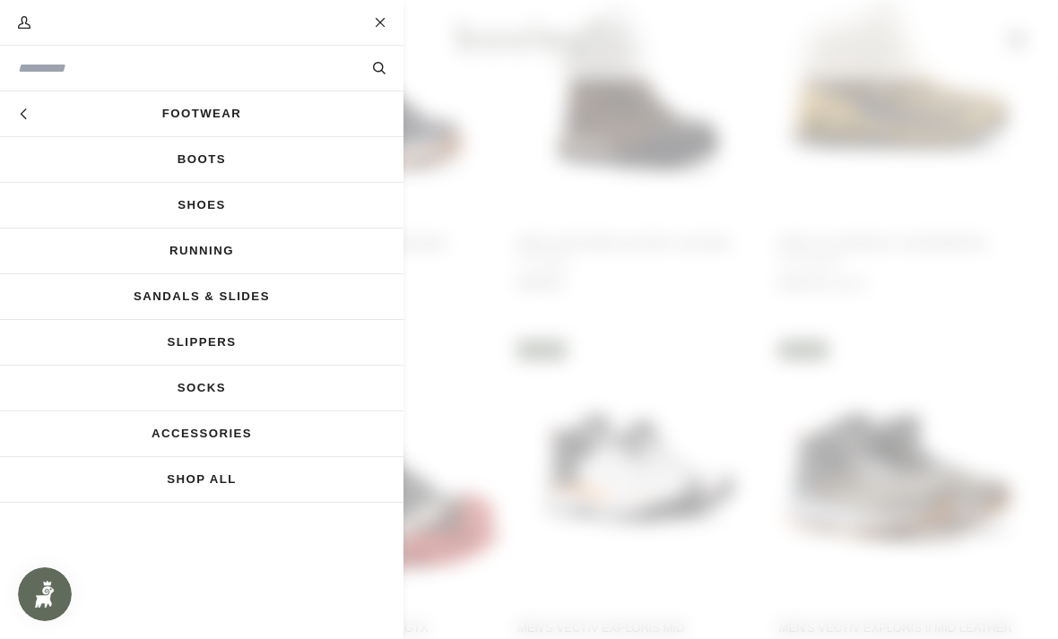
click at [346, 161] on link "Boots" at bounding box center [201, 159] width 403 height 45
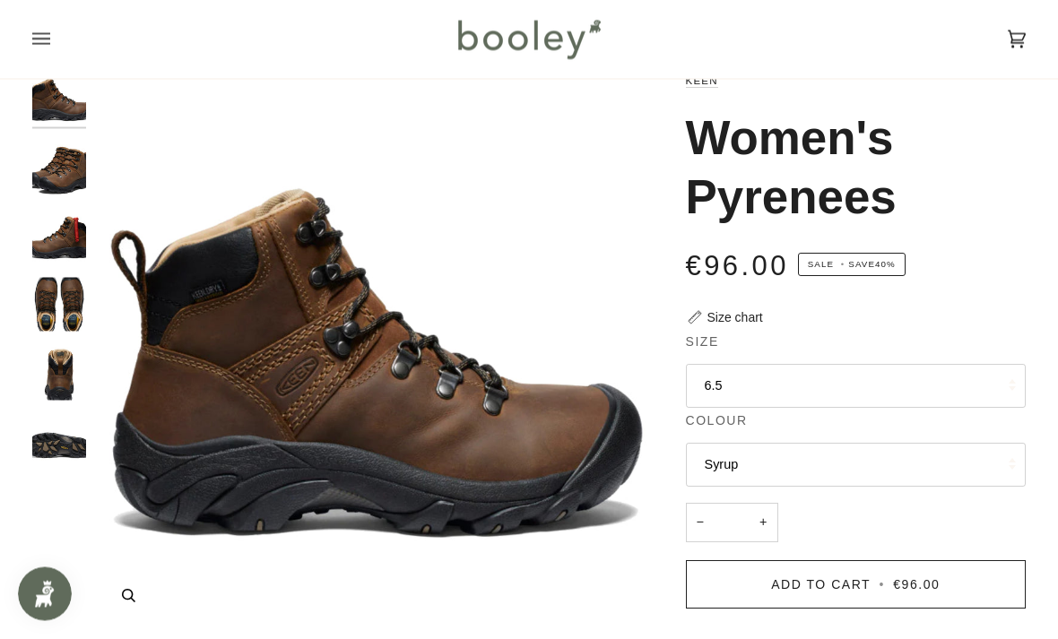
scroll to position [70, 0]
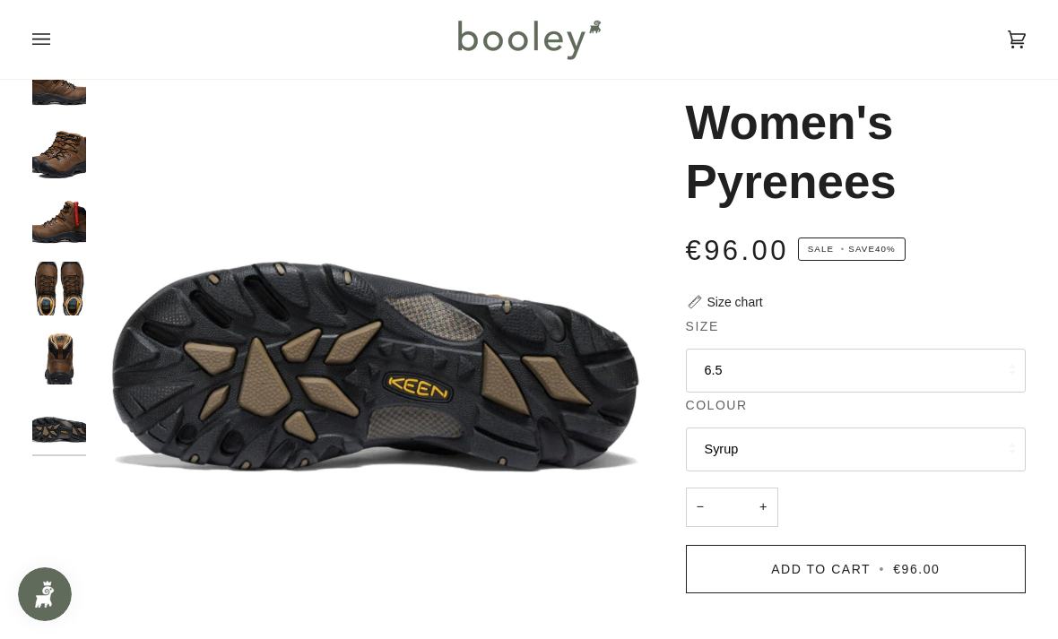
click at [76, 221] on img "Keen Women's Pyrenees - Booley Galway" at bounding box center [59, 220] width 54 height 54
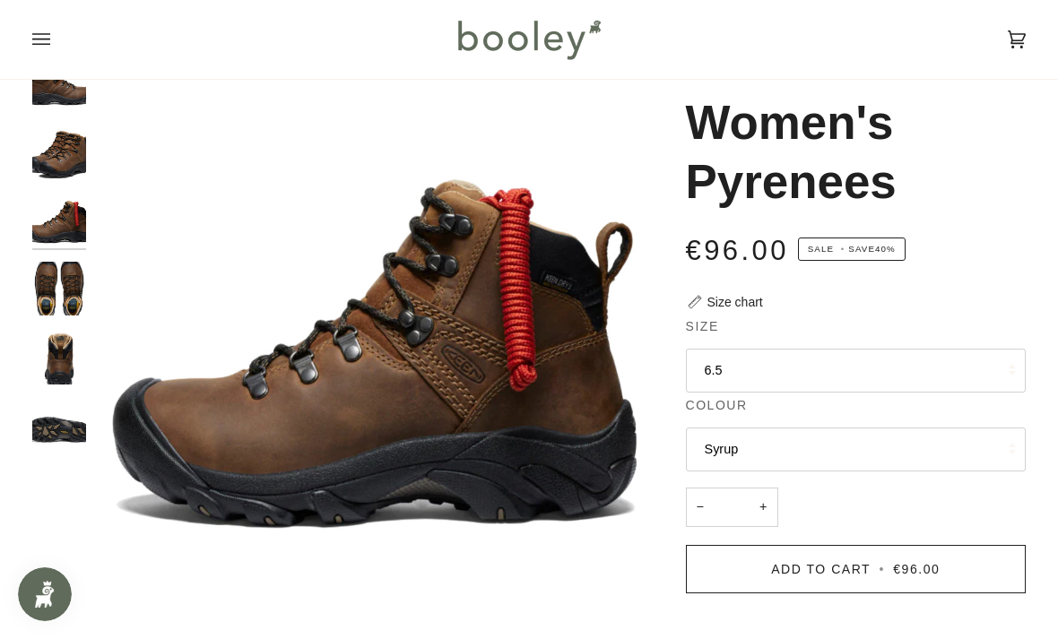
click at [737, 297] on div "Size chart" at bounding box center [735, 302] width 56 height 19
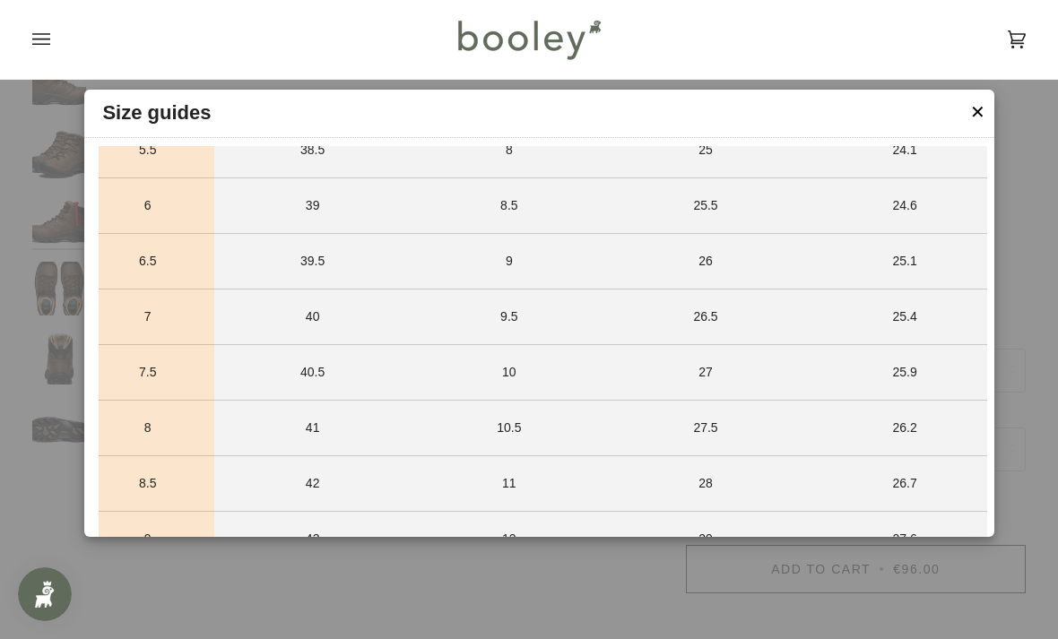
scroll to position [1536, 0]
click at [979, 120] on button "✕" at bounding box center [977, 112] width 15 height 27
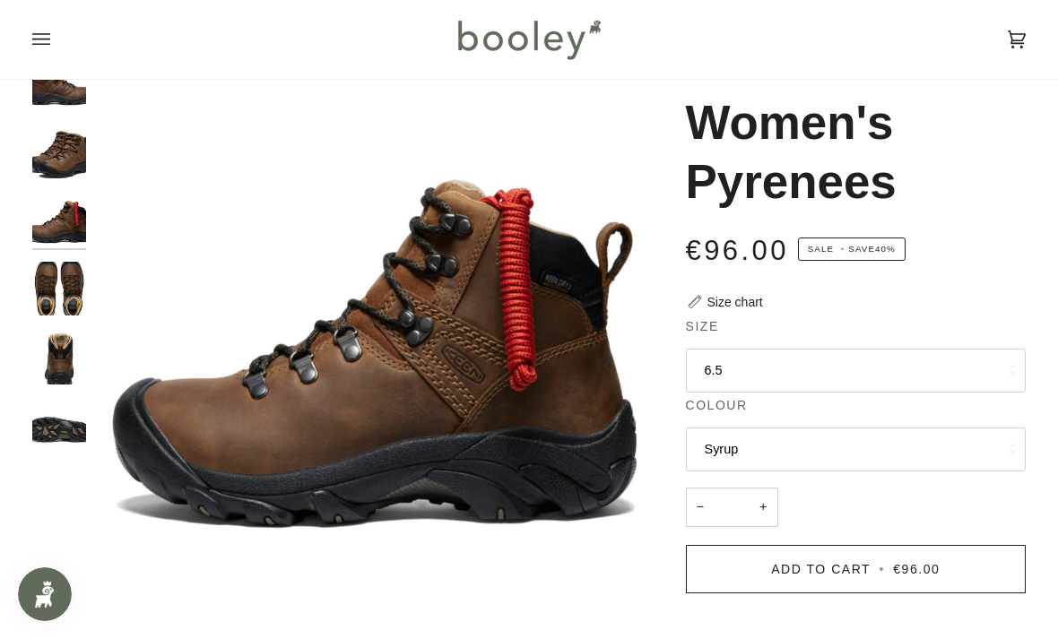
click at [67, 344] on img "Keen Women's Pyrenees - Booley Galway" at bounding box center [59, 358] width 54 height 54
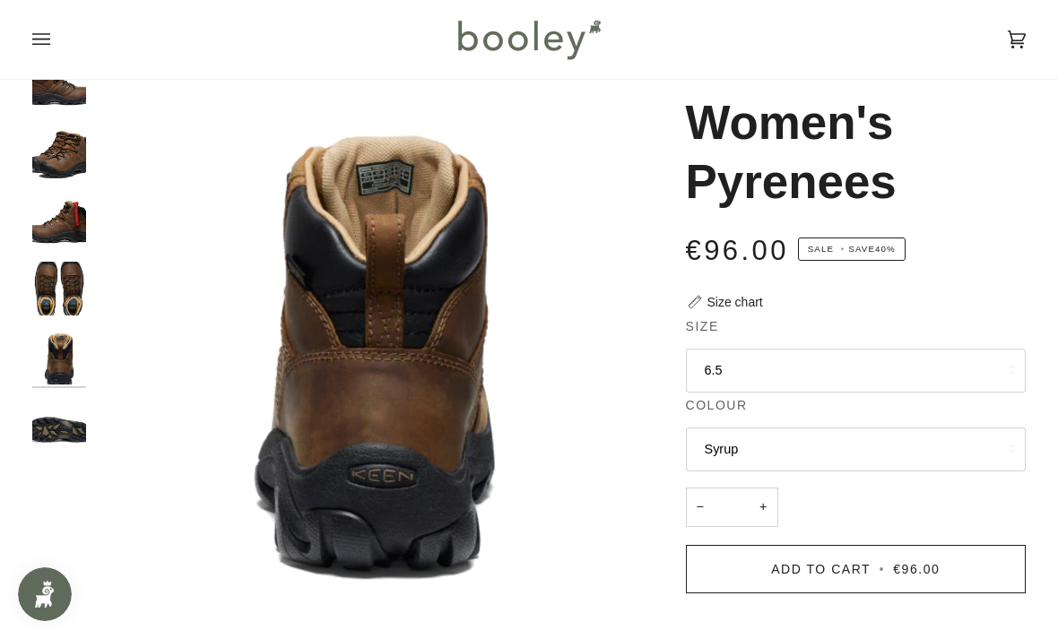
click at [63, 419] on img "Keen Women's Pyrenees - Booley Galway" at bounding box center [59, 426] width 54 height 54
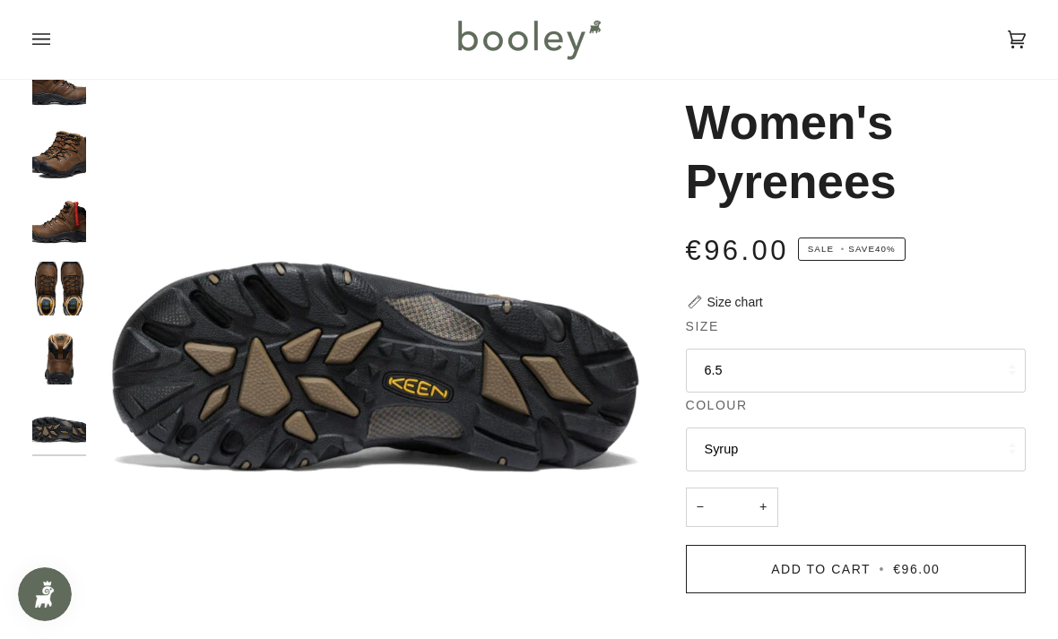
click at [58, 356] on img "Keen Women's Pyrenees - Booley Galway" at bounding box center [59, 358] width 54 height 54
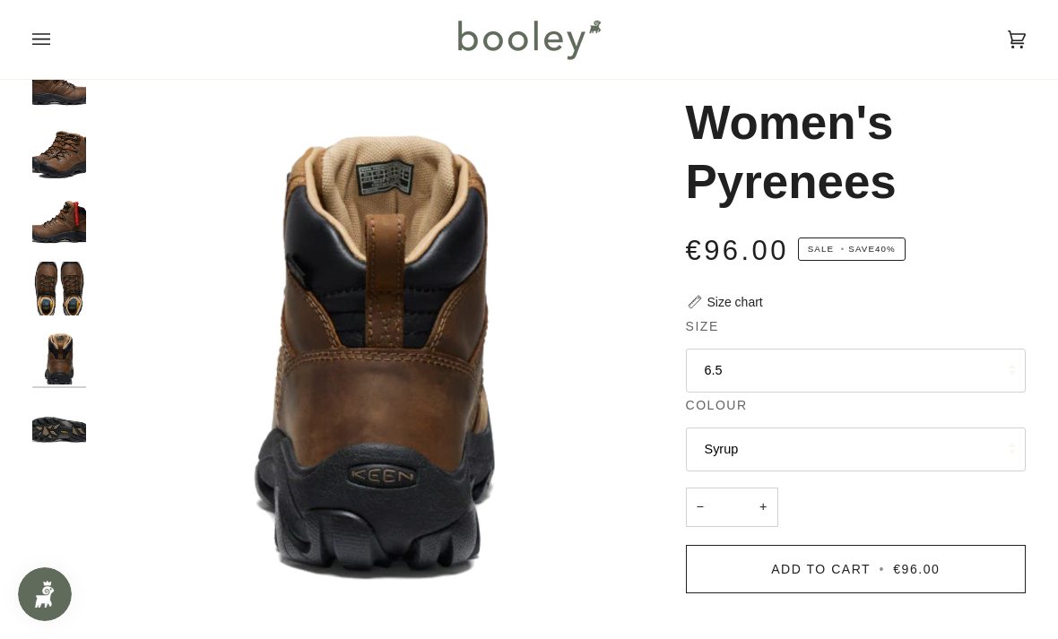
click at [56, 282] on img "Keen Women's Pyrenees - Booley Galway" at bounding box center [59, 289] width 54 height 54
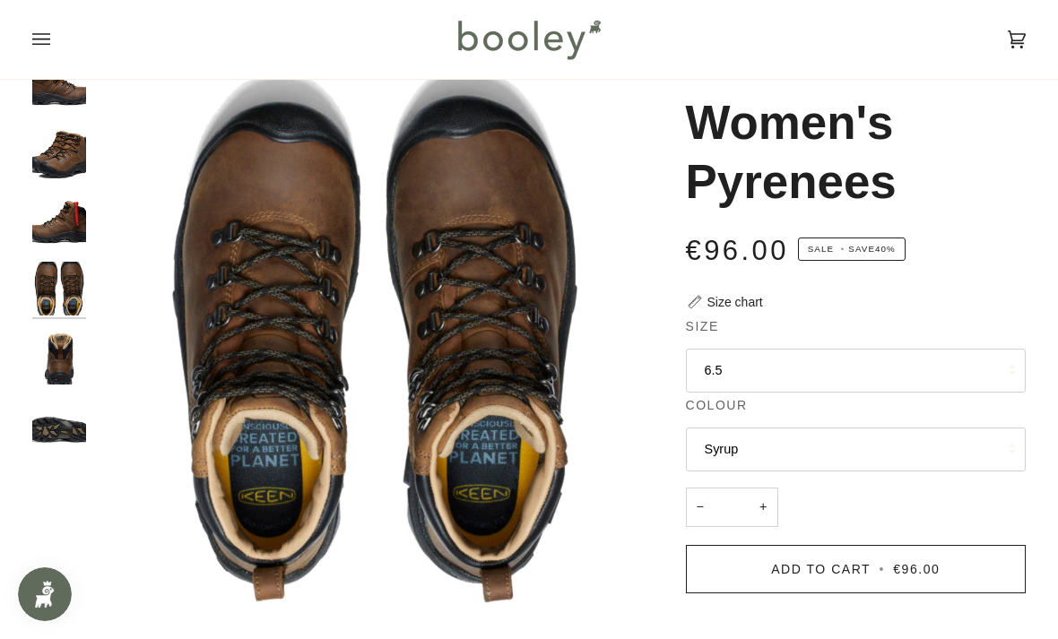
click at [65, 223] on img "Keen Women's Pyrenees - Booley Galway" at bounding box center [59, 220] width 54 height 54
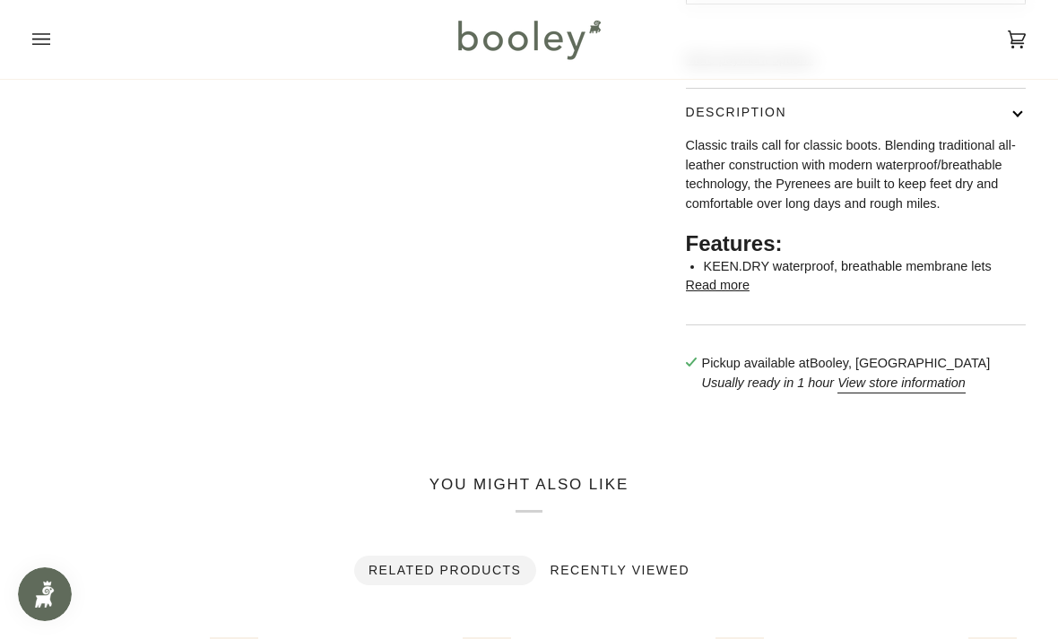
scroll to position [658, 0]
click at [736, 297] on button "Read more" at bounding box center [718, 287] width 64 height 20
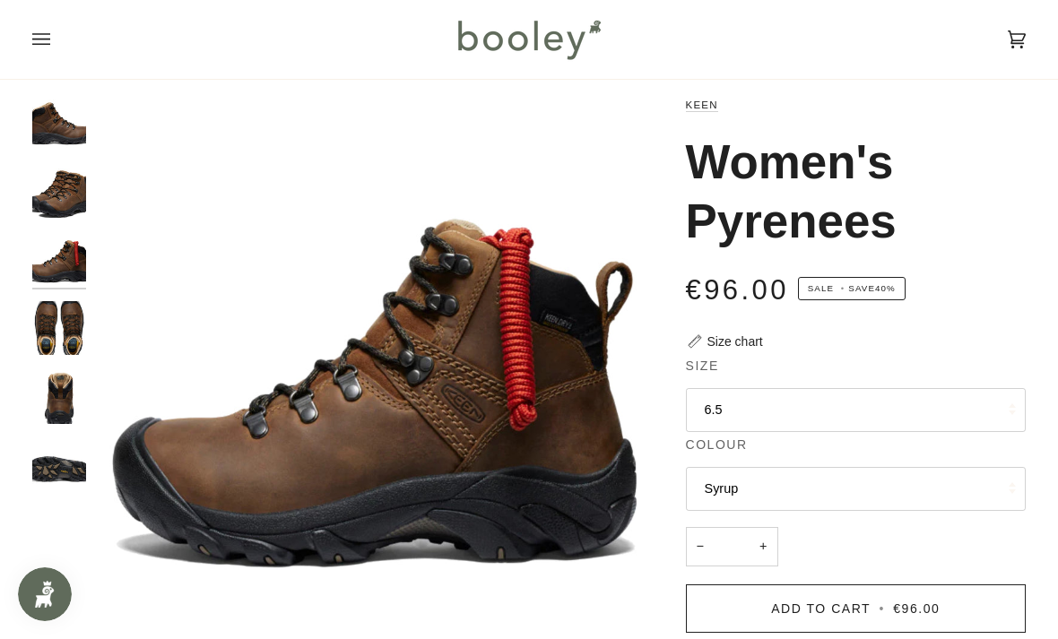
scroll to position [0, 0]
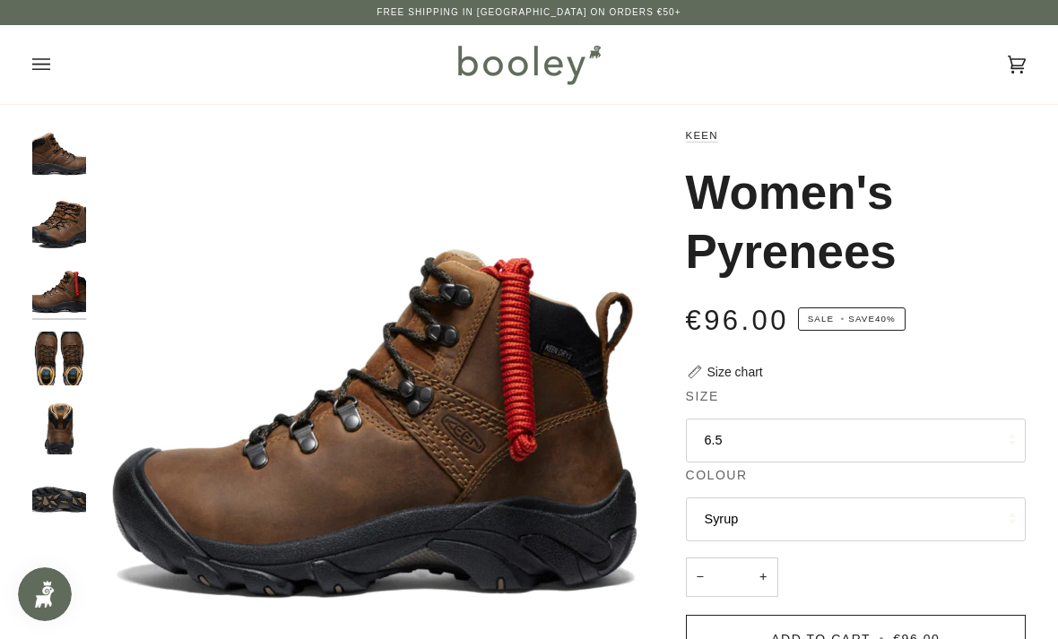
click at [68, 234] on img "Keen Women's Pyrenees - Booley Galway" at bounding box center [59, 222] width 54 height 54
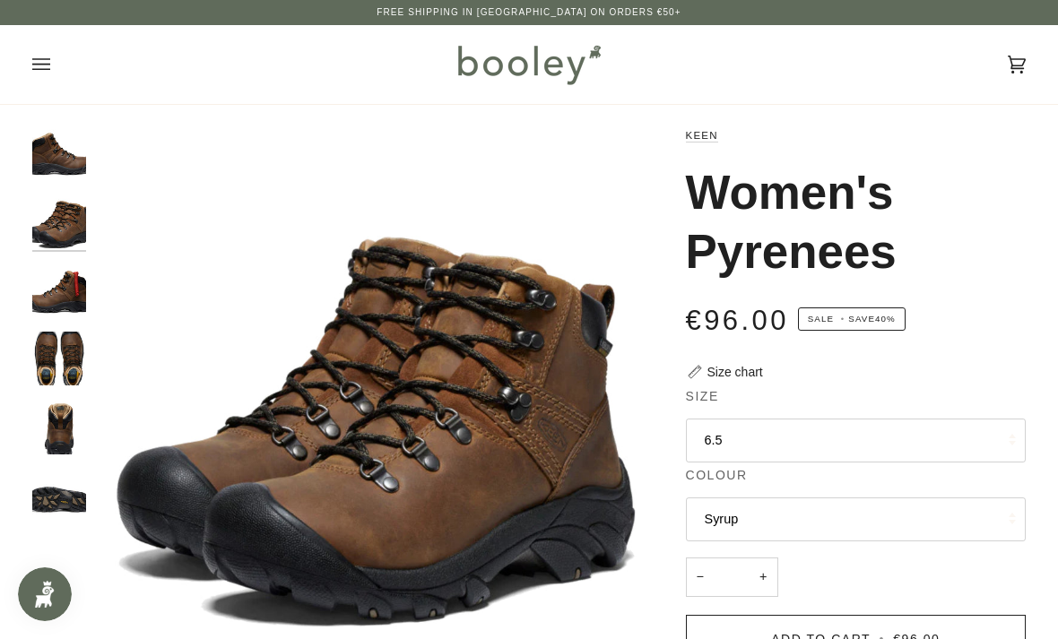
click at [48, 344] on img "Keen Women's Pyrenees - Booley Galway" at bounding box center [59, 359] width 54 height 54
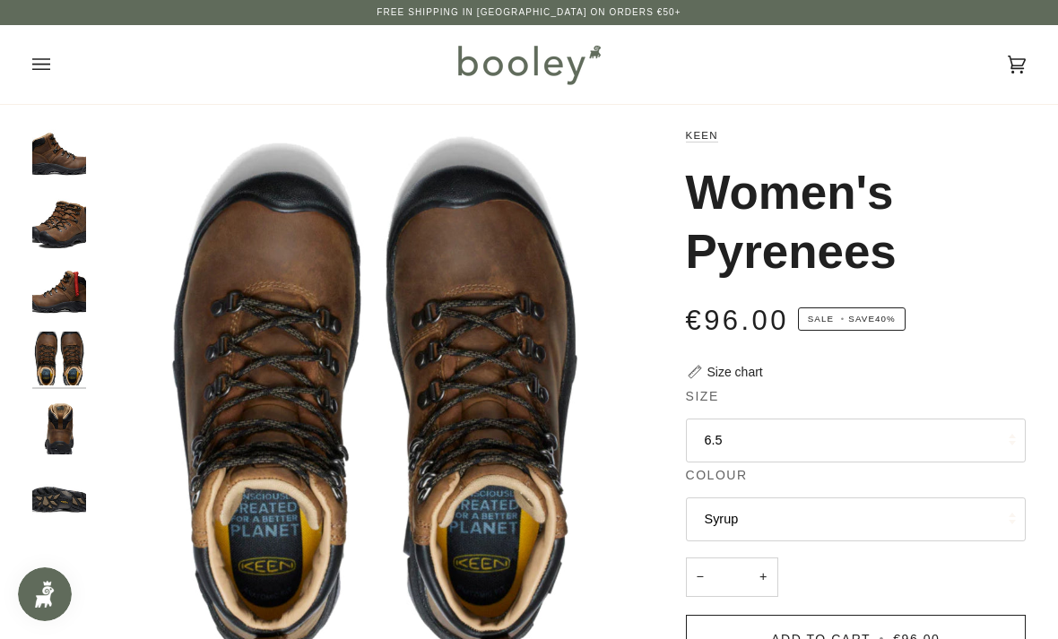
click at [62, 170] on img "Keen Women's Pyrenees Syrup - Booley Galway" at bounding box center [59, 152] width 54 height 54
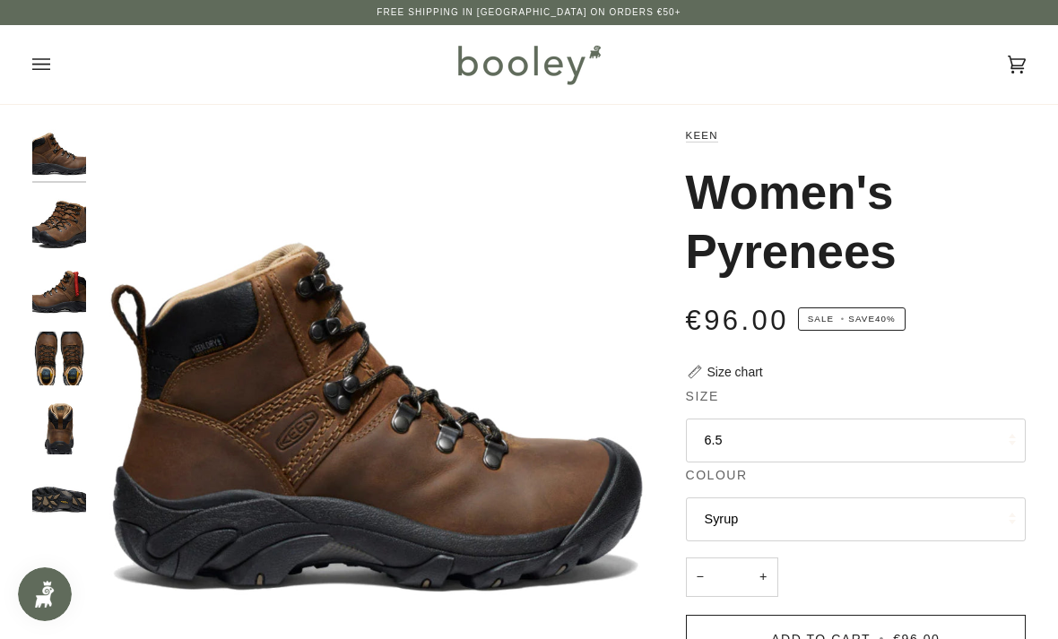
click at [68, 222] on img "Keen Women's Pyrenees - Booley Galway" at bounding box center [59, 222] width 54 height 54
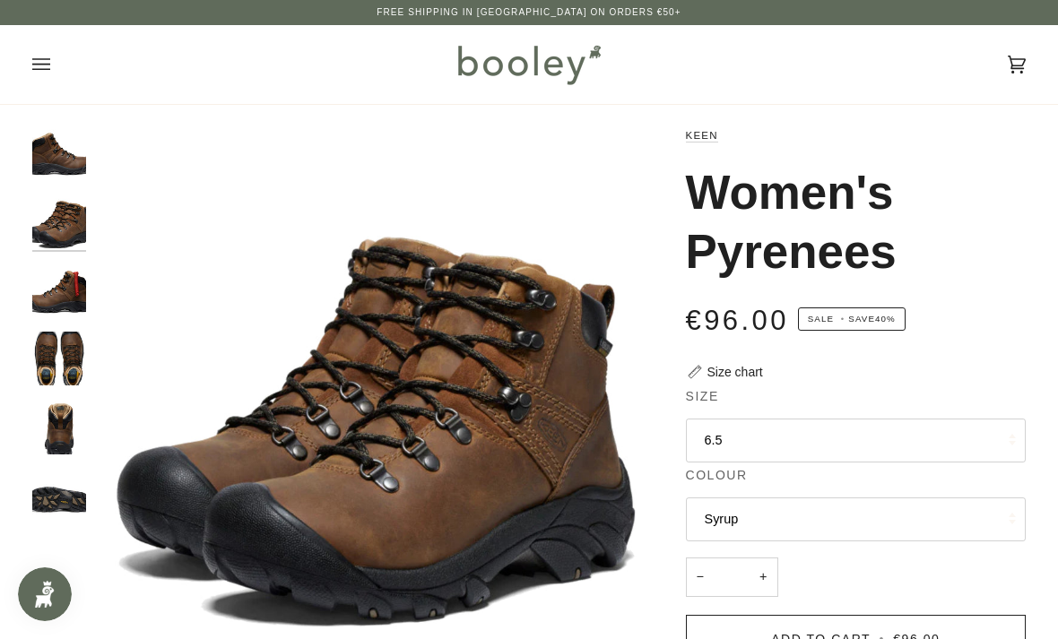
click at [63, 232] on img "Keen Women's Pyrenees - Booley Galway" at bounding box center [59, 222] width 54 height 54
click at [62, 168] on img "Keen Women's Pyrenees Syrup - Booley Galway" at bounding box center [59, 152] width 54 height 54
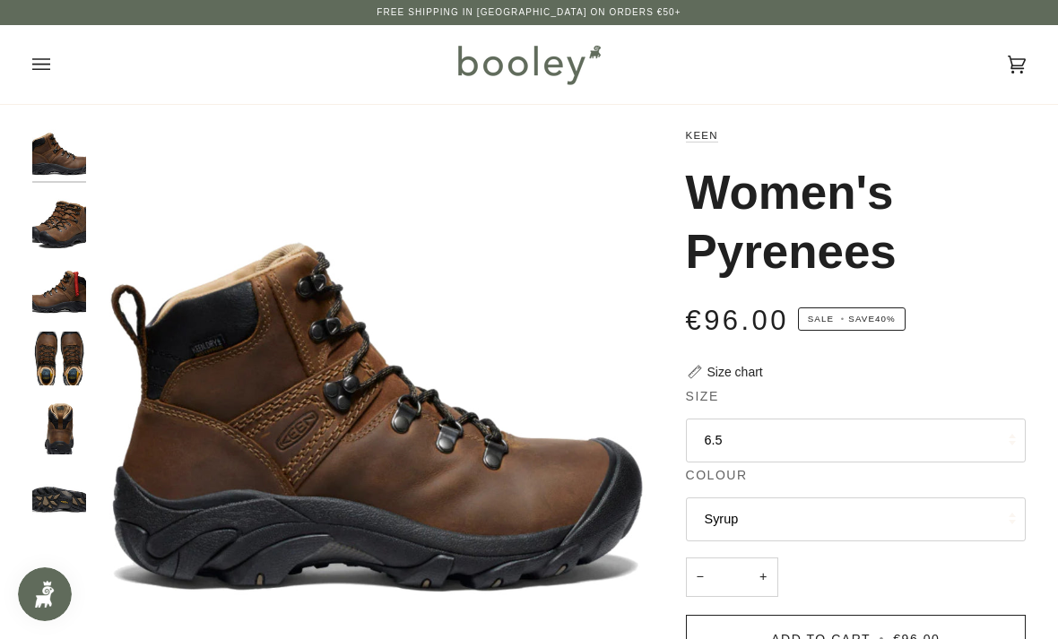
click at [44, 410] on img "Keen Women's Pyrenees - Booley Galway" at bounding box center [59, 428] width 54 height 54
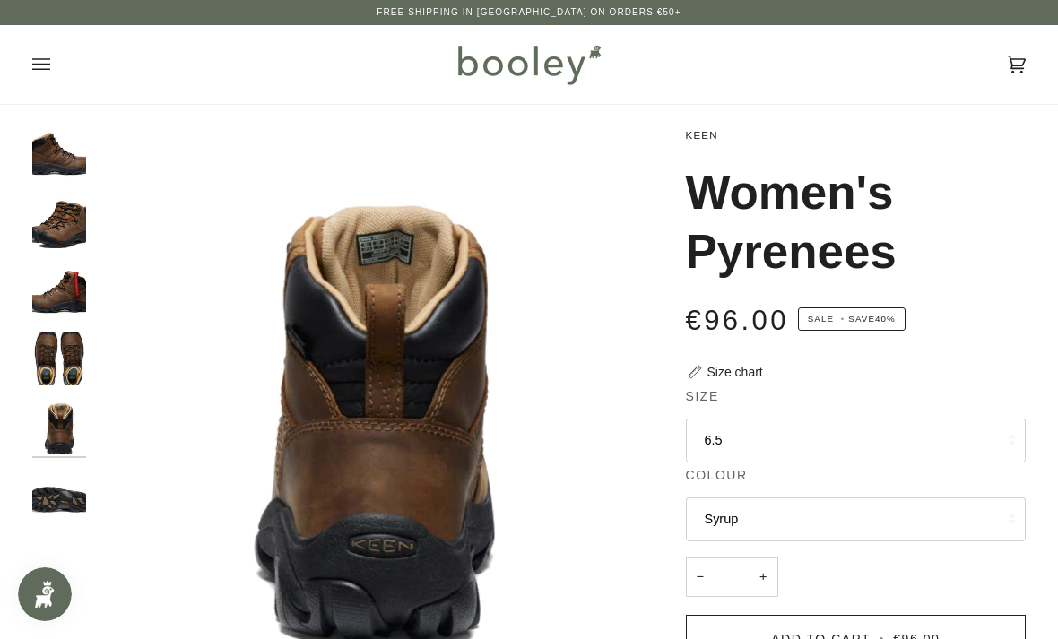
click at [54, 360] on img "Keen Women's Pyrenees - Booley Galway" at bounding box center [59, 359] width 54 height 54
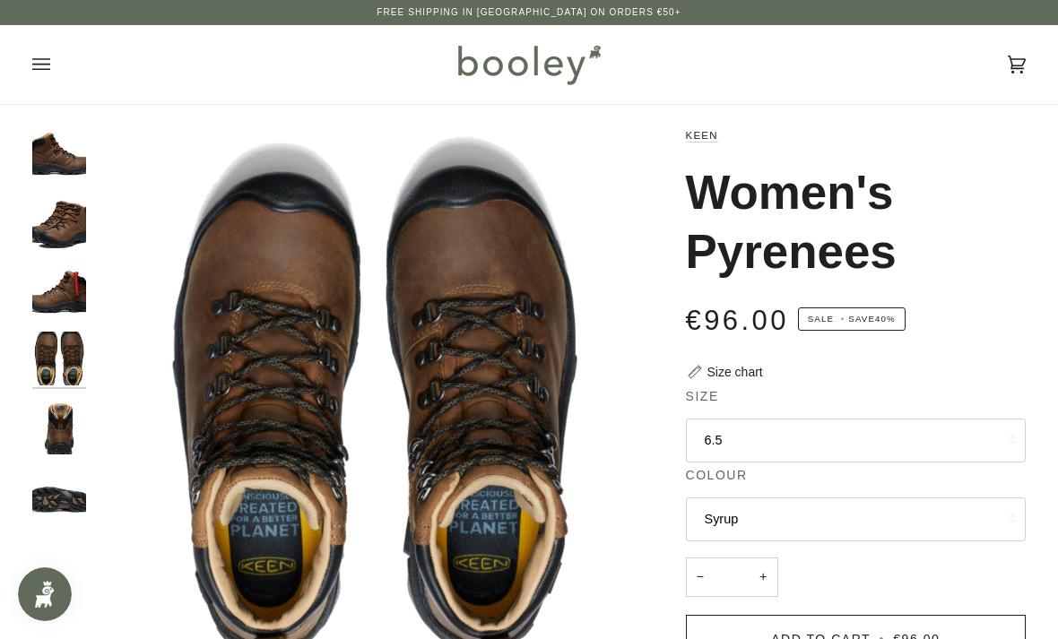
click at [53, 504] on img "Keen Women's Pyrenees - Booley Galway" at bounding box center [59, 496] width 54 height 54
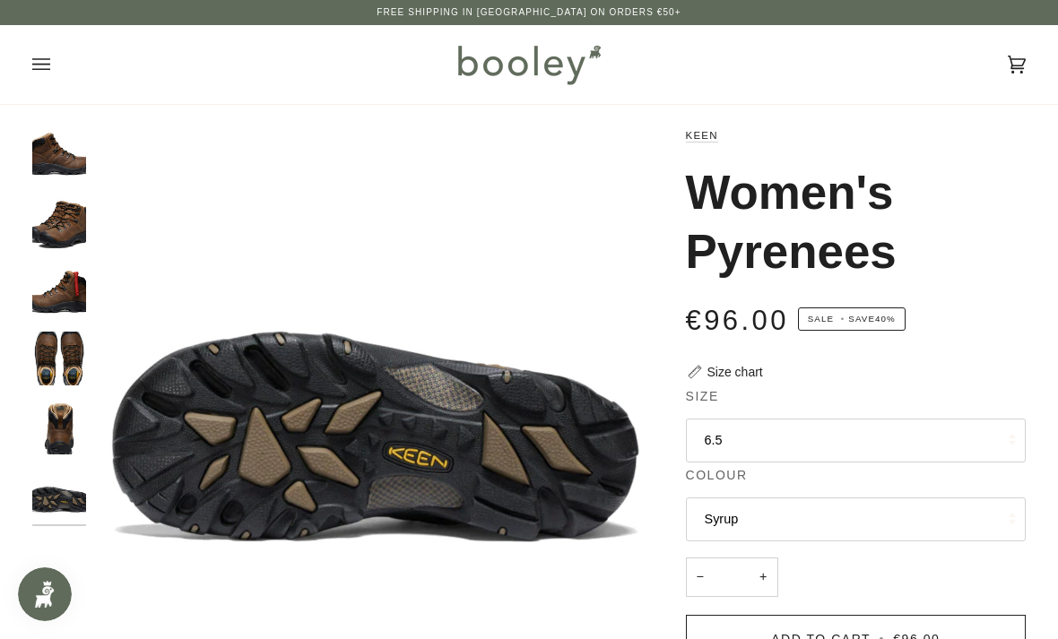
click at [41, 229] on img "Keen Women's Pyrenees - Booley Galway" at bounding box center [59, 222] width 54 height 54
